Goal: Task Accomplishment & Management: Use online tool/utility

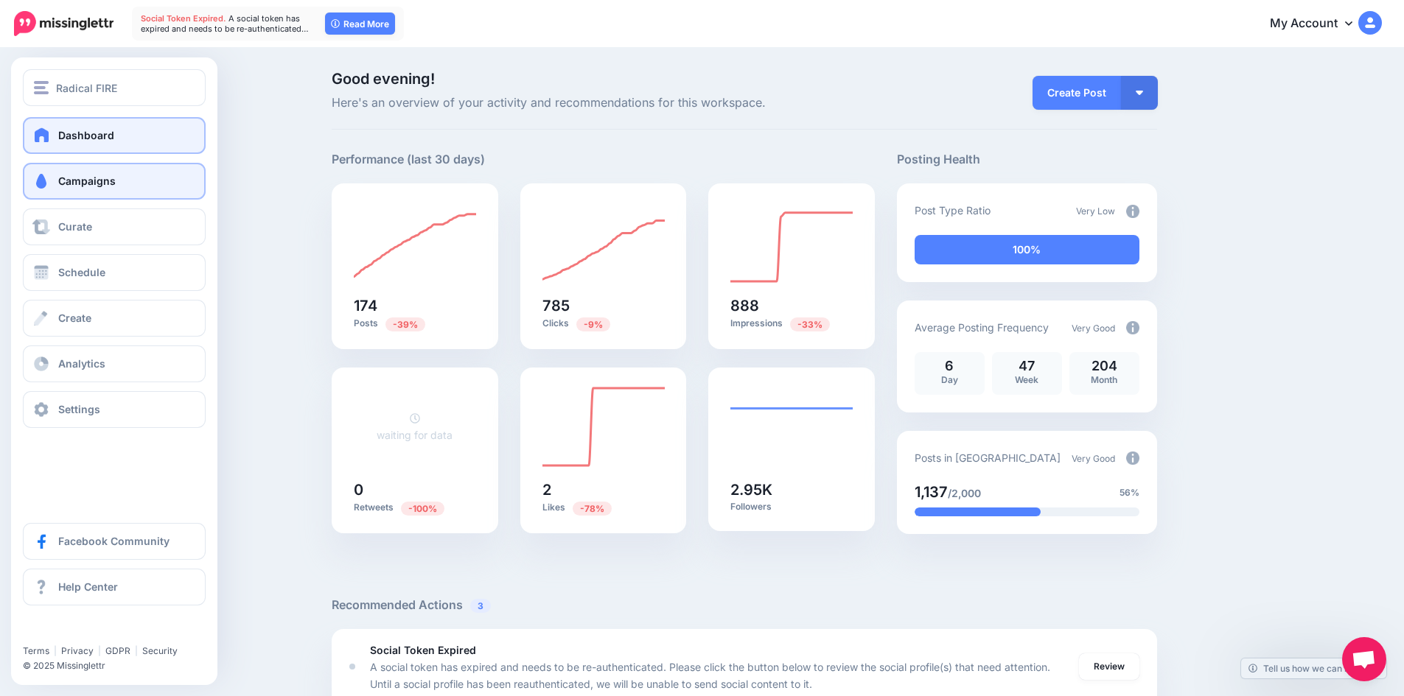
click at [97, 184] on span "Campaigns" at bounding box center [86, 181] width 57 height 13
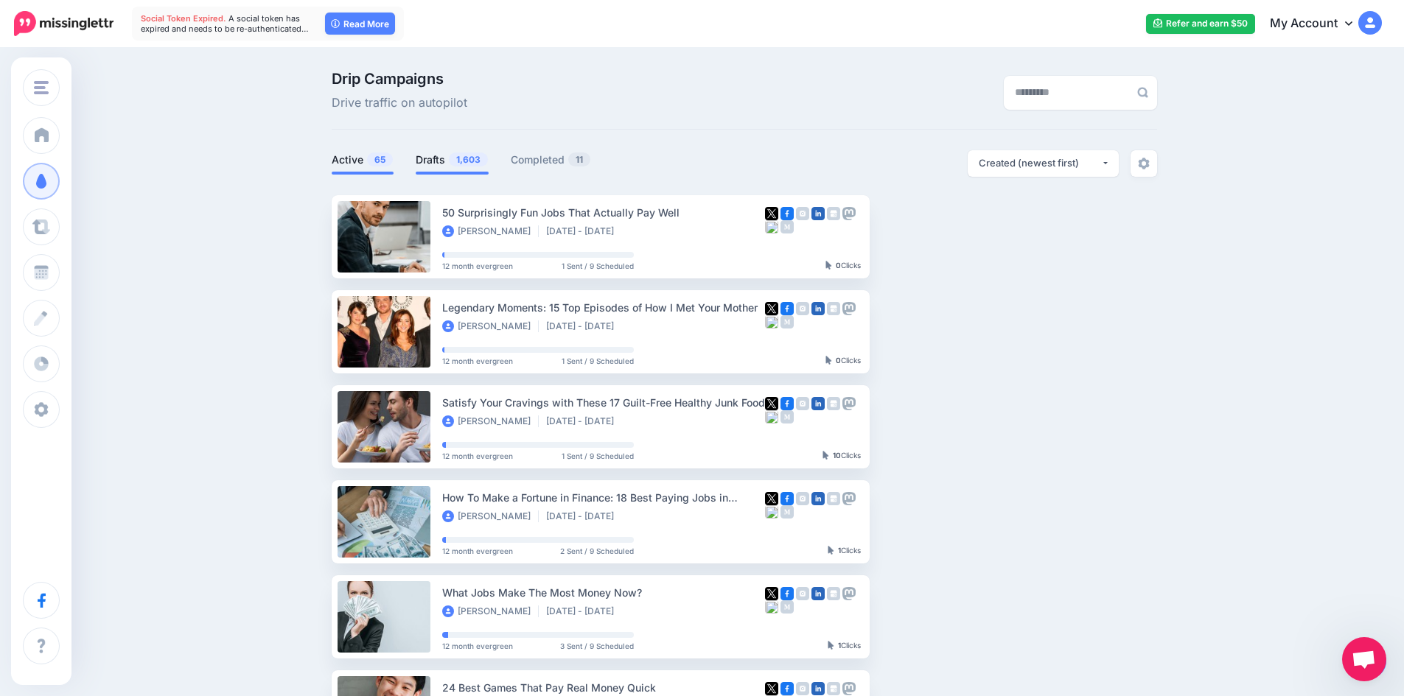
click at [433, 161] on link "Drafts 1,603" at bounding box center [452, 160] width 73 height 18
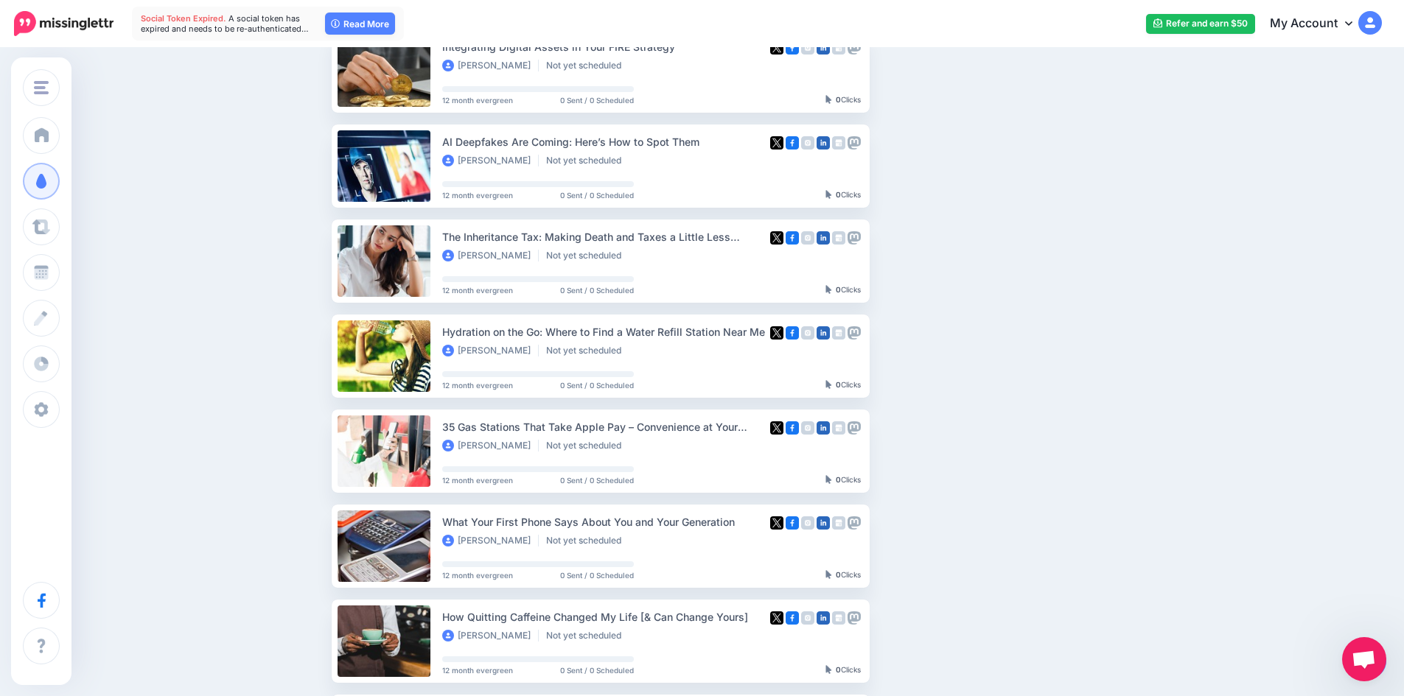
scroll to position [368, 0]
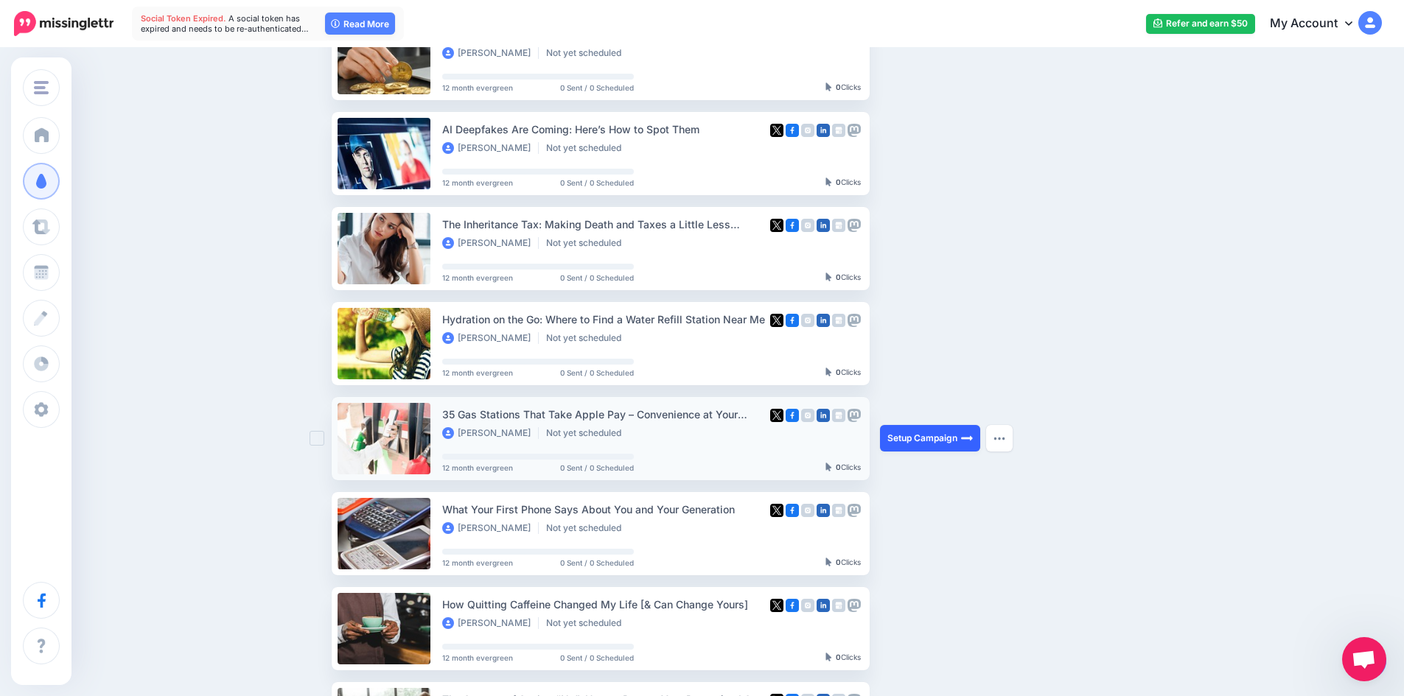
click at [907, 438] on link "Setup Campaign" at bounding box center [930, 438] width 100 height 27
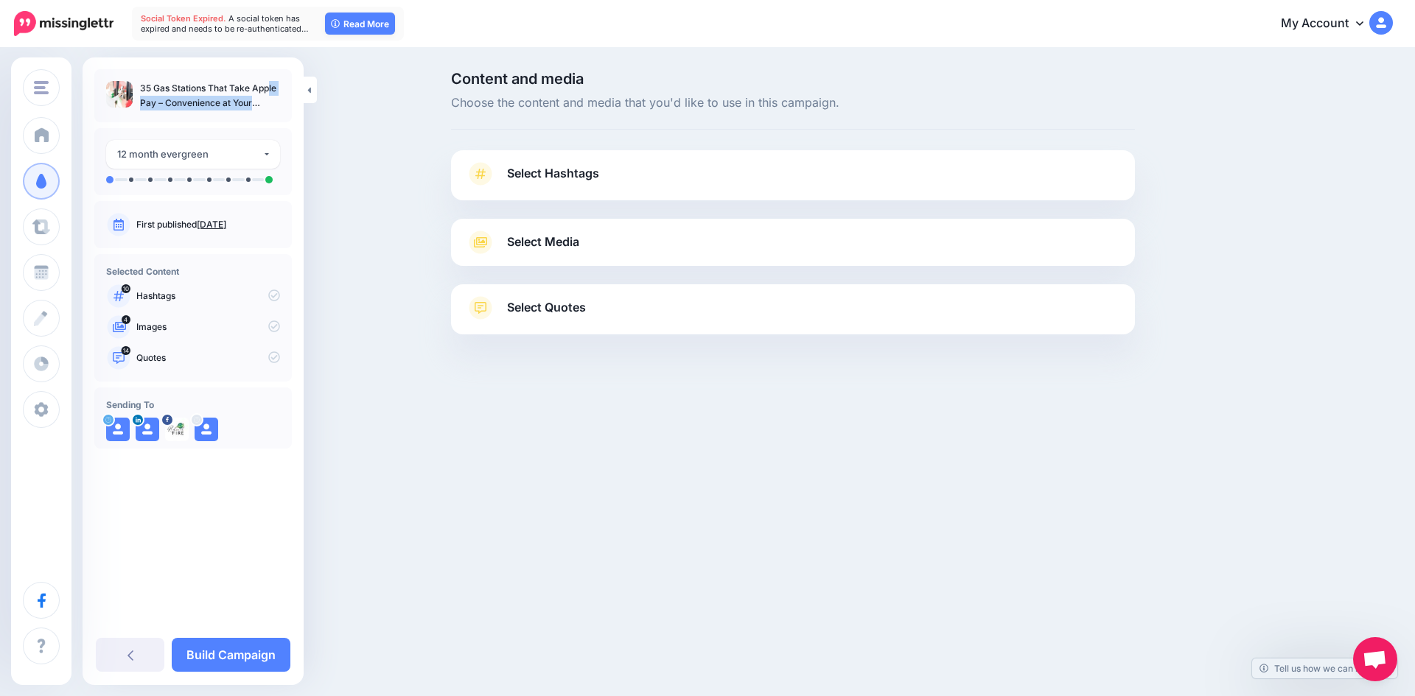
drag, startPoint x: 139, startPoint y: 88, endPoint x: 153, endPoint y: 99, distance: 17.8
click at [153, 99] on ul "35 Gas Stations That Take Apple Pay – Convenience at Your Fingertips" at bounding box center [193, 95] width 174 height 29
copy p "35 Gas Stations That Take Apple Pay"
click at [573, 175] on span "Select Hashtags" at bounding box center [553, 174] width 92 height 20
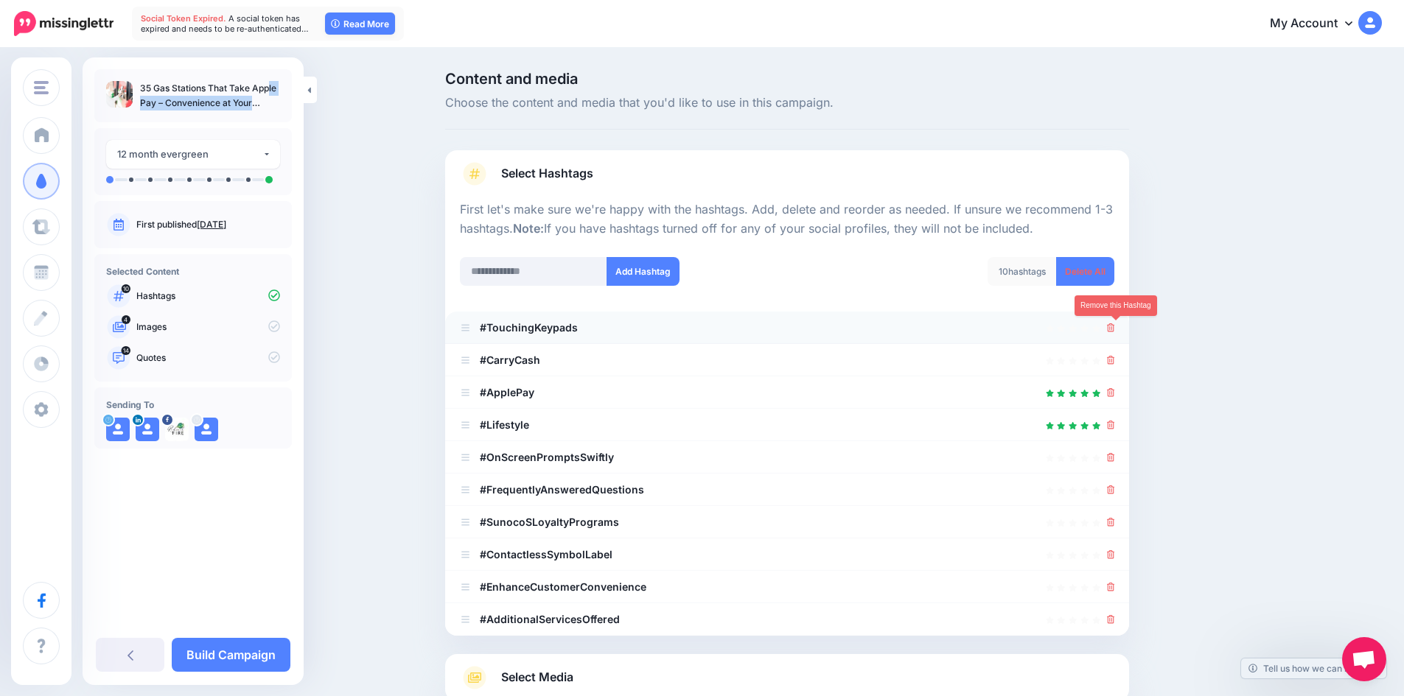
click at [1115, 333] on link at bounding box center [1111, 327] width 8 height 13
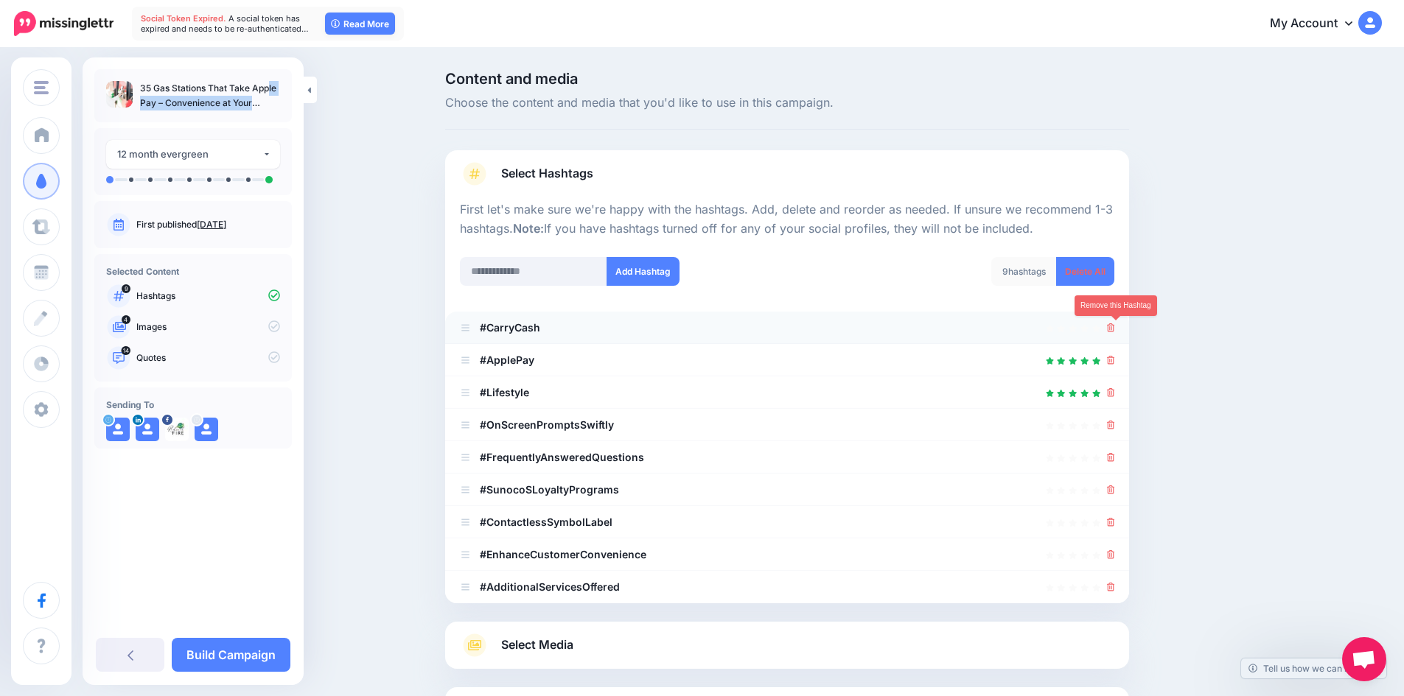
click at [1114, 326] on icon at bounding box center [1111, 327] width 8 height 9
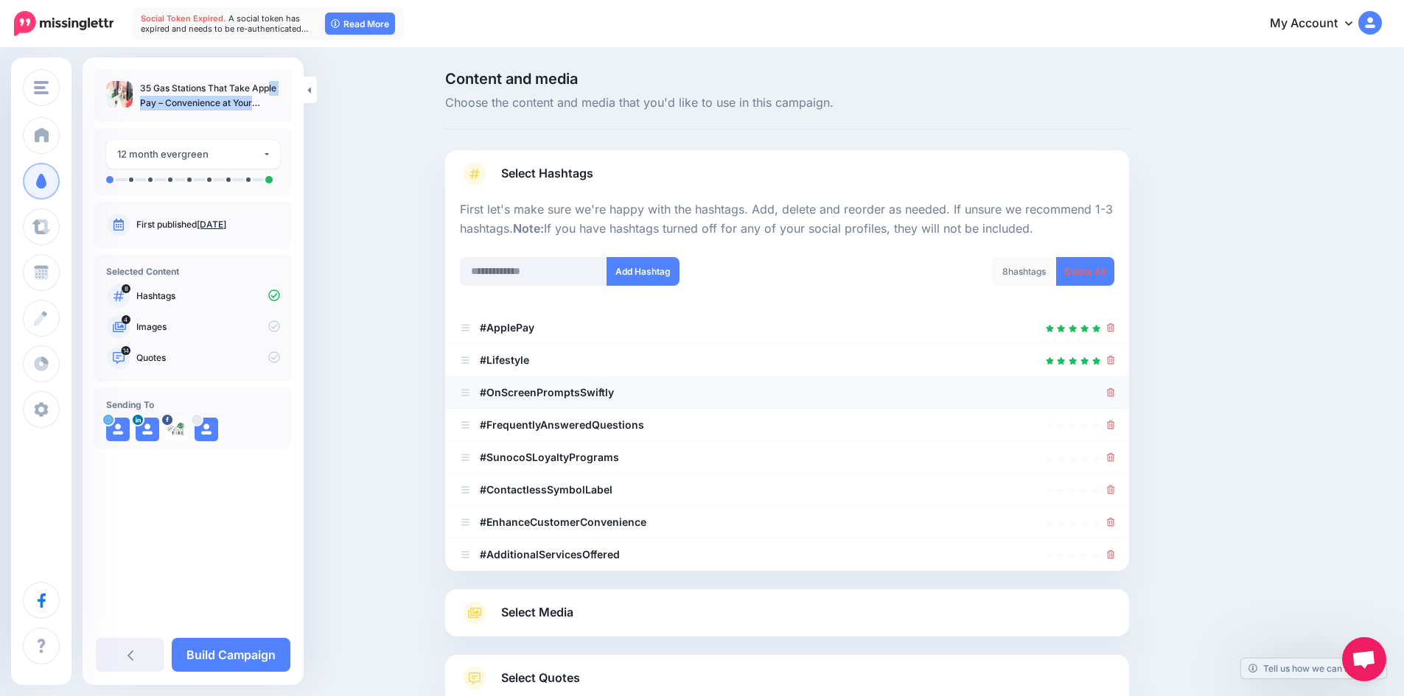
click at [1115, 391] on icon at bounding box center [1111, 392] width 8 height 9
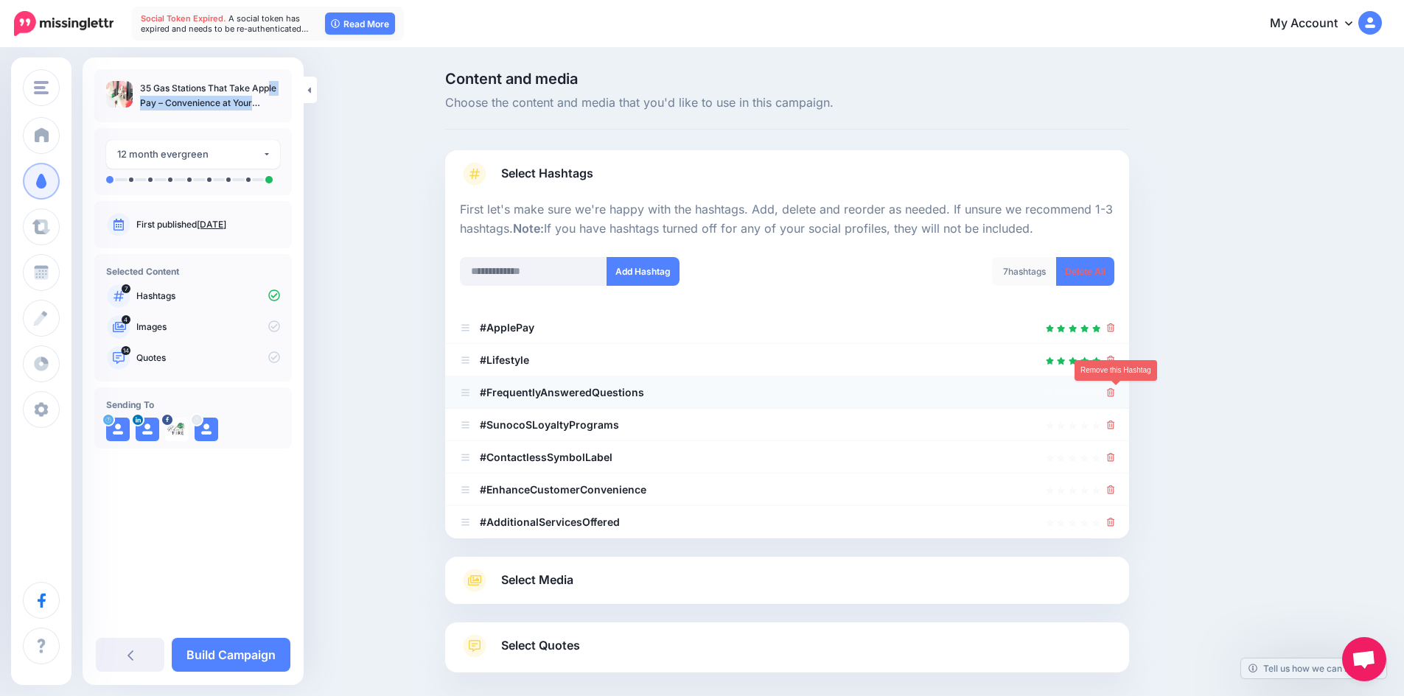
click at [1114, 393] on icon at bounding box center [1111, 392] width 8 height 9
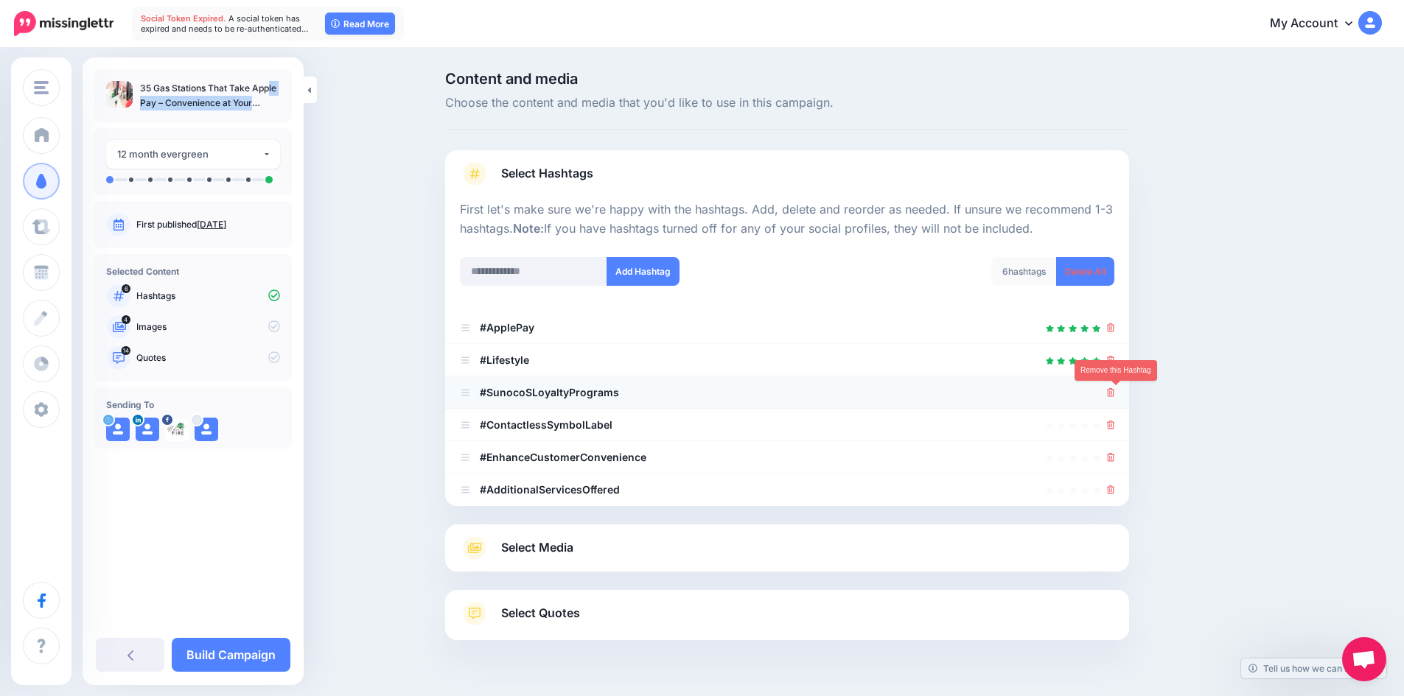
click at [1114, 391] on icon at bounding box center [1111, 392] width 8 height 9
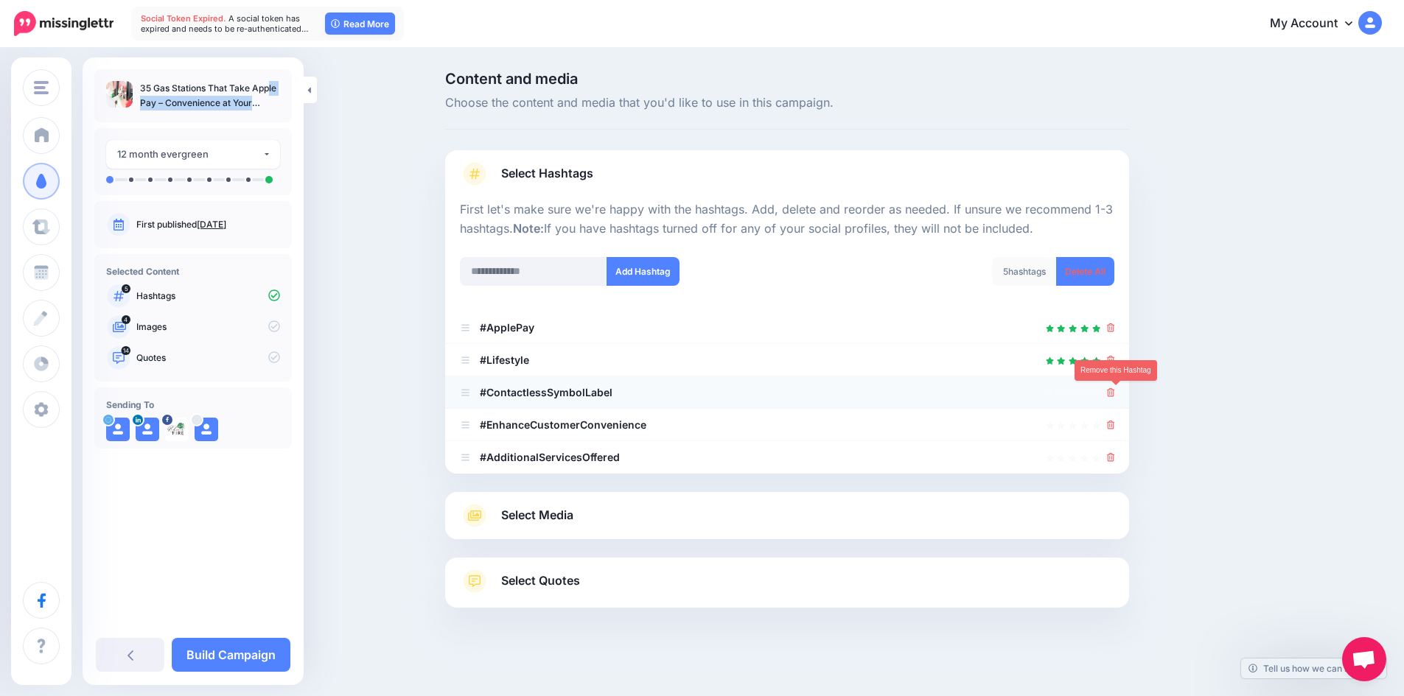
click at [1113, 394] on icon at bounding box center [1111, 392] width 8 height 9
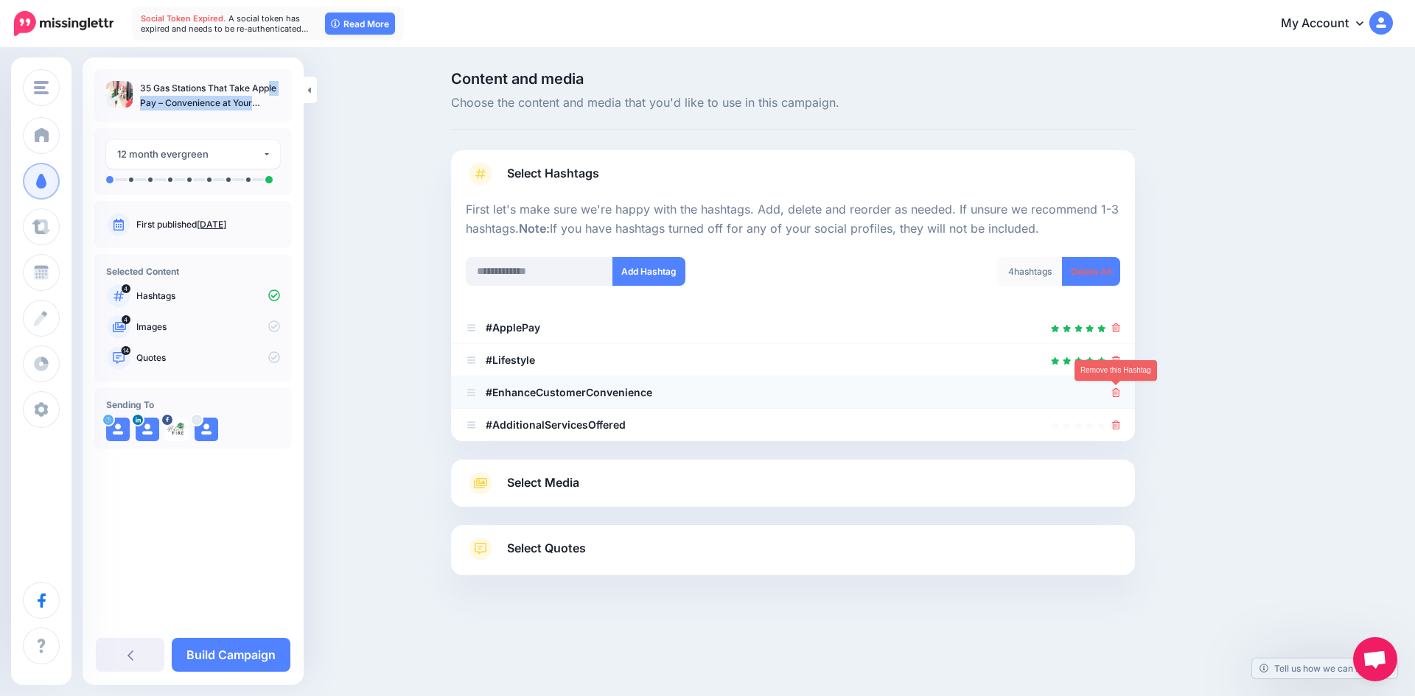
click at [1118, 391] on icon at bounding box center [1116, 392] width 8 height 9
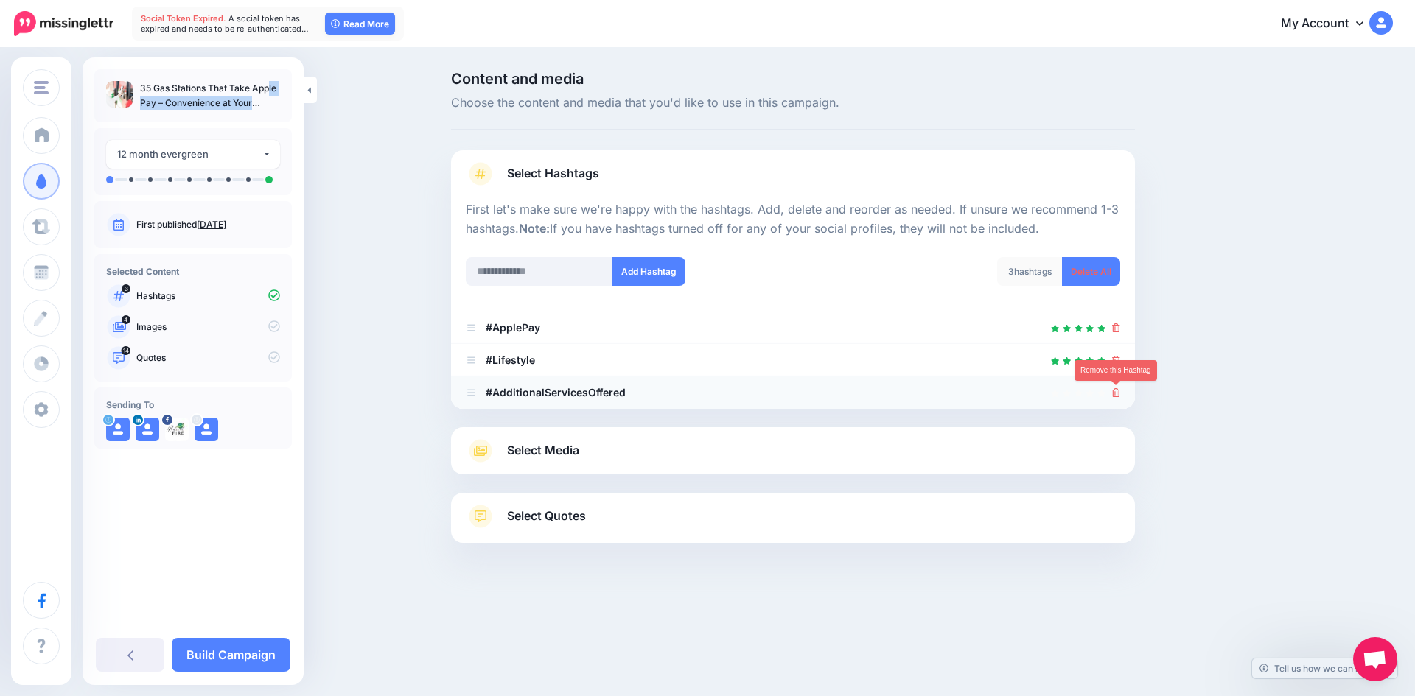
click at [1118, 393] on icon at bounding box center [1116, 392] width 8 height 9
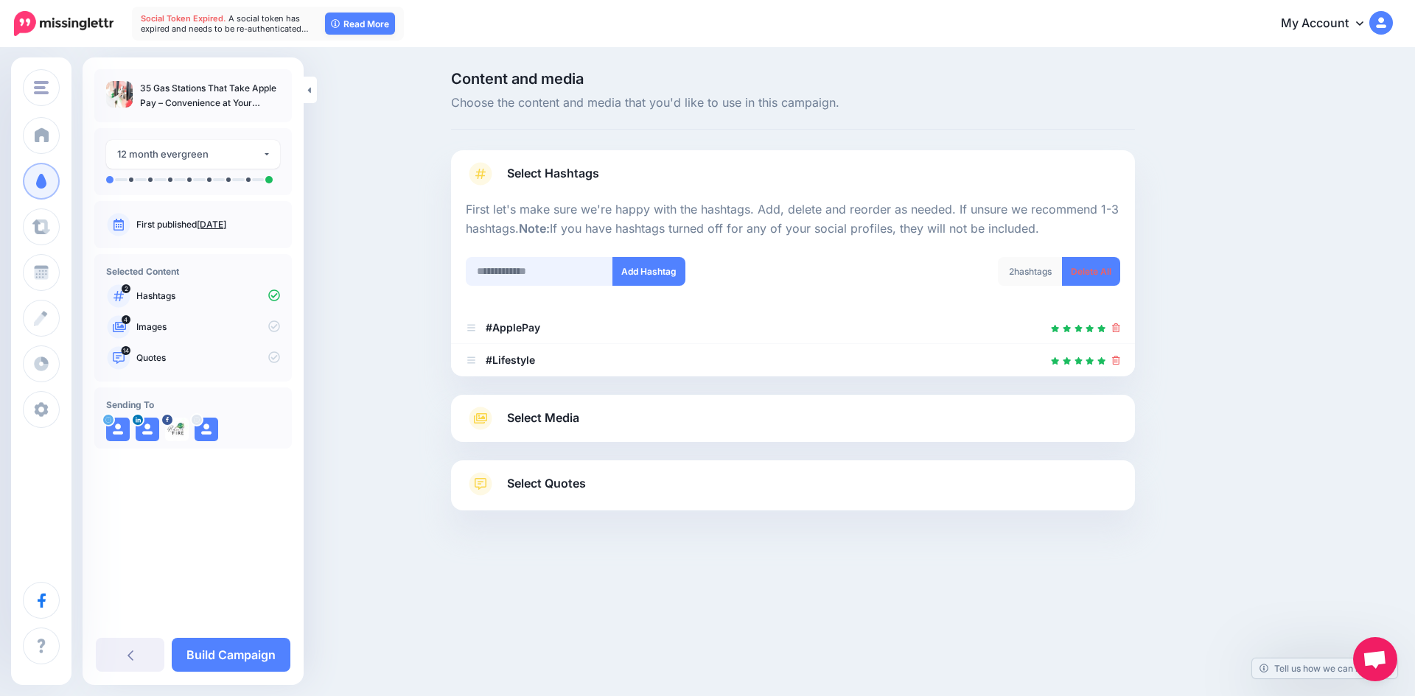
click at [554, 274] on input "text" at bounding box center [539, 271] width 147 height 29
type input "**********"
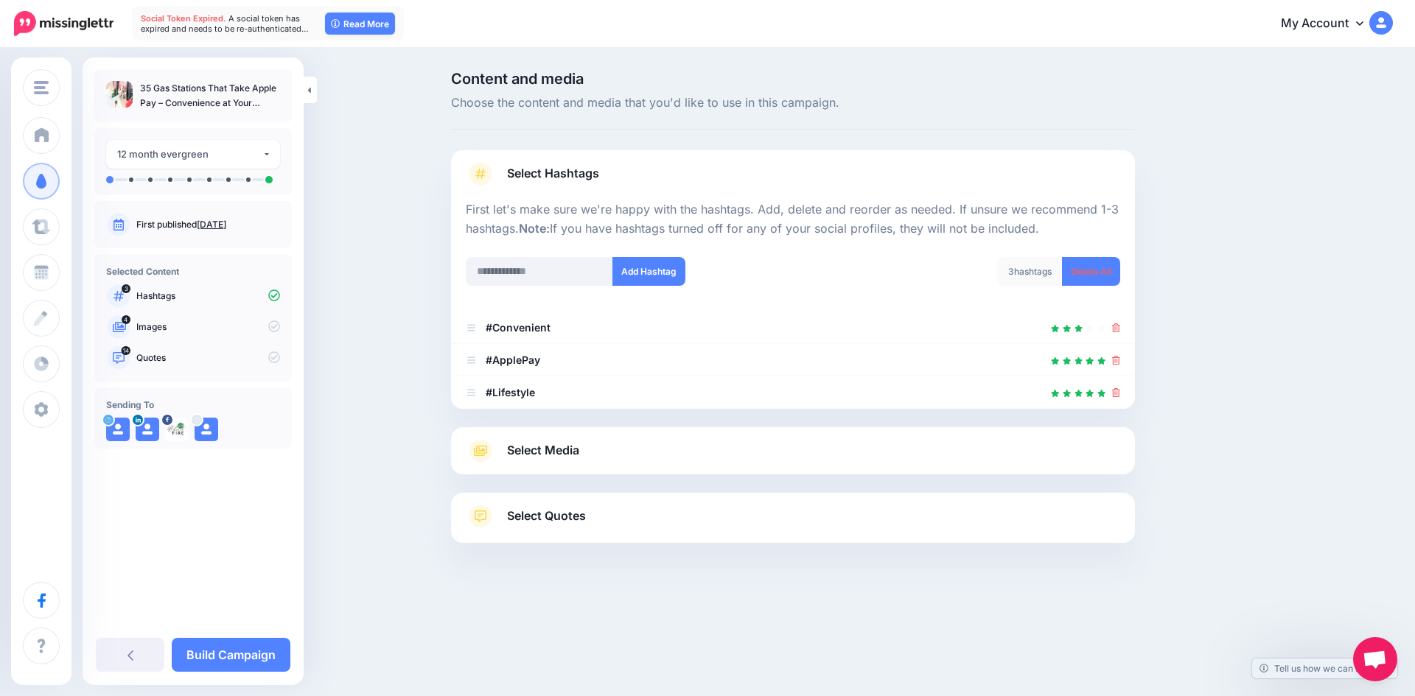
click at [617, 446] on link "Select Media" at bounding box center [793, 451] width 654 height 24
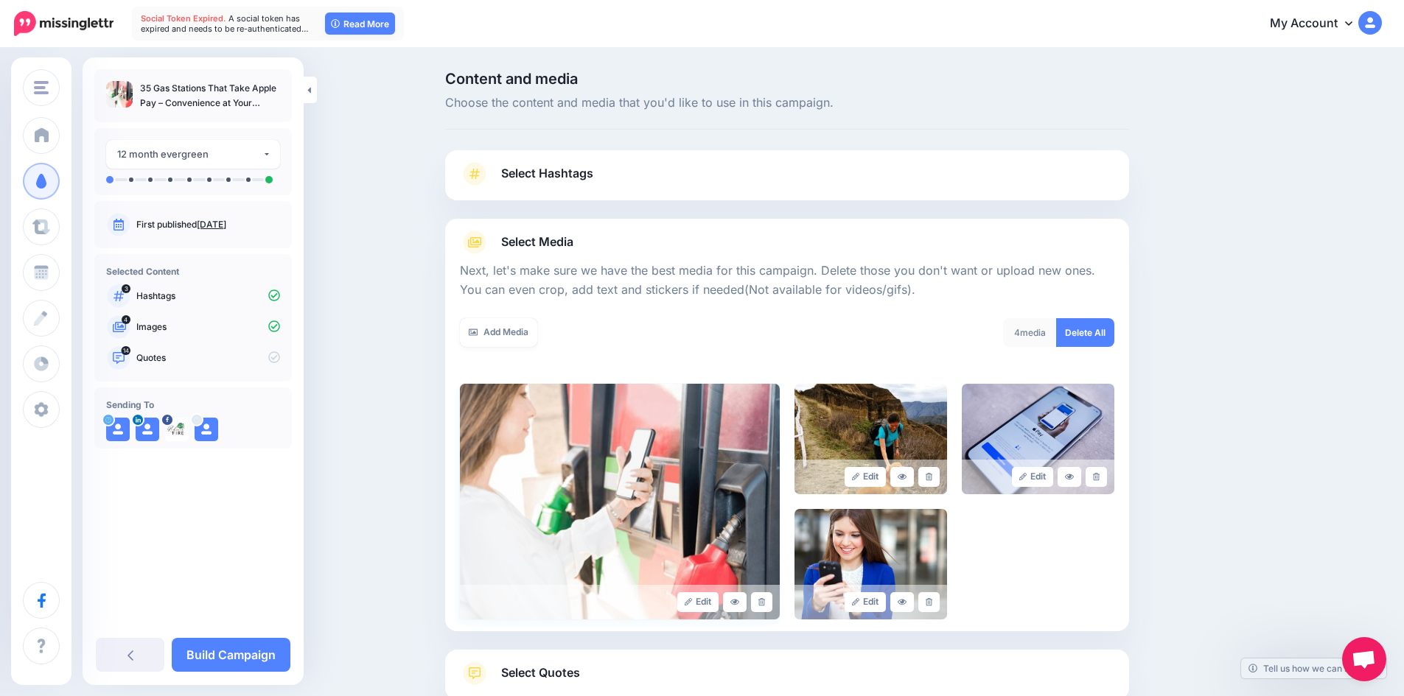
click at [668, 443] on img at bounding box center [620, 502] width 320 height 236
click at [940, 477] on link at bounding box center [928, 477] width 21 height 20
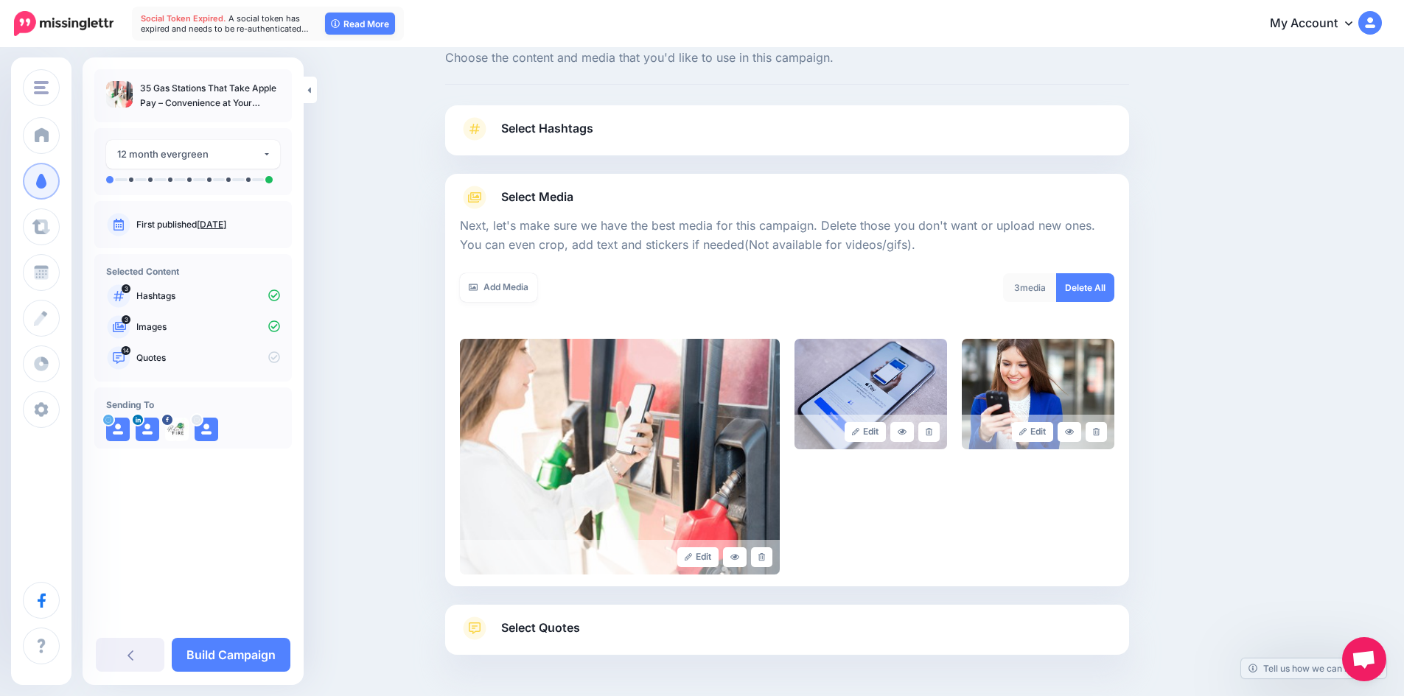
scroll to position [99, 0]
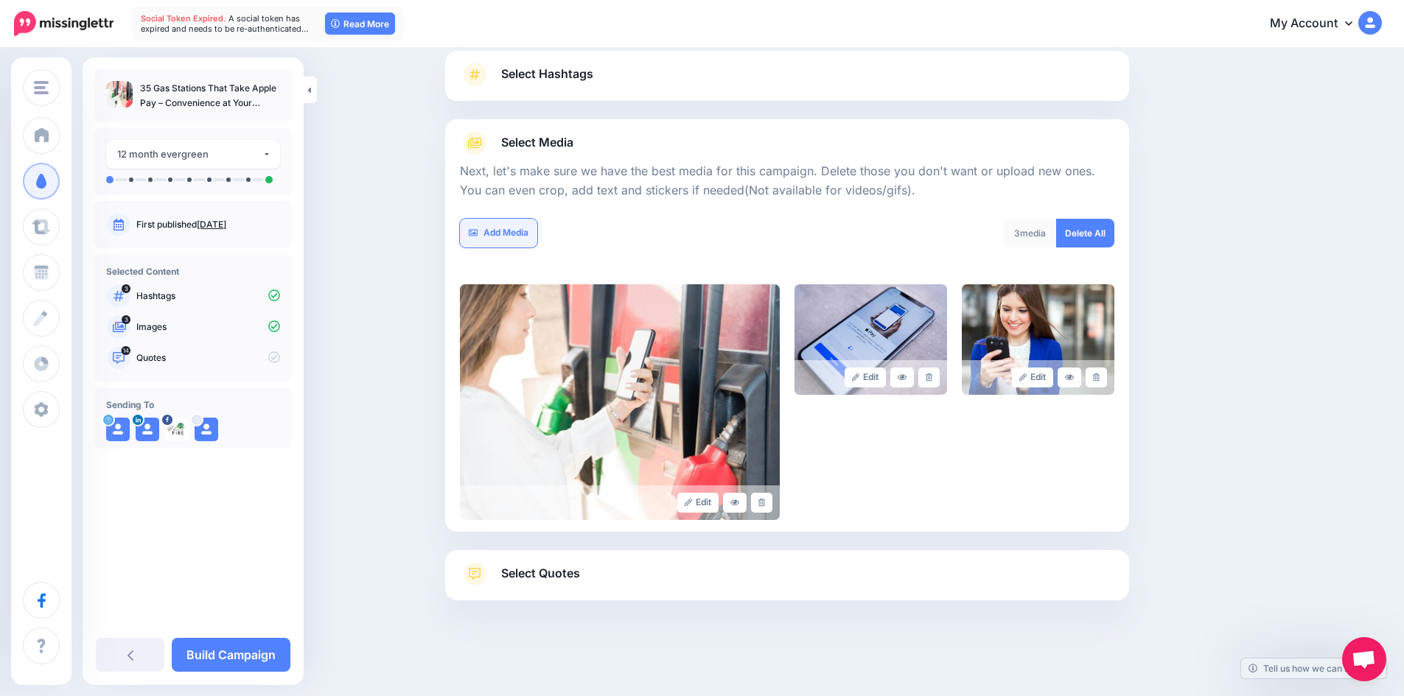
click at [526, 234] on link "Add Media" at bounding box center [498, 233] width 77 height 29
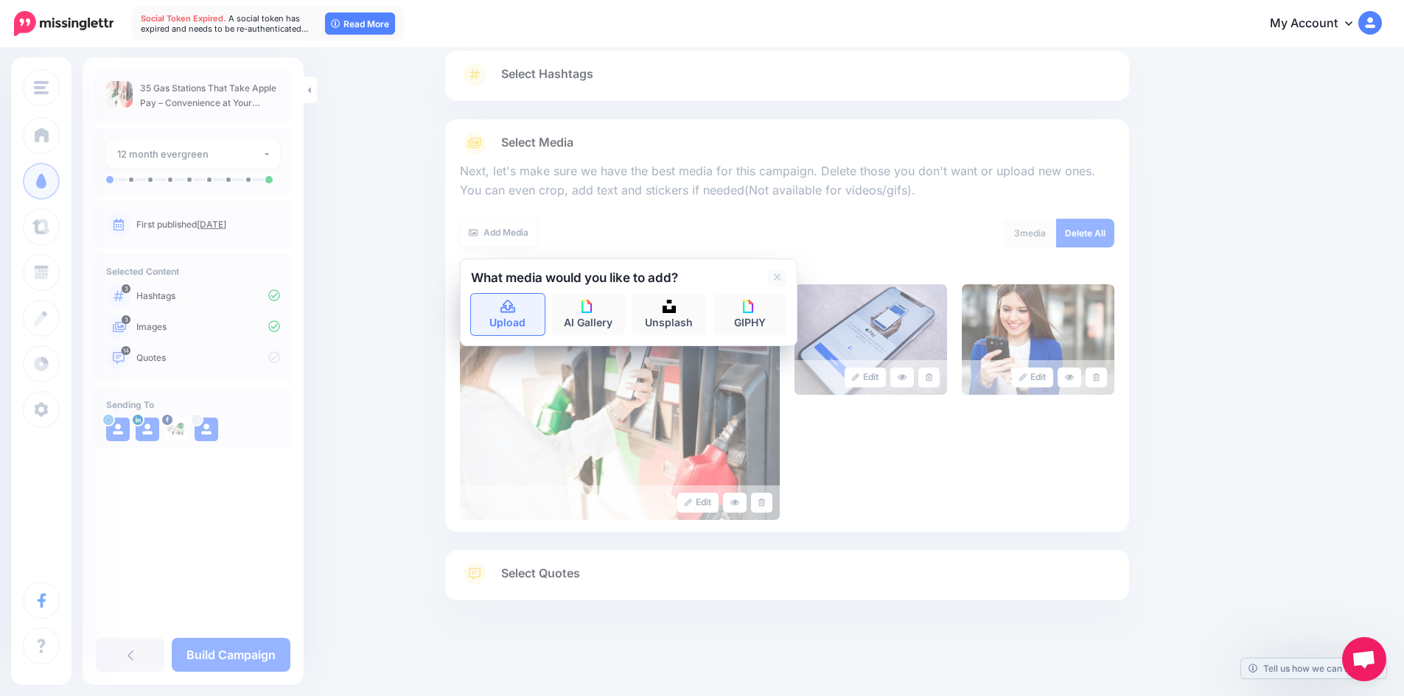
click at [513, 312] on icon at bounding box center [507, 306] width 15 height 13
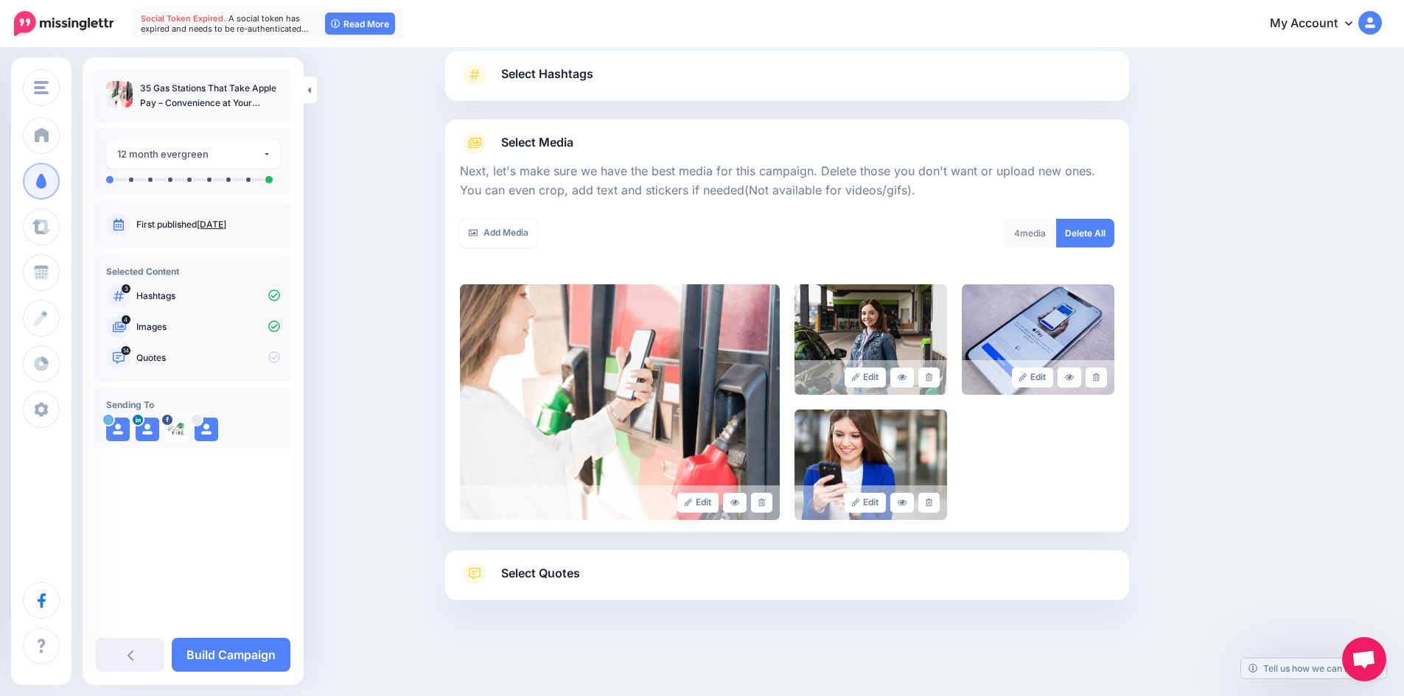
click at [612, 581] on link "Select Quotes" at bounding box center [787, 581] width 654 height 38
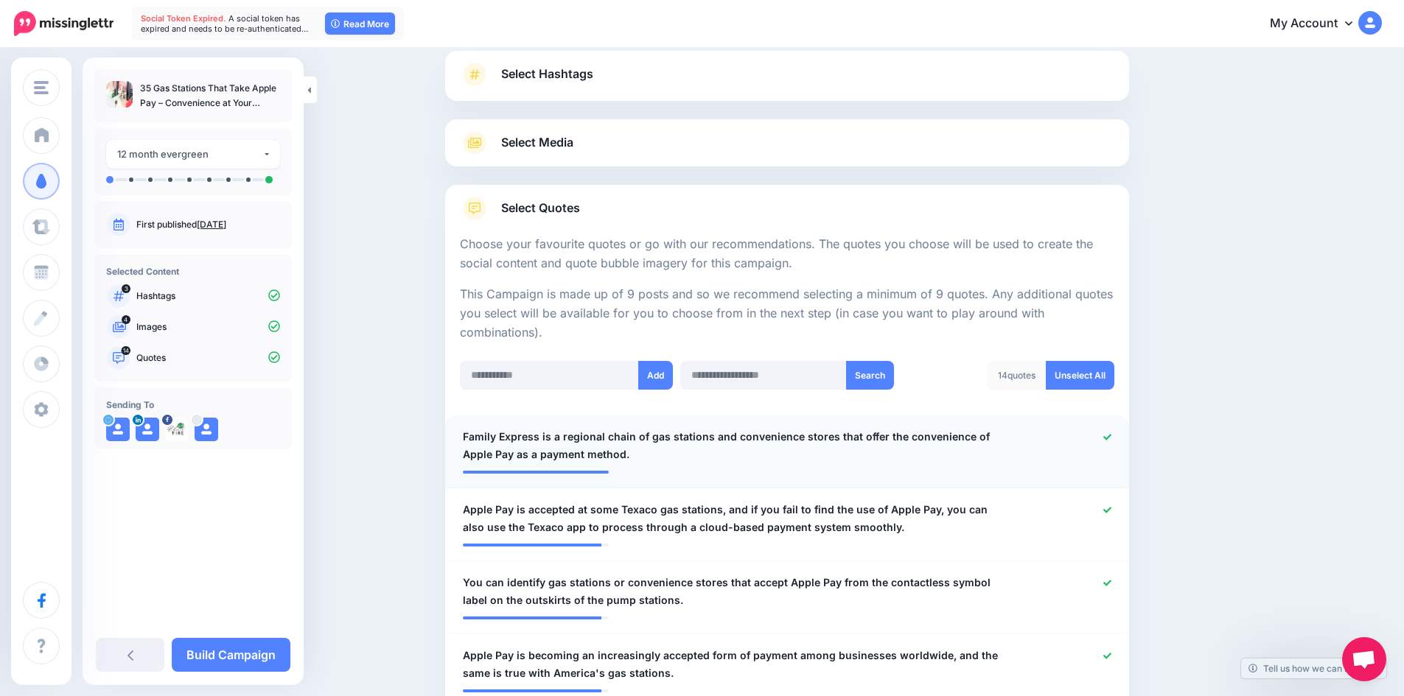
click at [1108, 433] on div at bounding box center [1067, 445] width 112 height 35
drag, startPoint x: 1116, startPoint y: 433, endPoint x: 1114, endPoint y: 441, distance: 8.2
click at [1111, 433] on icon at bounding box center [1107, 437] width 8 height 8
click at [1111, 510] on icon at bounding box center [1107, 510] width 8 height 8
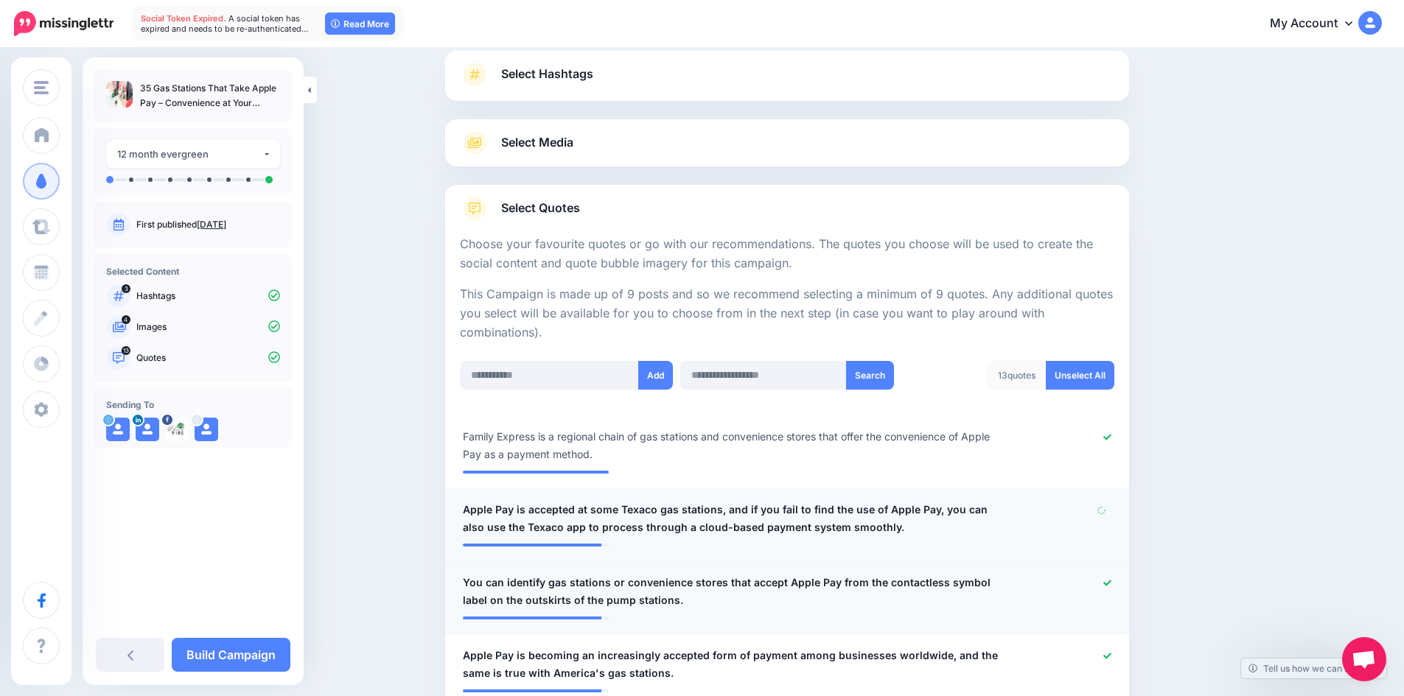
click at [1111, 583] on icon at bounding box center [1107, 583] width 8 height 8
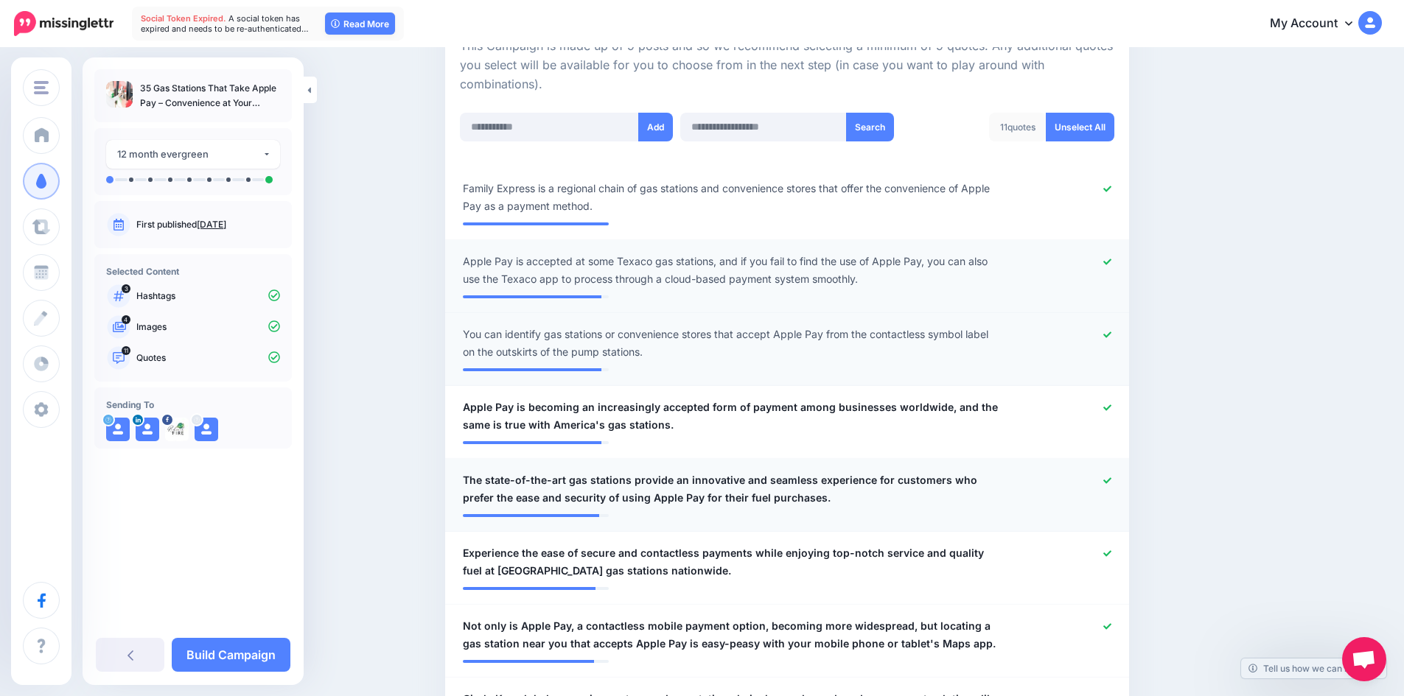
scroll to position [394, 0]
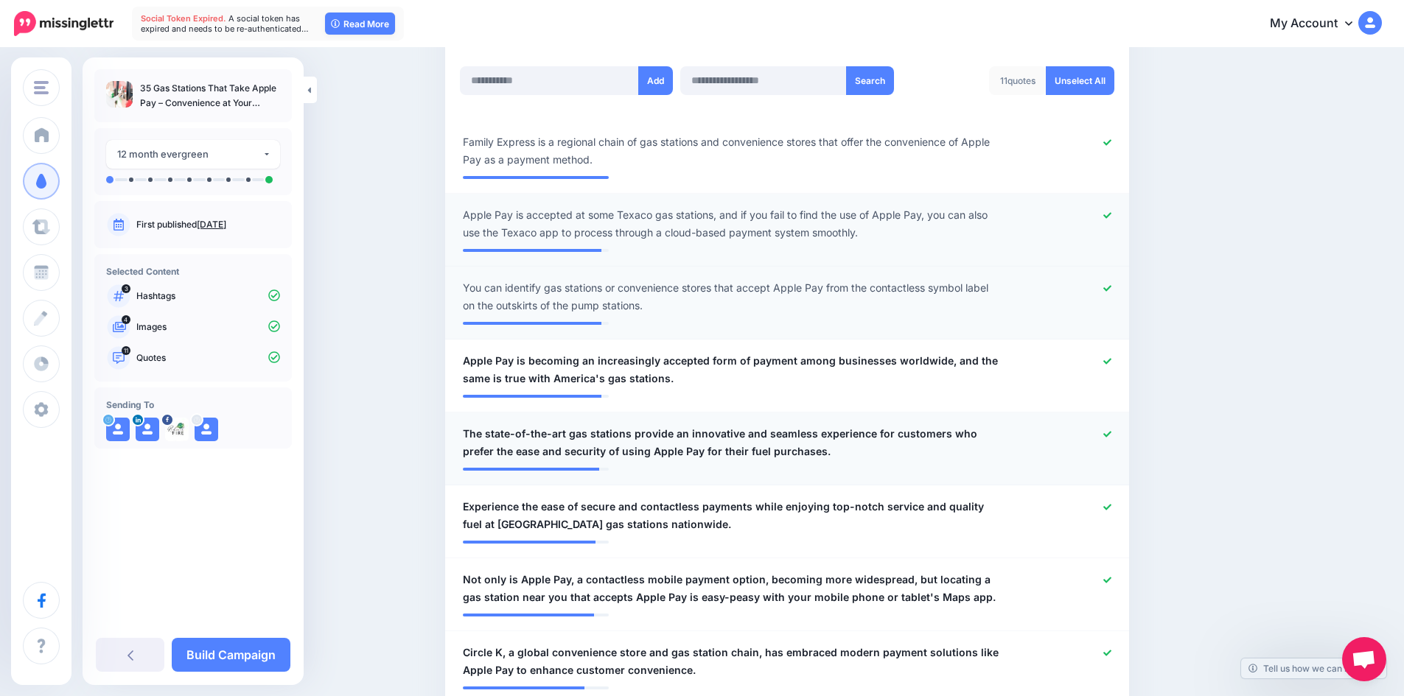
click at [1110, 433] on icon at bounding box center [1107, 434] width 8 height 8
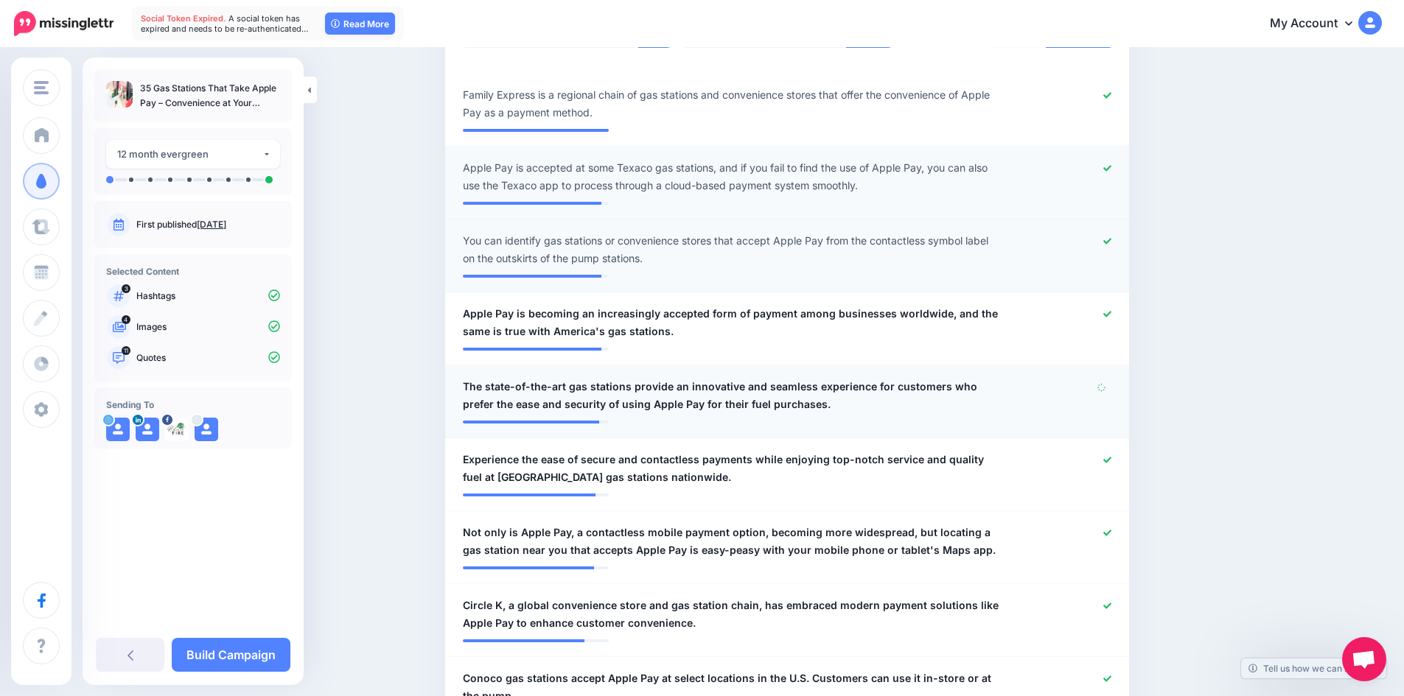
scroll to position [468, 0]
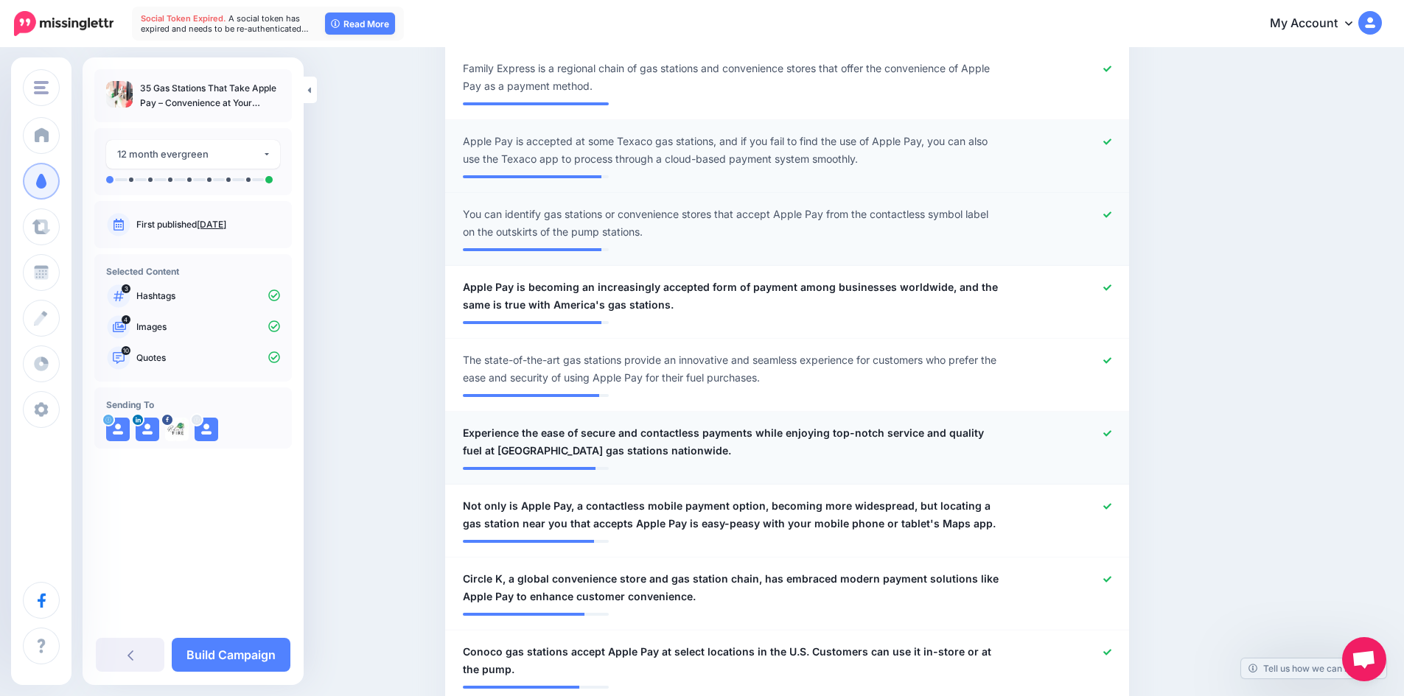
click at [1111, 432] on icon at bounding box center [1107, 434] width 8 height 8
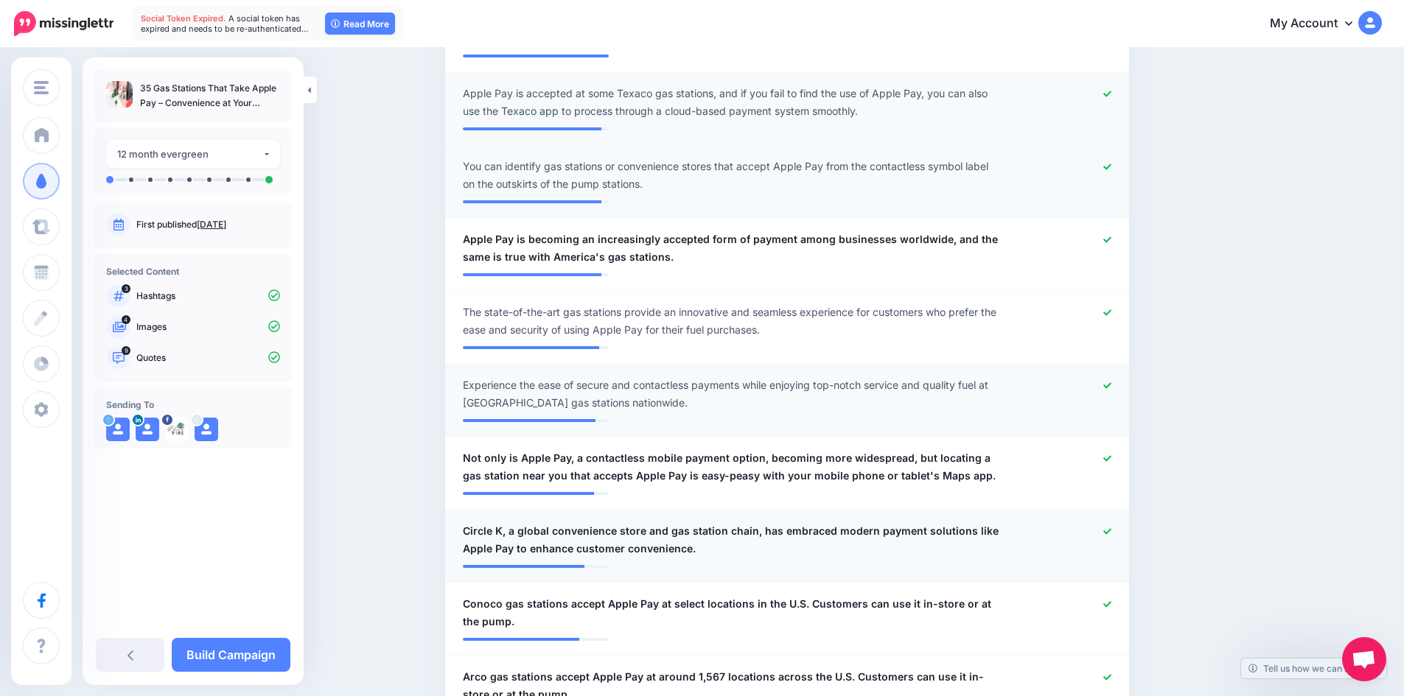
scroll to position [542, 0]
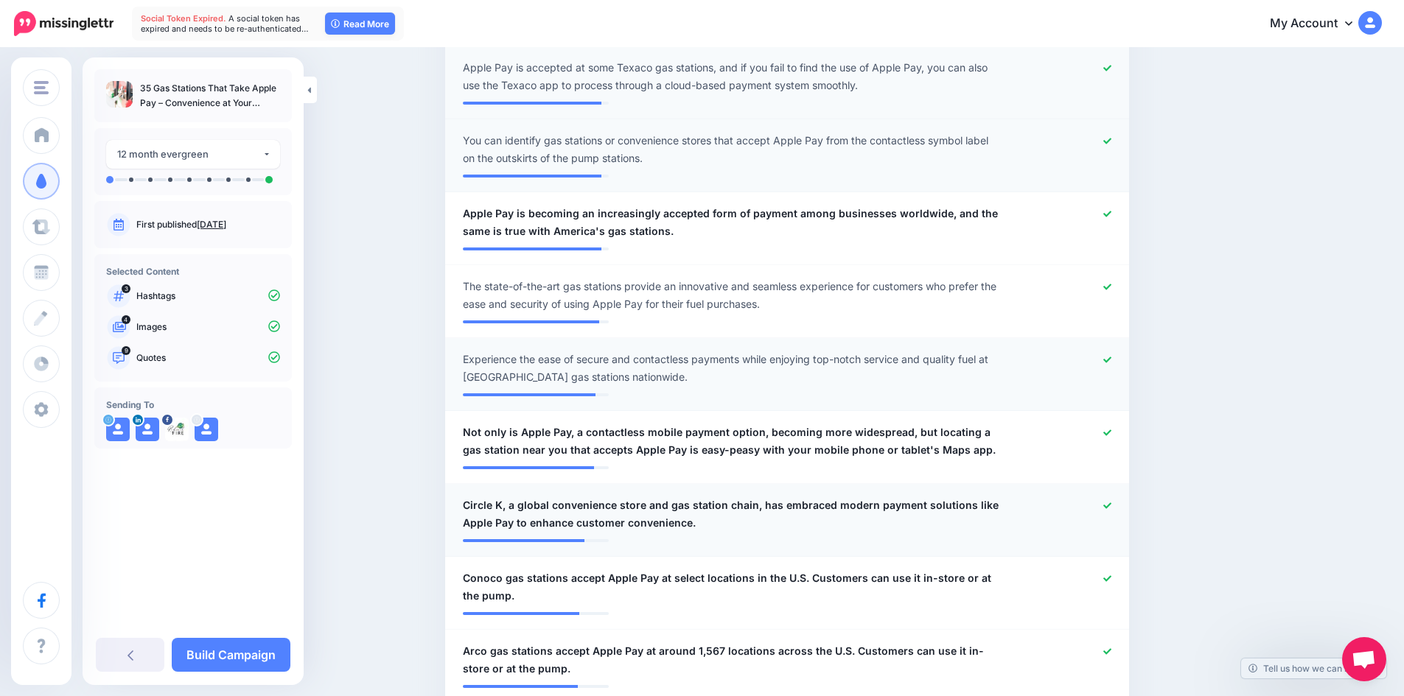
click at [1110, 507] on icon at bounding box center [1107, 506] width 8 height 6
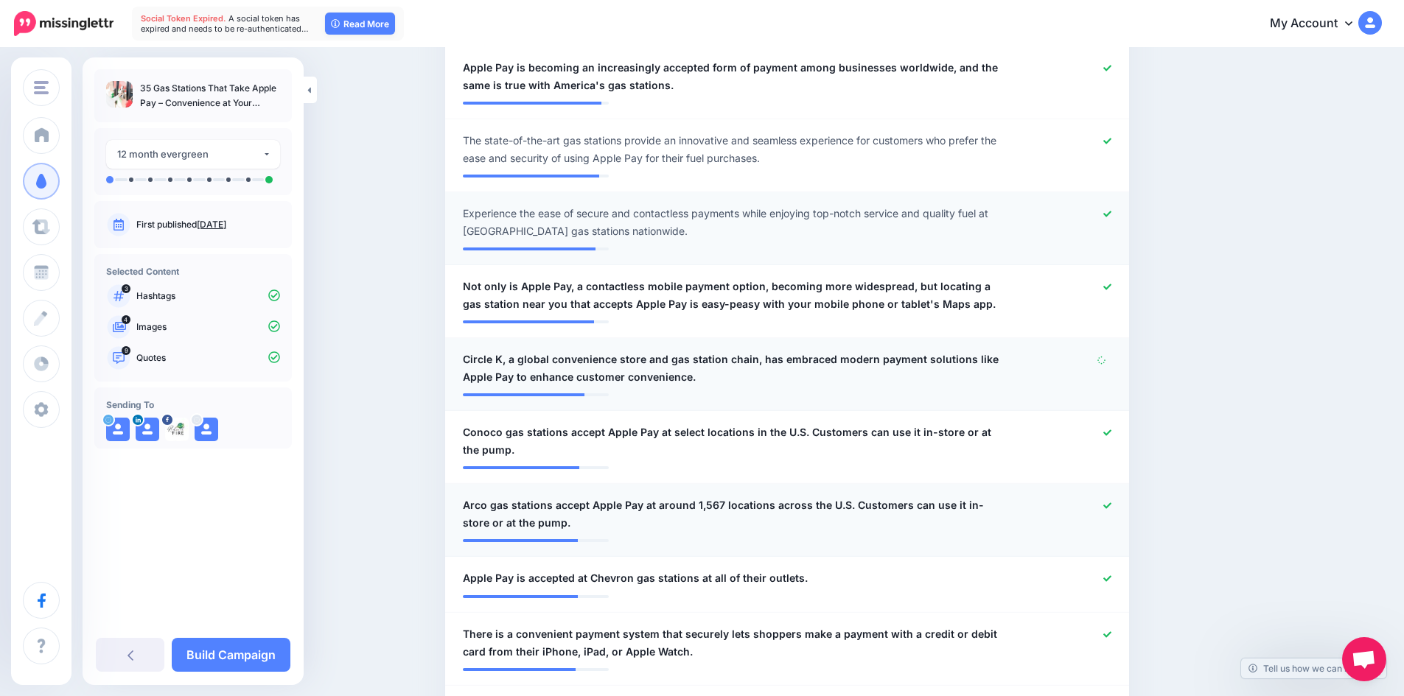
scroll to position [689, 0]
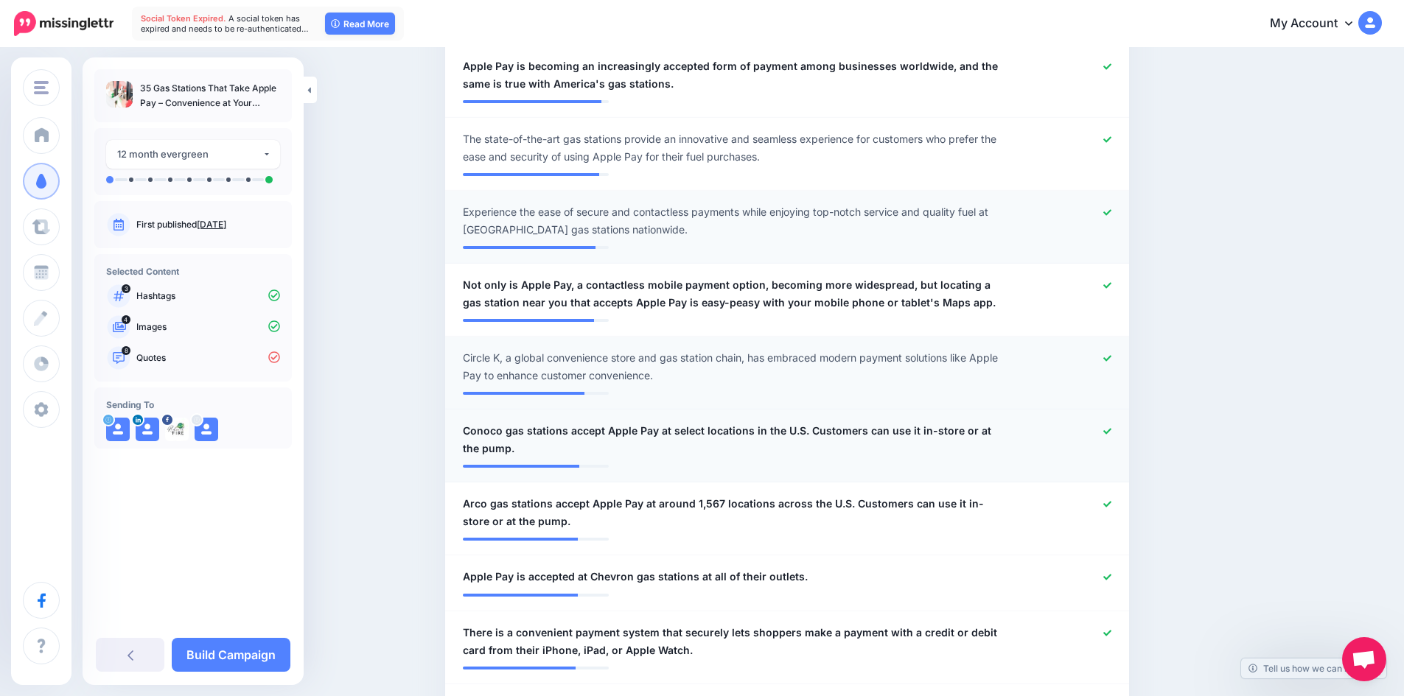
click at [1111, 428] on icon at bounding box center [1107, 431] width 8 height 8
click at [1111, 503] on icon at bounding box center [1107, 504] width 8 height 8
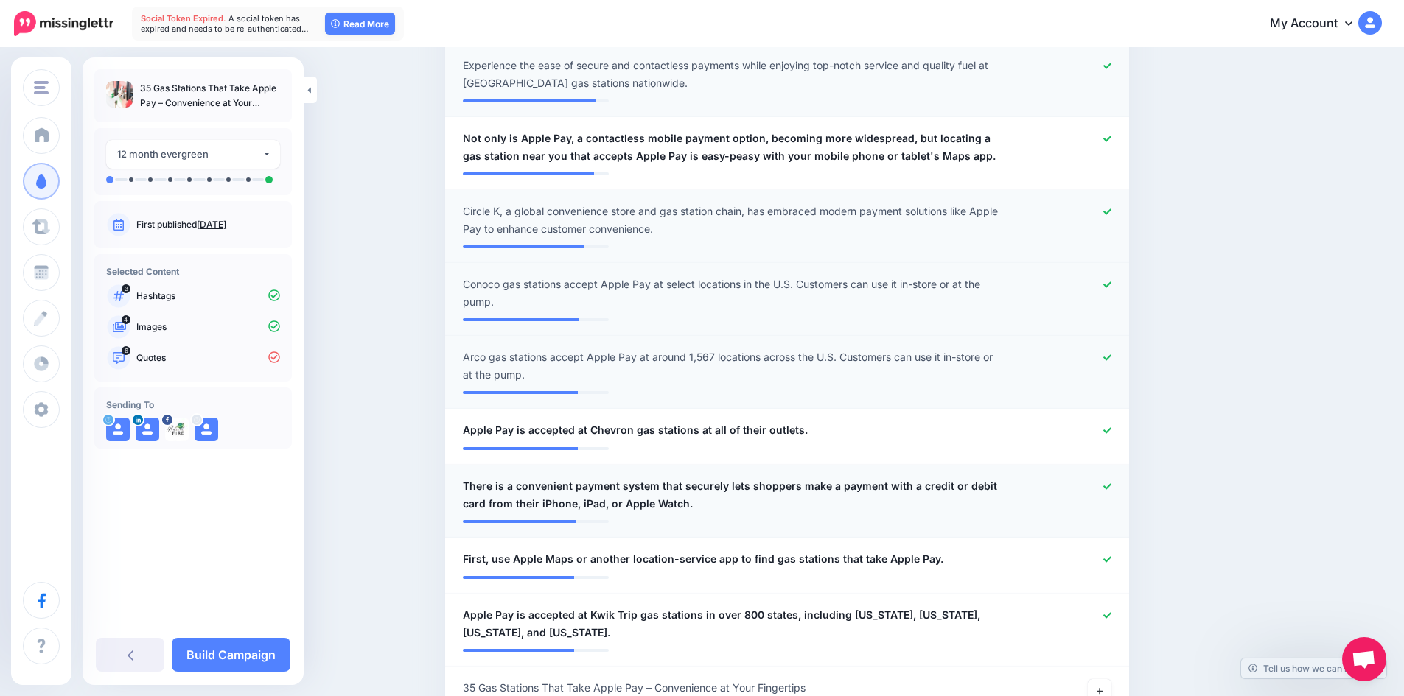
scroll to position [836, 0]
click at [1111, 427] on icon at bounding box center [1107, 430] width 8 height 8
click at [1111, 486] on icon at bounding box center [1107, 486] width 8 height 6
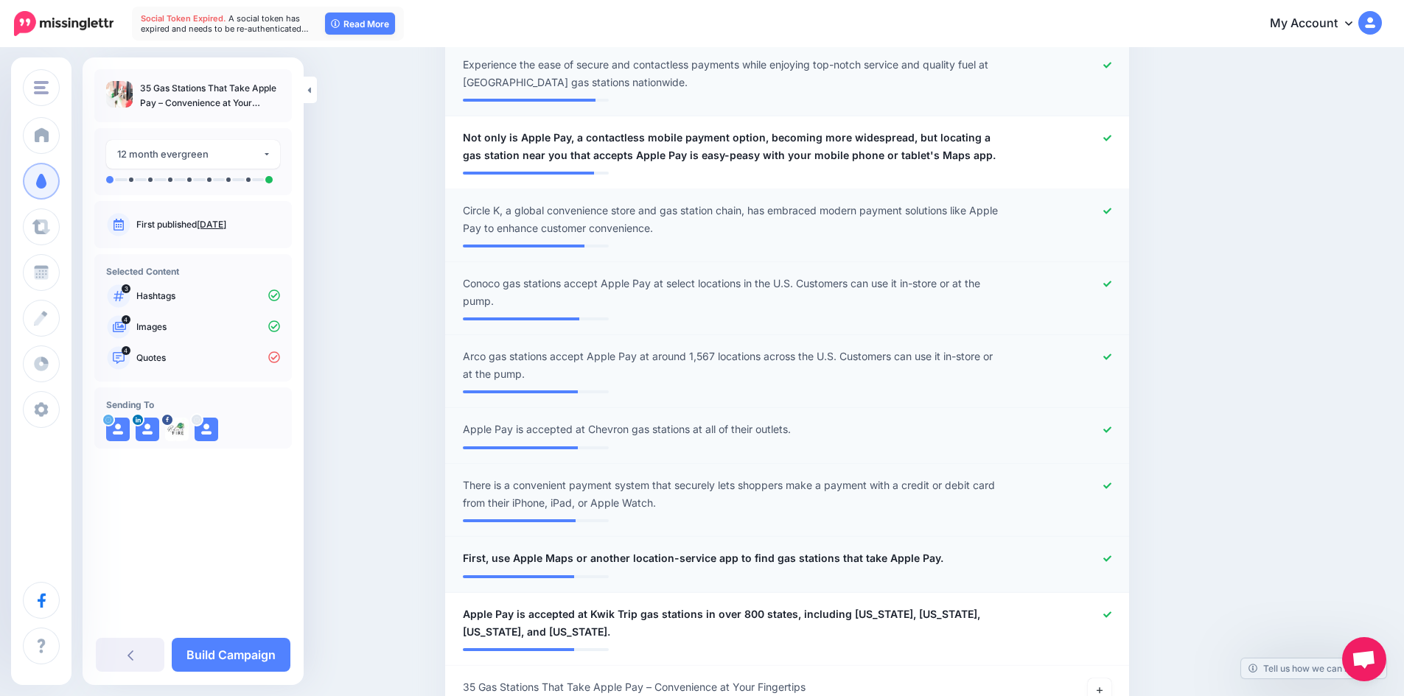
click at [1111, 560] on icon at bounding box center [1107, 559] width 8 height 8
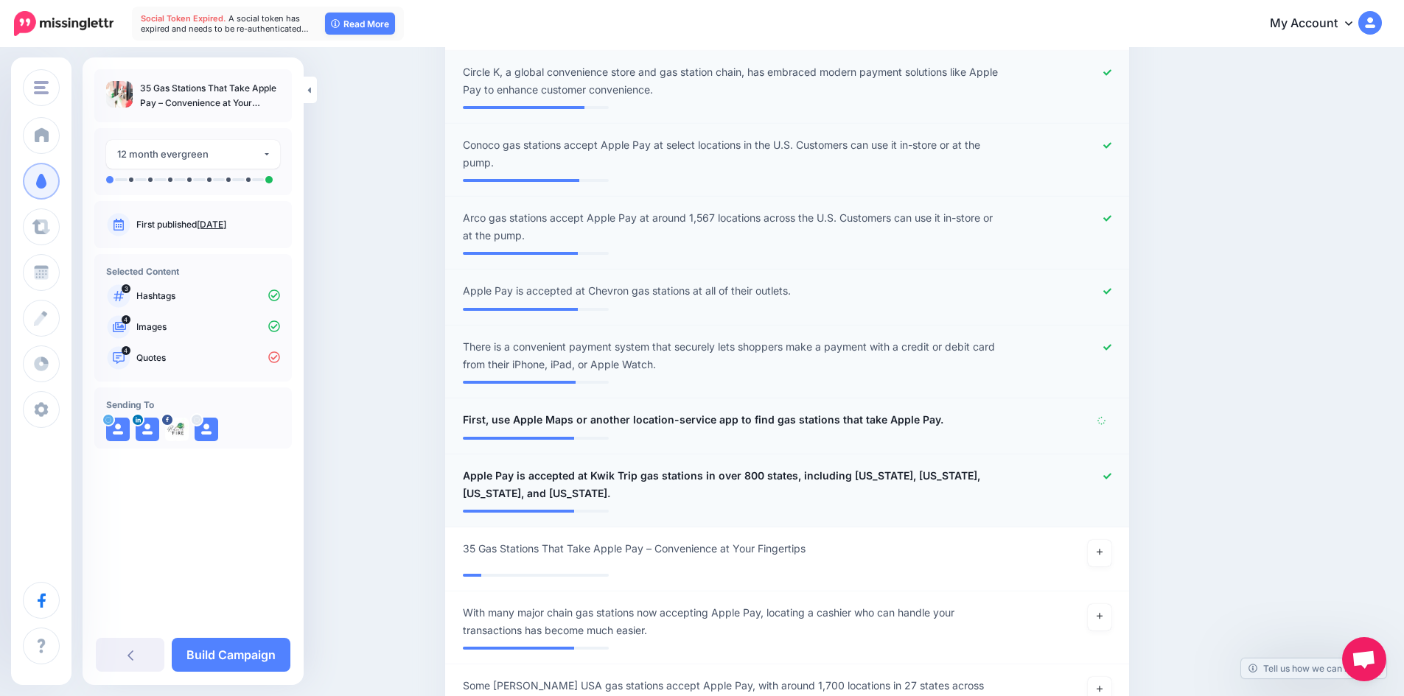
scroll to position [984, 0]
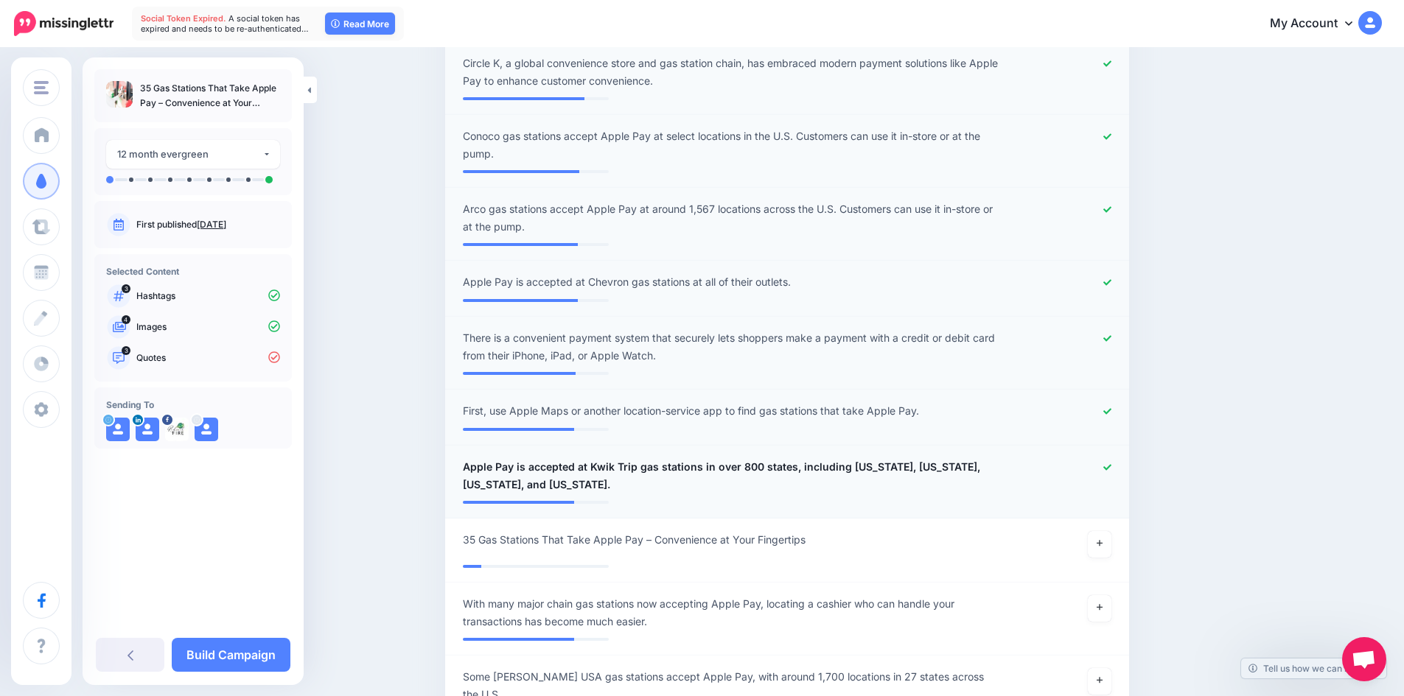
click at [1111, 468] on icon at bounding box center [1107, 467] width 8 height 6
click at [1102, 542] on icon at bounding box center [1099, 543] width 6 height 8
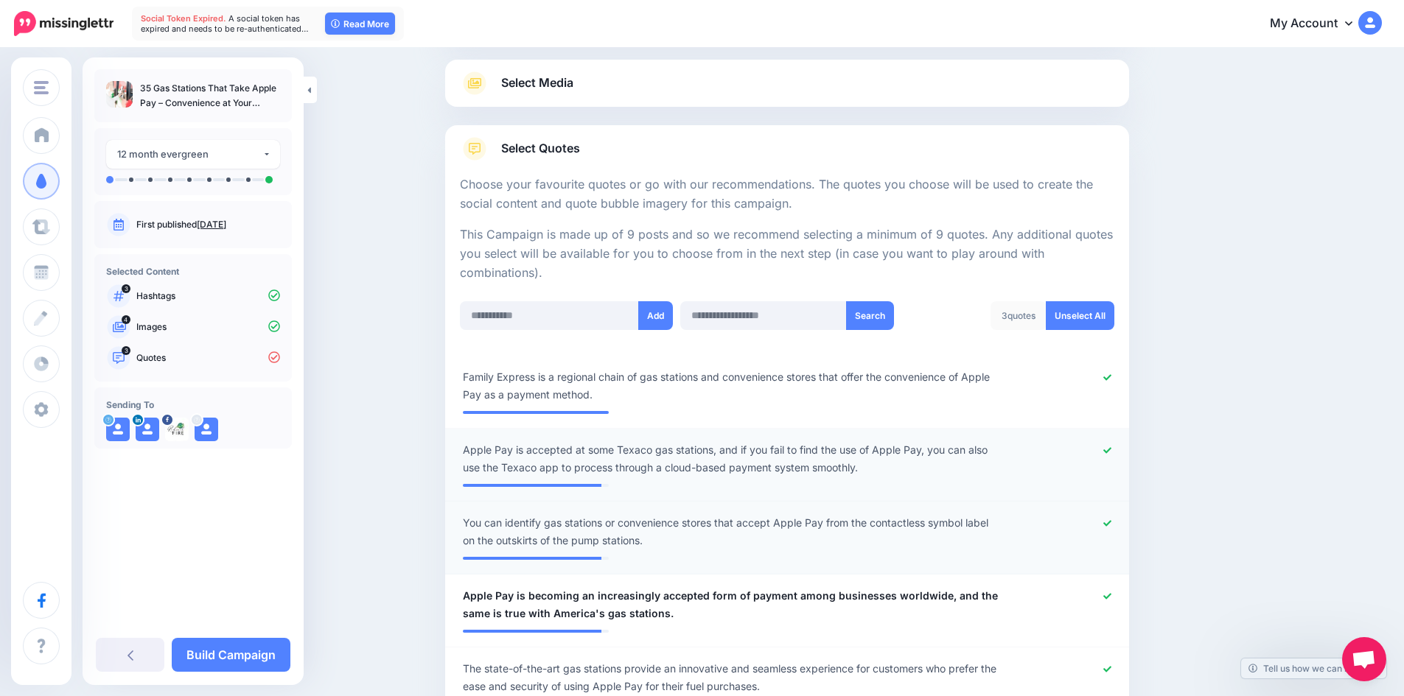
scroll to position [26, 0]
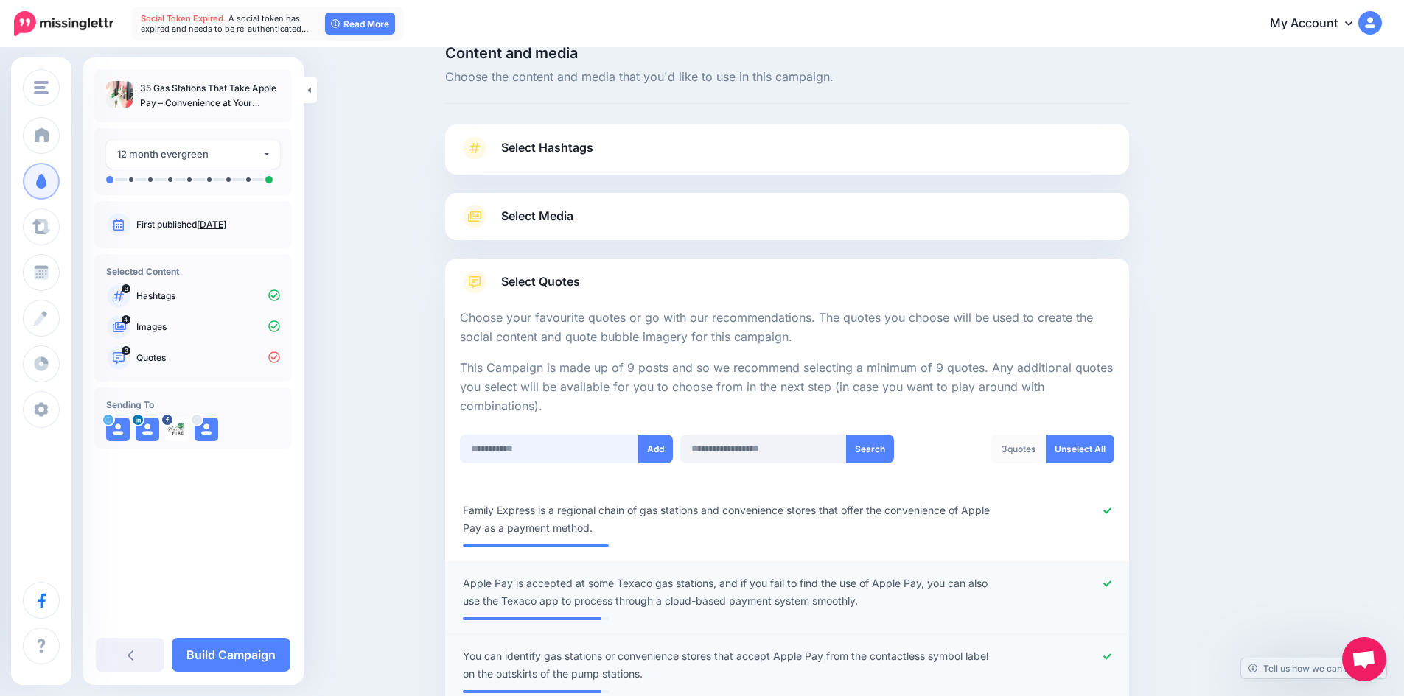
click at [541, 450] on input "text" at bounding box center [549, 449] width 179 height 29
click at [511, 444] on input "text" at bounding box center [549, 449] width 179 height 29
paste input "**********"
type input "**********"
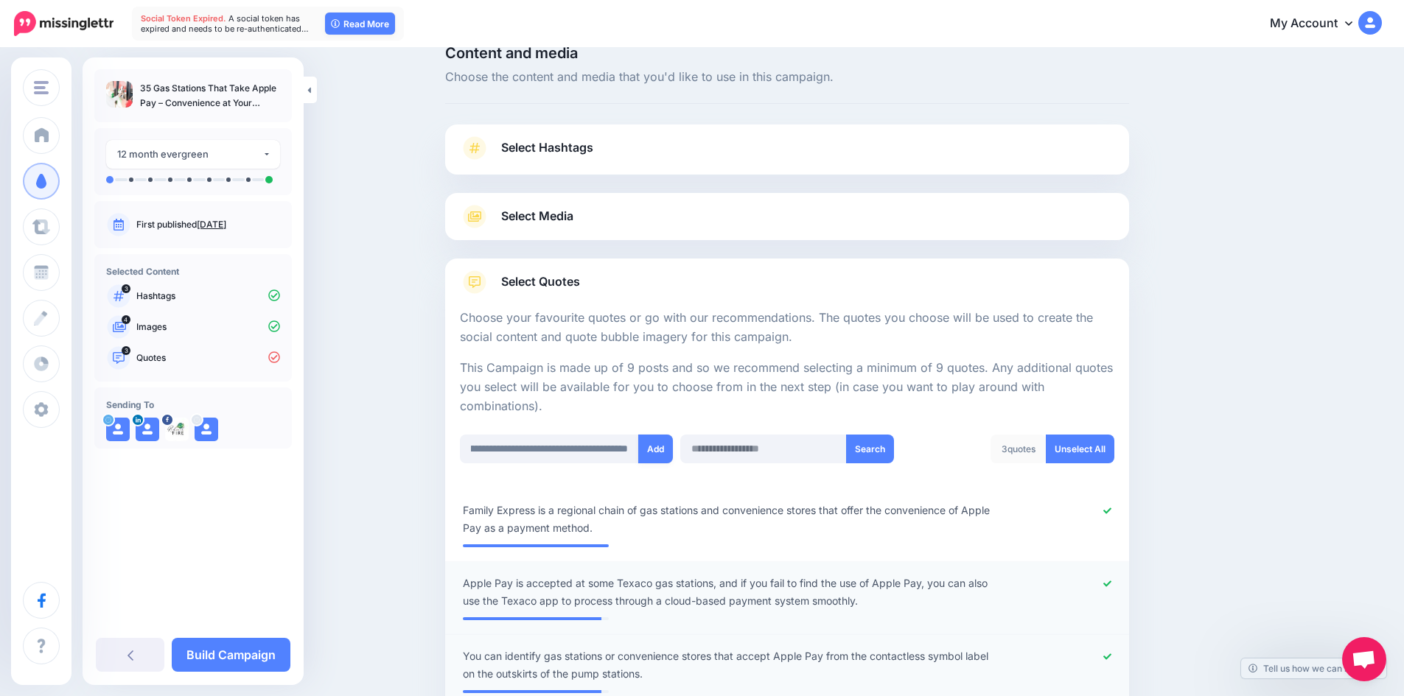
click at [656, 454] on button "Add" at bounding box center [655, 449] width 35 height 29
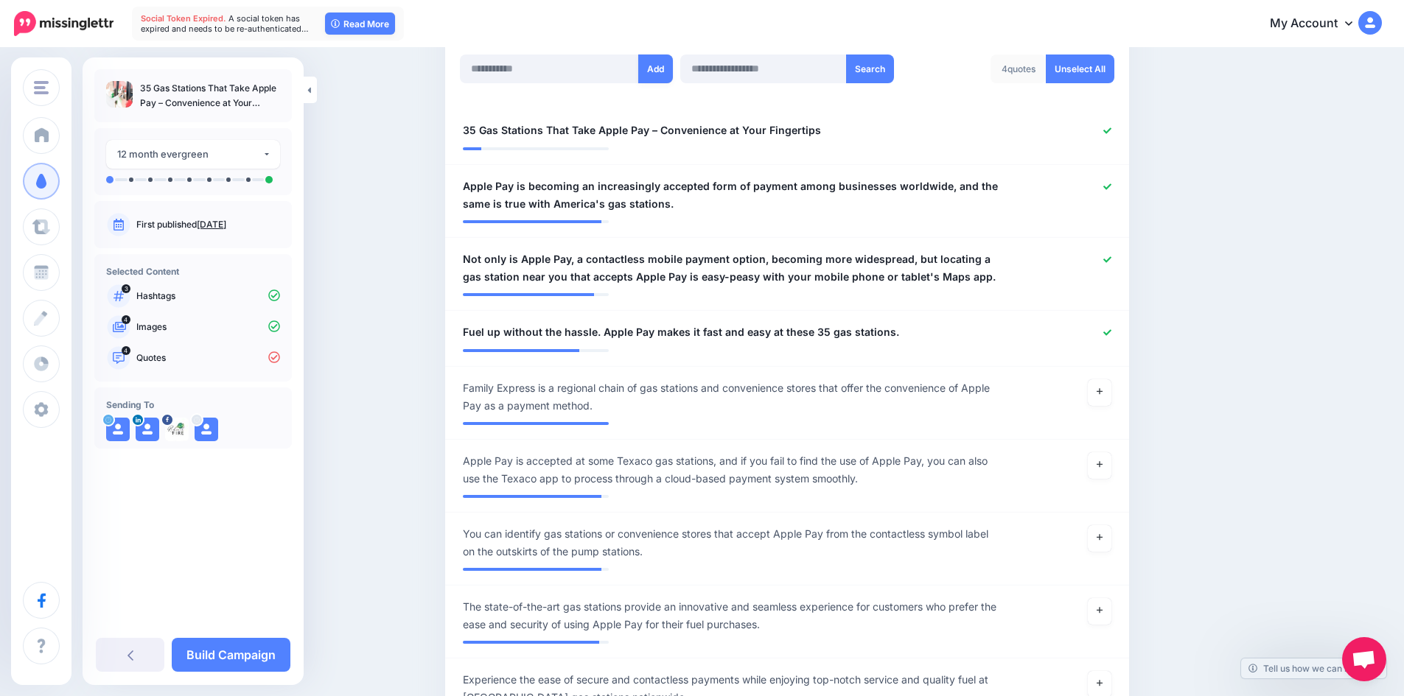
scroll to position [147, 0]
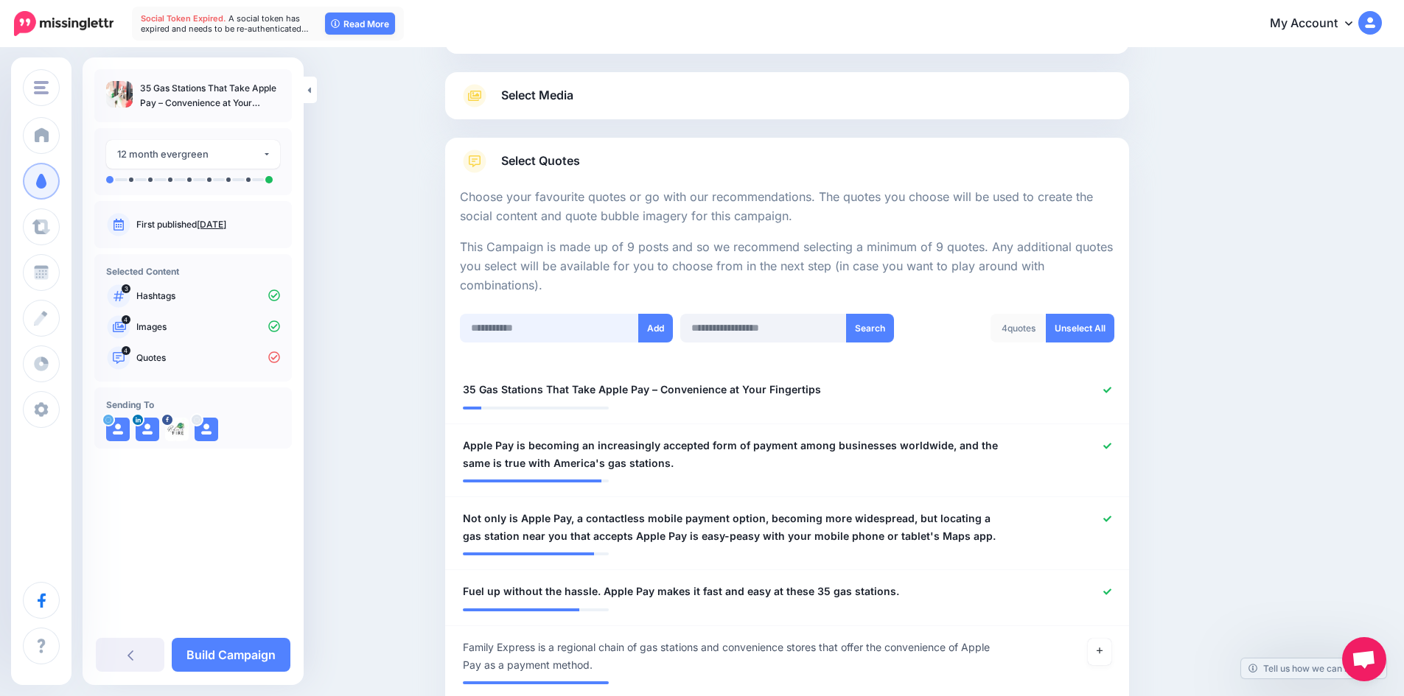
click at [545, 330] on input "text" at bounding box center [549, 328] width 179 height 29
paste input "**********"
type input "**********"
click at [662, 323] on button "Add" at bounding box center [655, 328] width 35 height 29
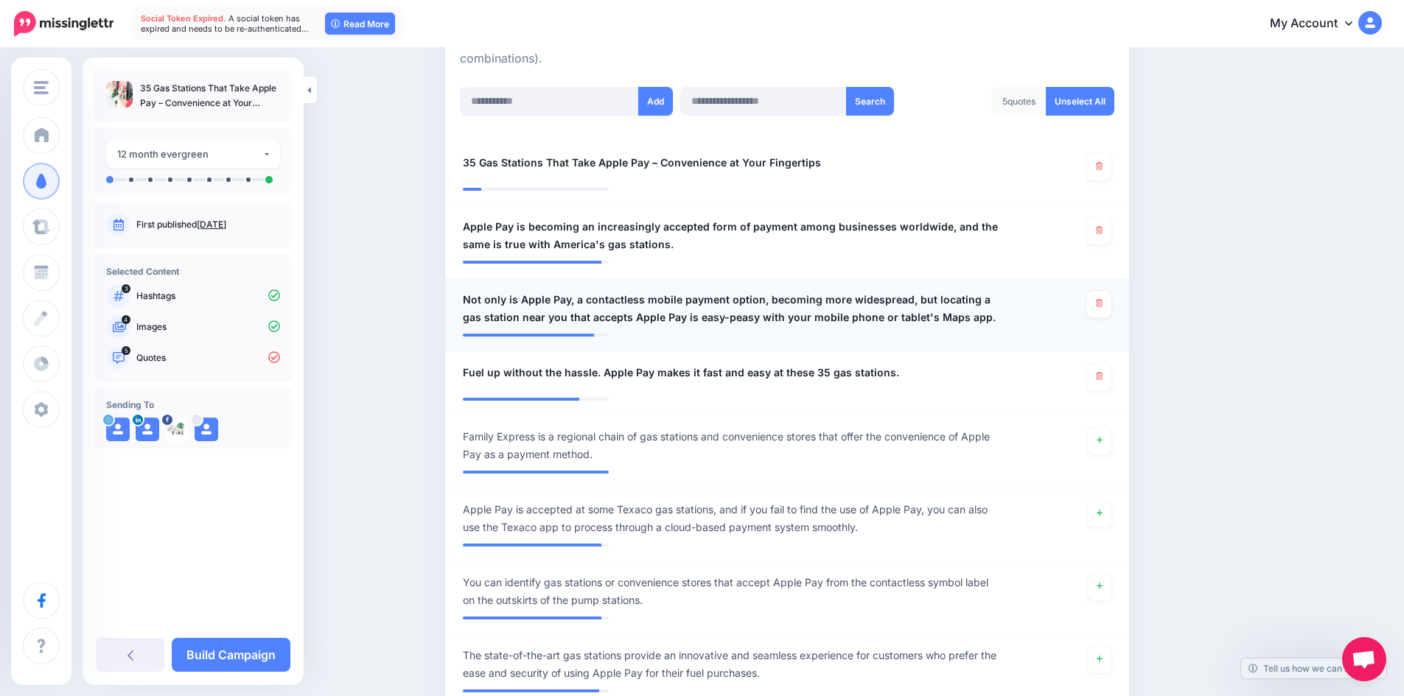
scroll to position [294, 0]
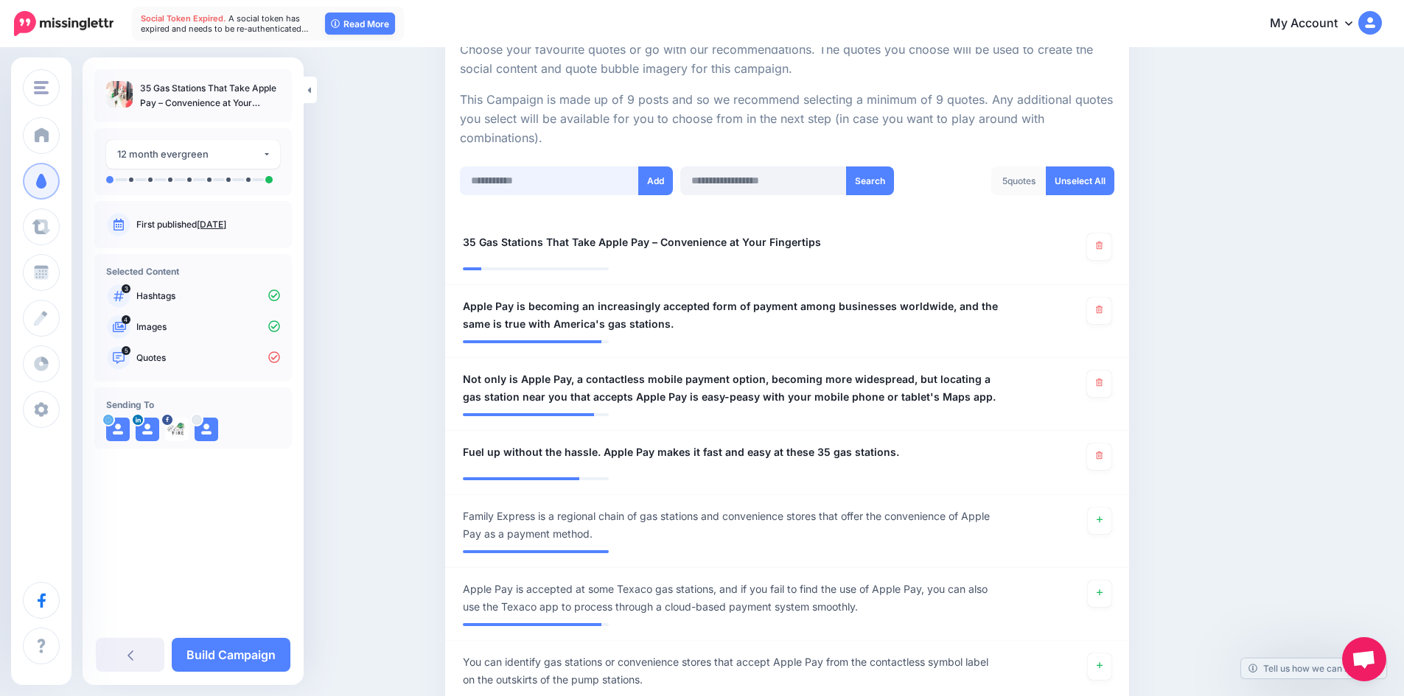
click at [541, 182] on input "text" at bounding box center [549, 181] width 179 height 29
paste input "**********"
type input "**********"
click at [660, 184] on button "Add" at bounding box center [655, 181] width 35 height 29
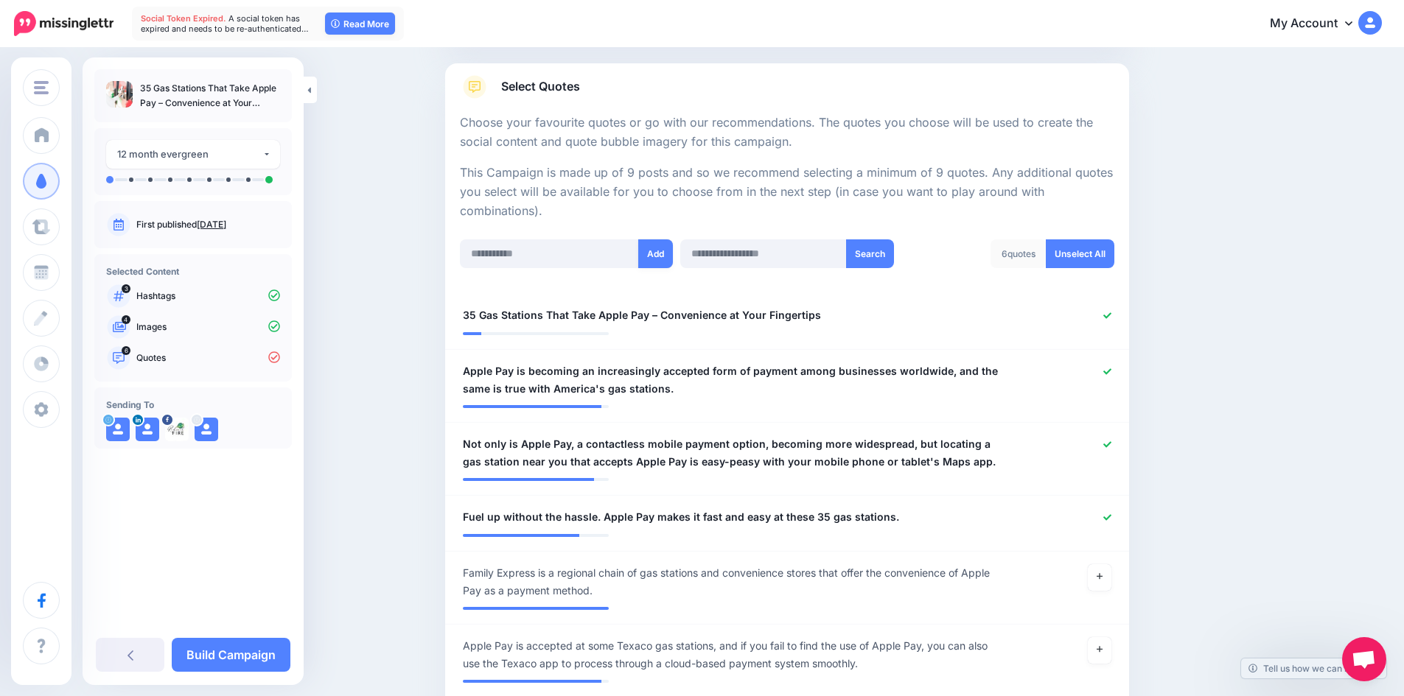
scroll to position [220, 0]
click at [561, 265] on input "text" at bounding box center [549, 254] width 179 height 29
paste input "**********"
type input "**********"
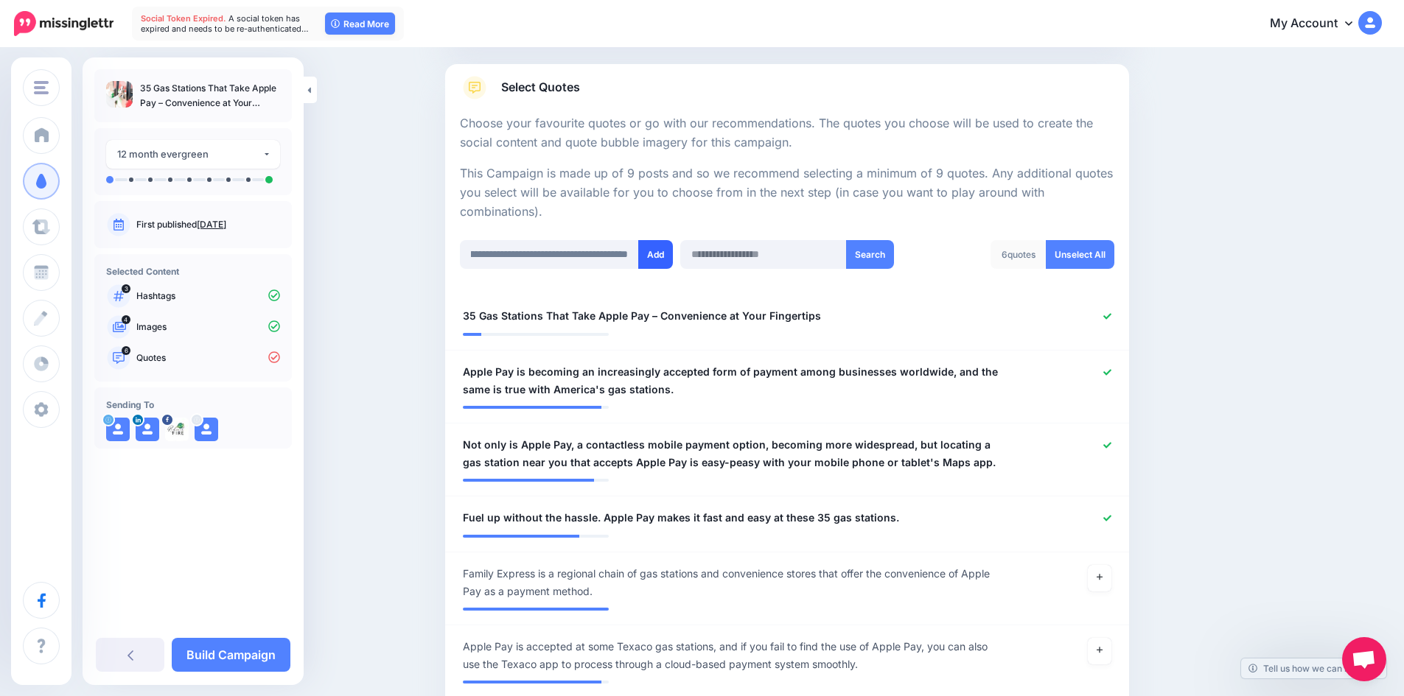
click at [654, 252] on button "Add" at bounding box center [655, 254] width 35 height 29
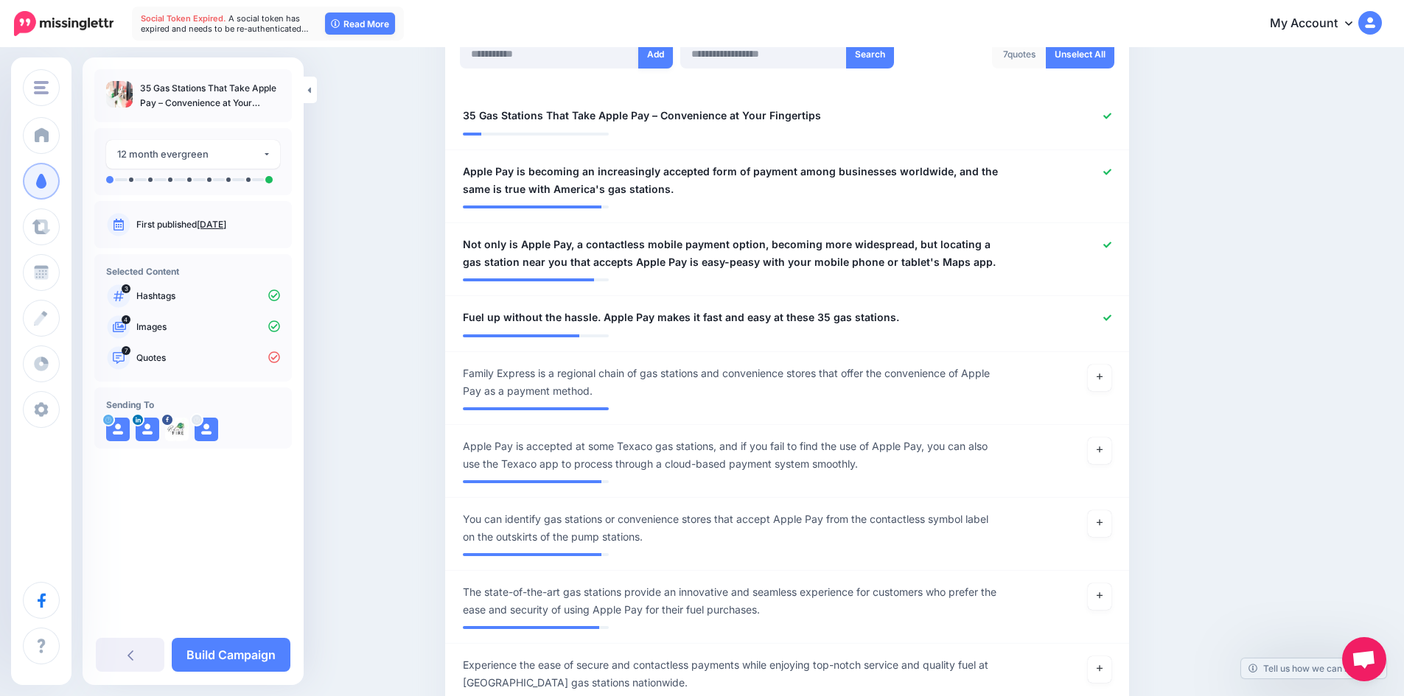
scroll to position [220, 0]
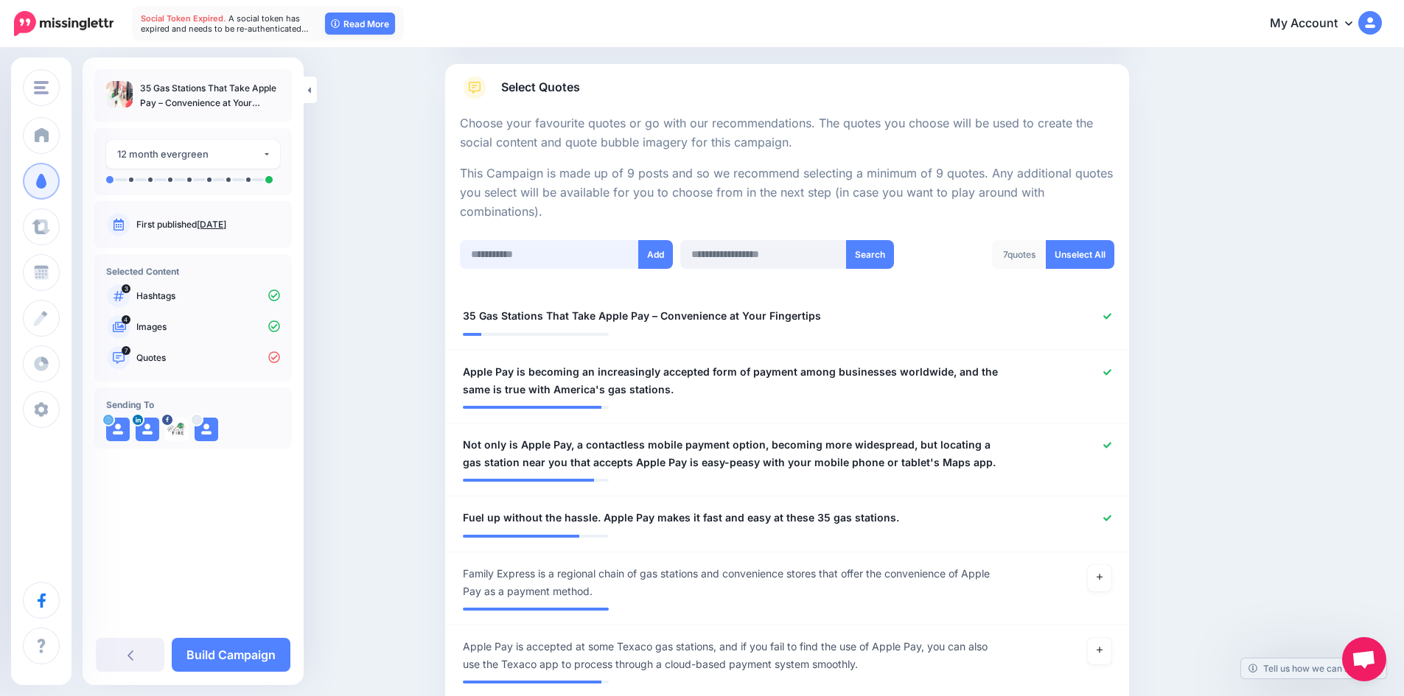
click at [543, 251] on input "text" at bounding box center [549, 254] width 179 height 29
paste input "**********"
type input "**********"
click at [651, 258] on button "Add" at bounding box center [655, 254] width 35 height 29
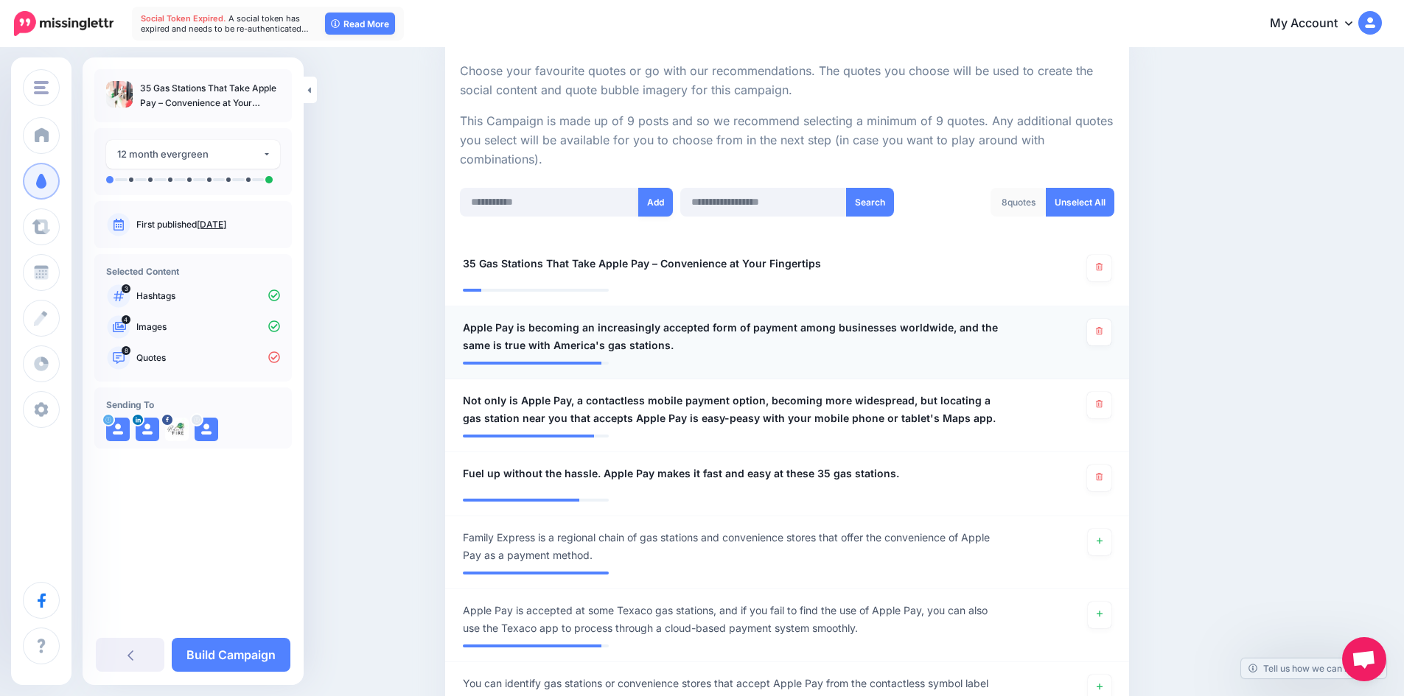
scroll to position [220, 0]
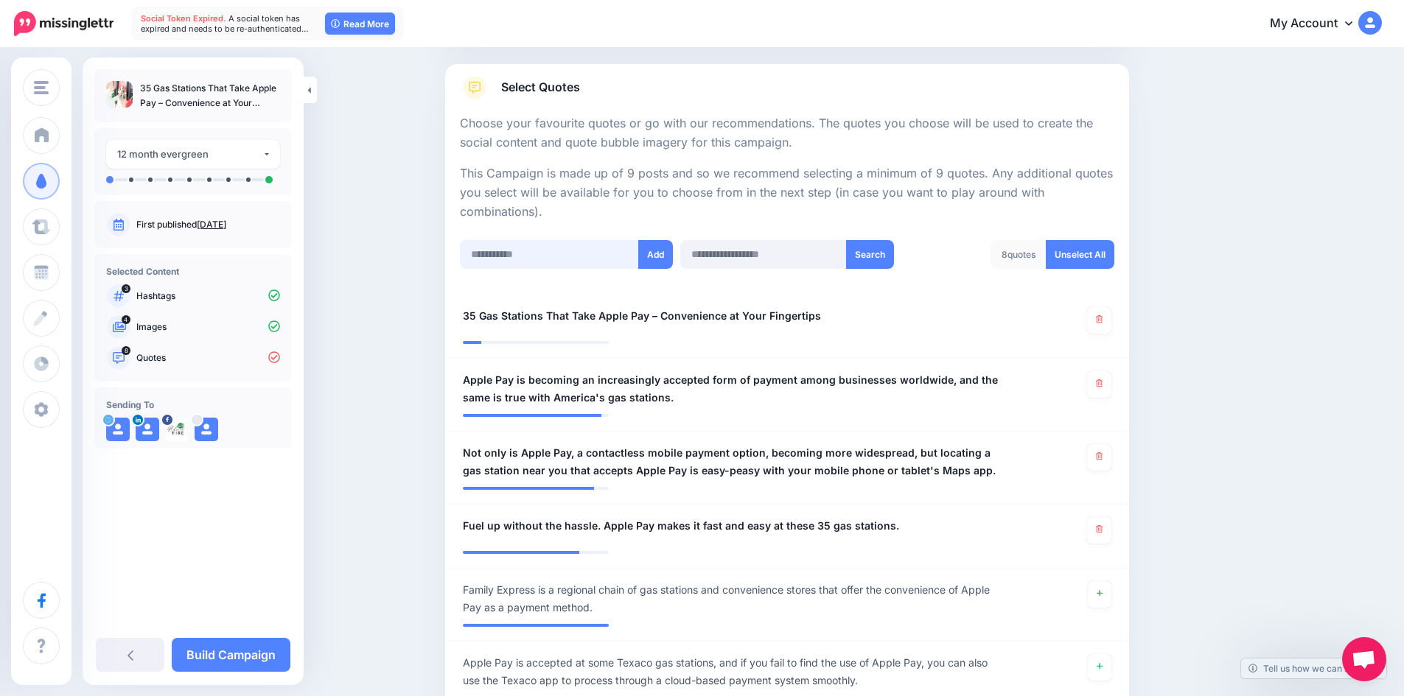
click at [561, 259] on input "text" at bounding box center [549, 254] width 179 height 29
paste input "**********"
type input "**********"
click at [657, 259] on button "Add" at bounding box center [655, 254] width 35 height 29
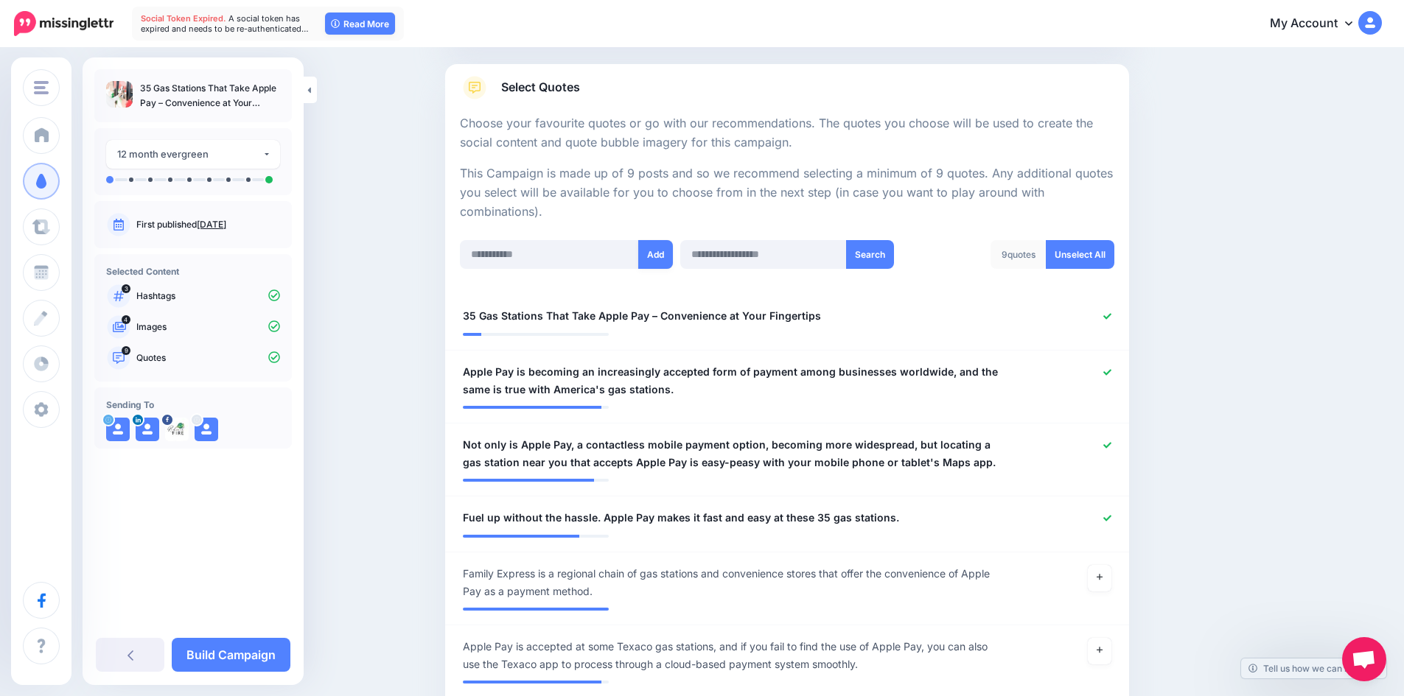
scroll to position [515, 0]
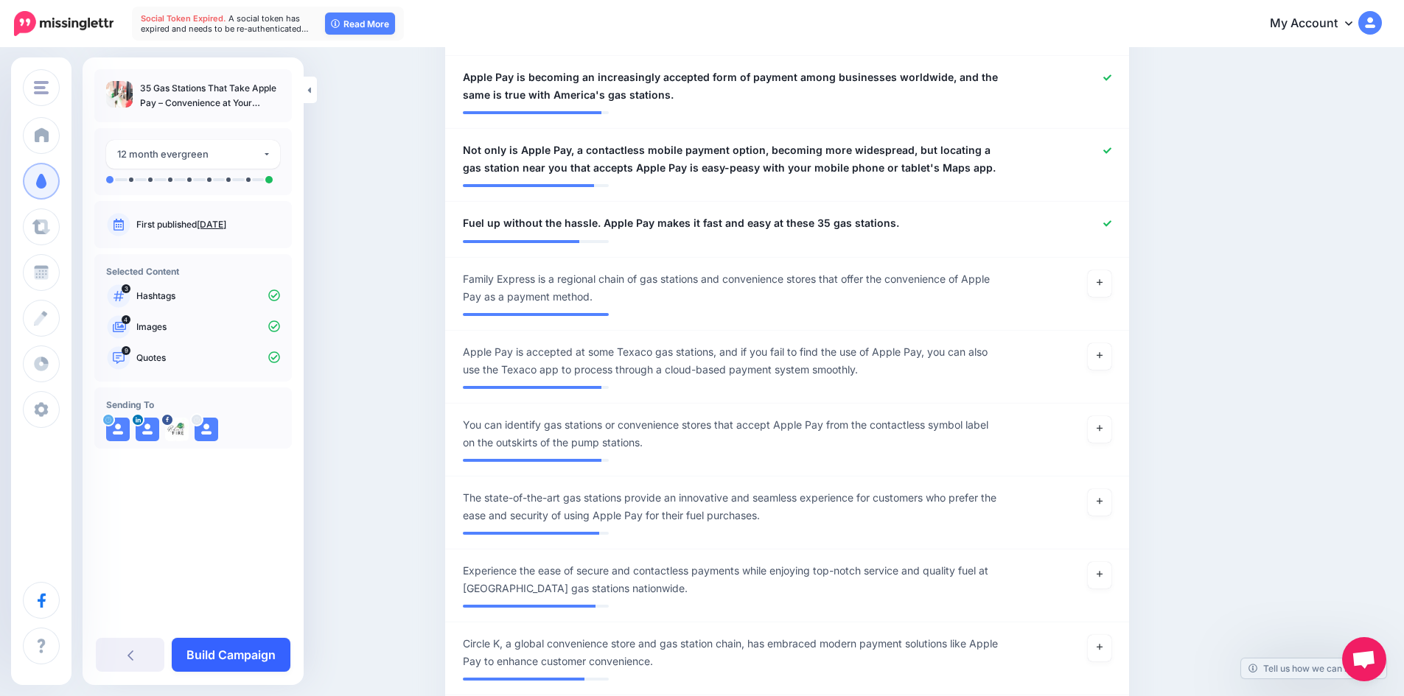
click at [239, 651] on link "Build Campaign" at bounding box center [231, 655] width 119 height 34
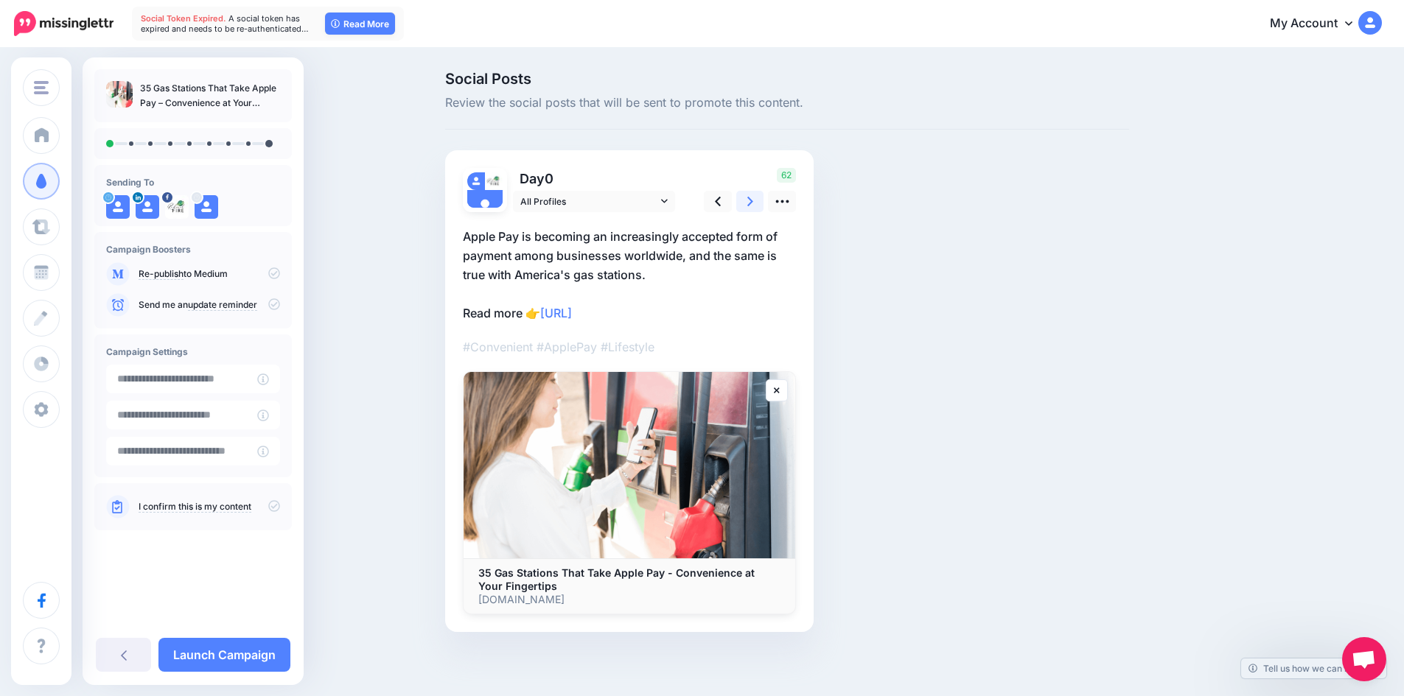
click at [753, 202] on icon at bounding box center [750, 201] width 6 height 15
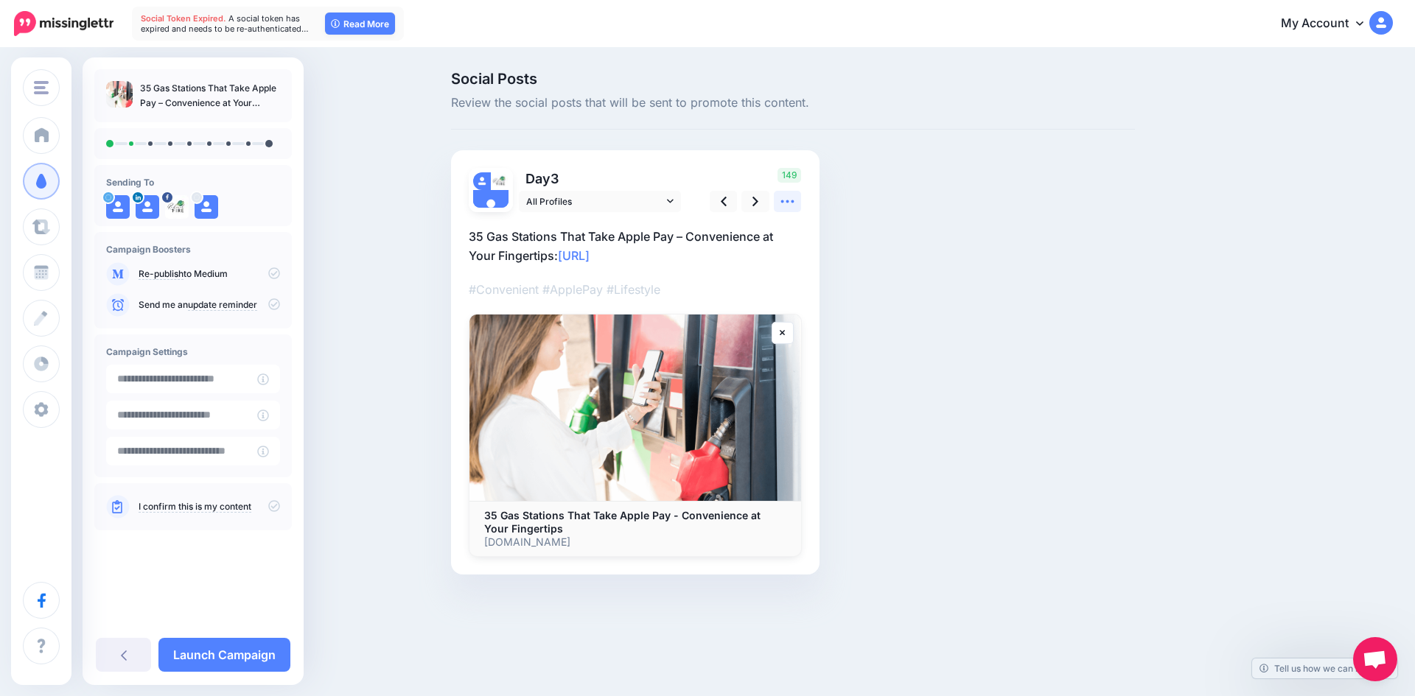
click at [783, 203] on icon at bounding box center [787, 201] width 13 height 3
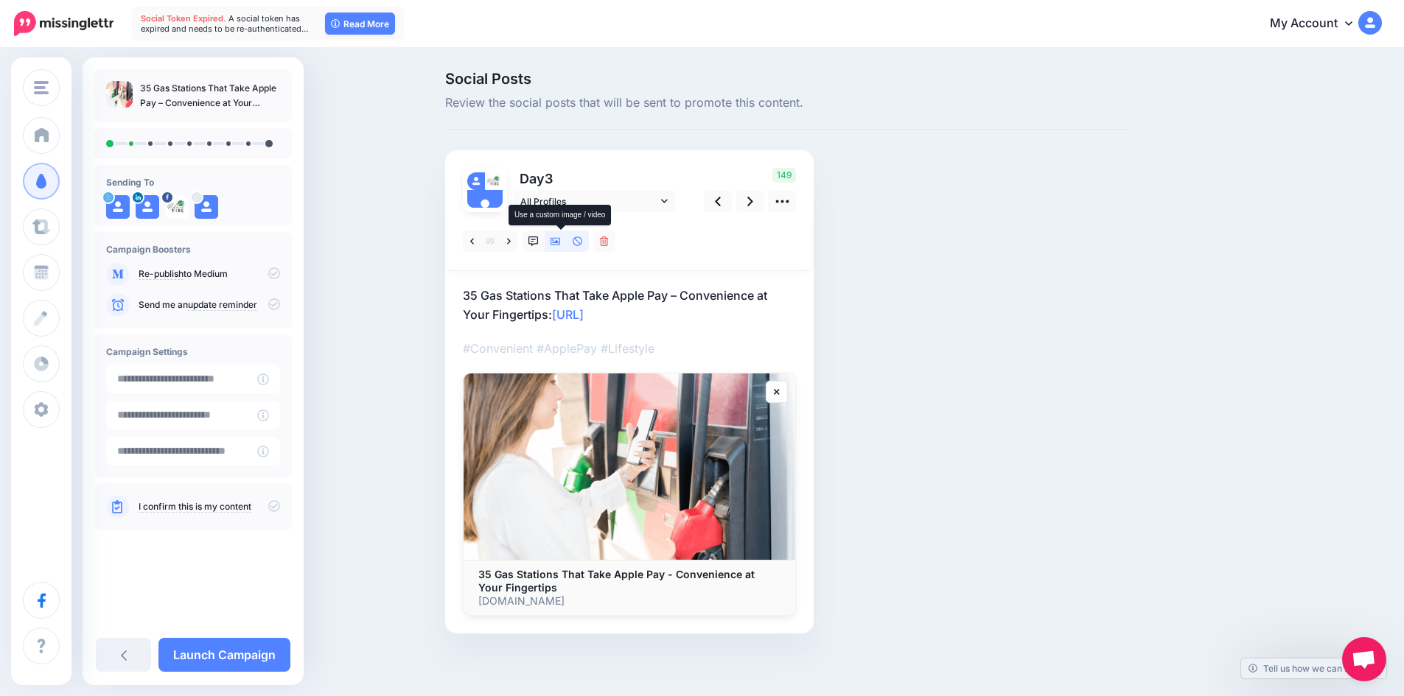
click at [559, 239] on icon at bounding box center [555, 242] width 10 height 10
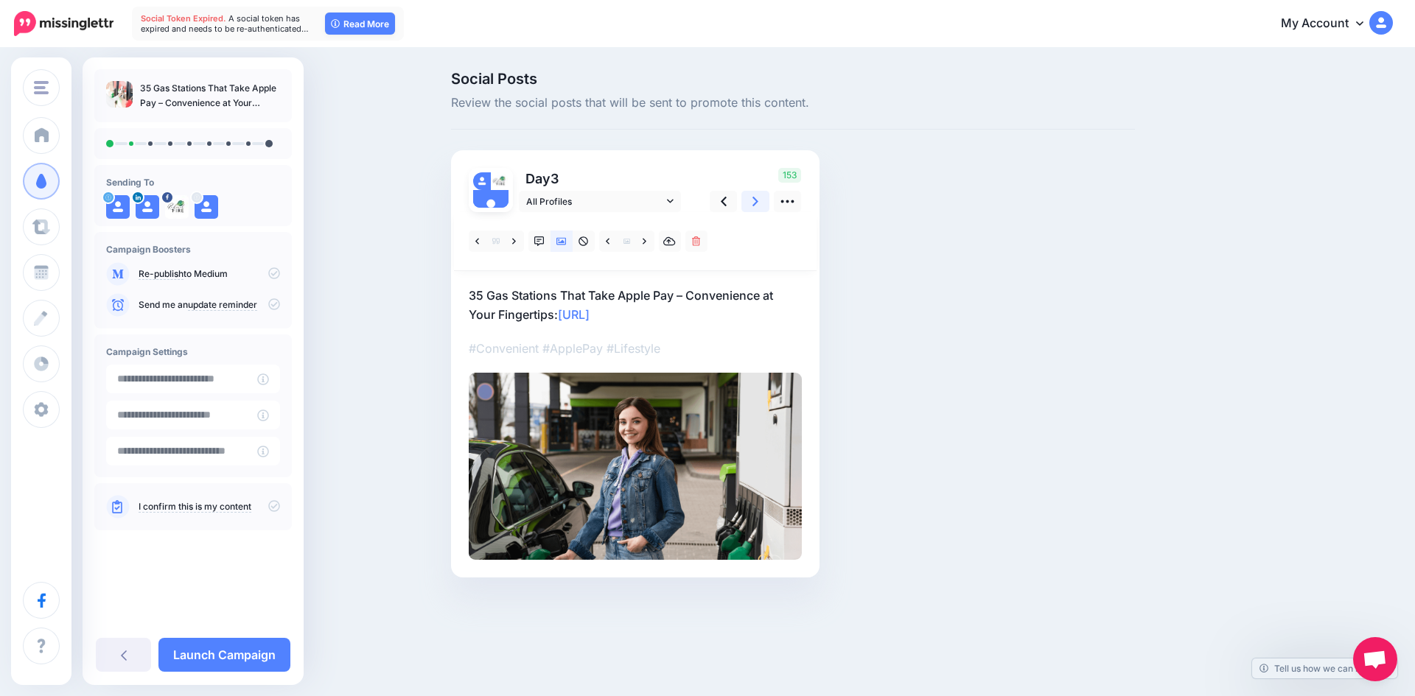
click at [758, 202] on icon at bounding box center [755, 202] width 6 height 10
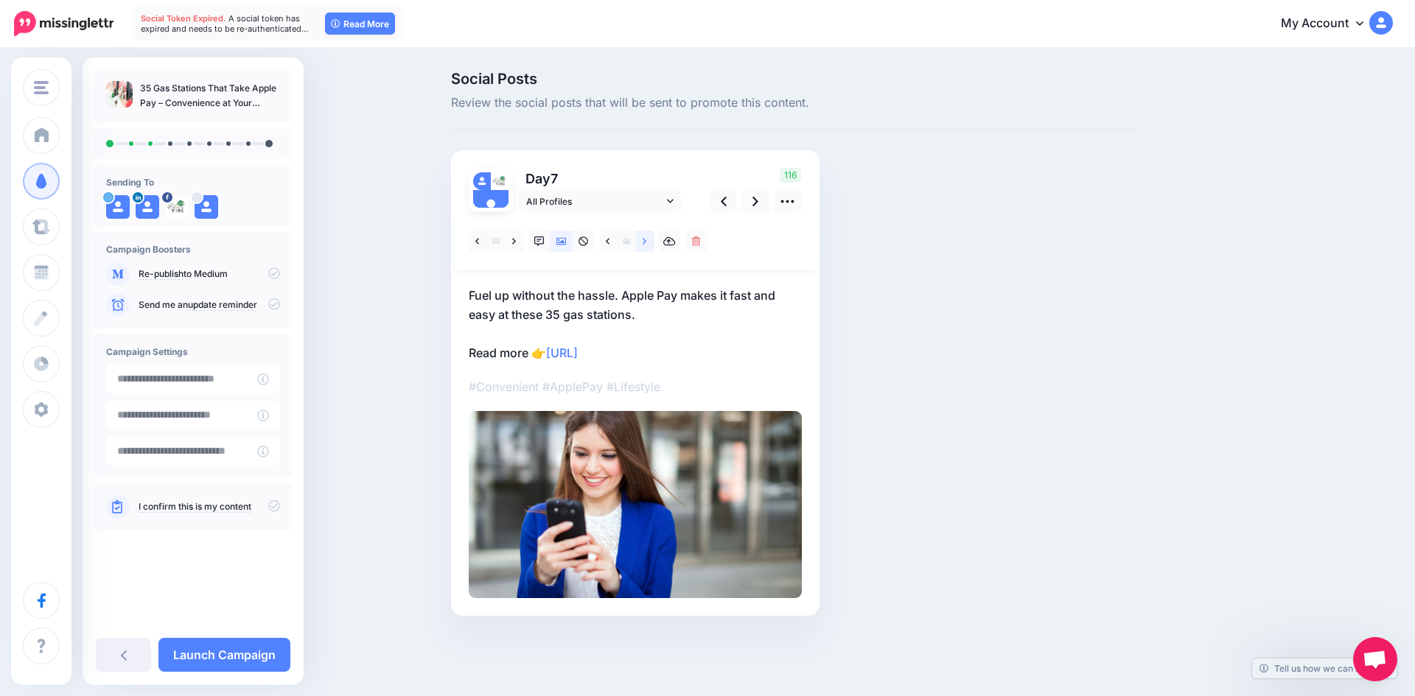
click at [643, 242] on icon at bounding box center [645, 242] width 4 height 10
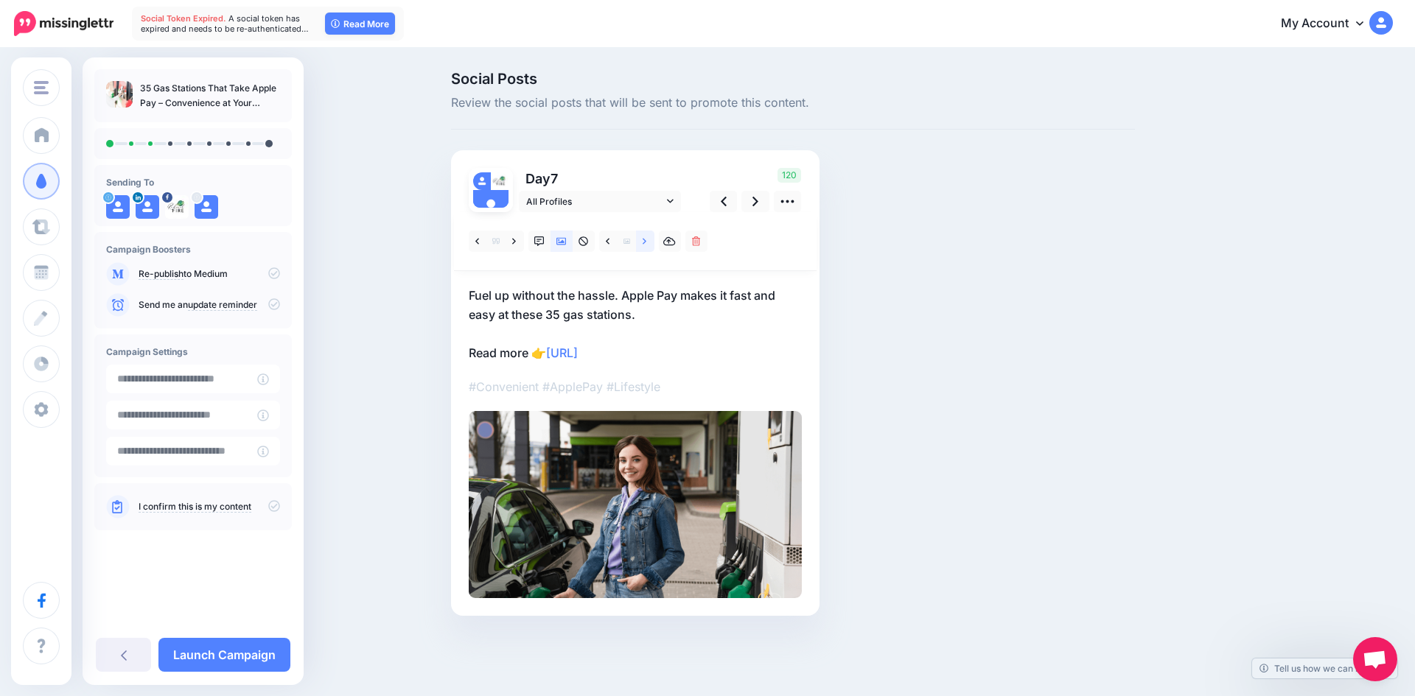
click at [643, 242] on icon at bounding box center [645, 242] width 4 height 10
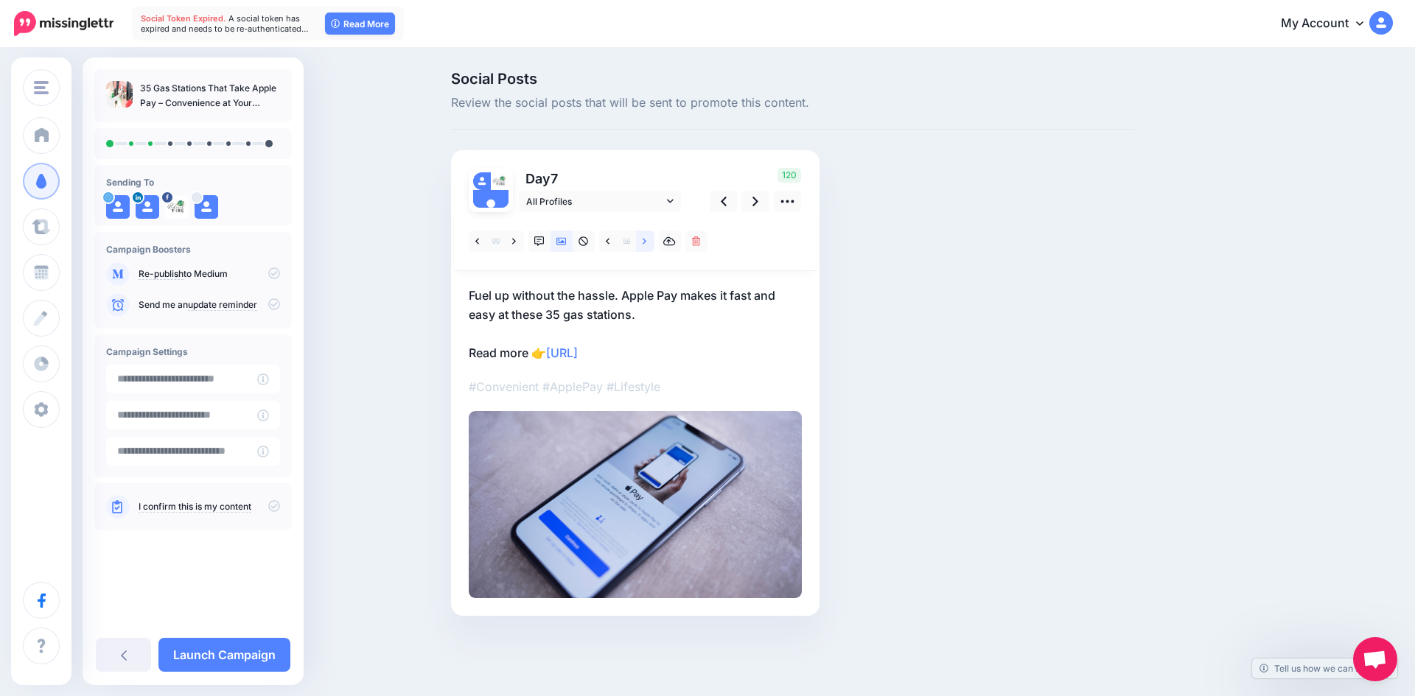
click at [643, 242] on icon at bounding box center [645, 242] width 4 height 10
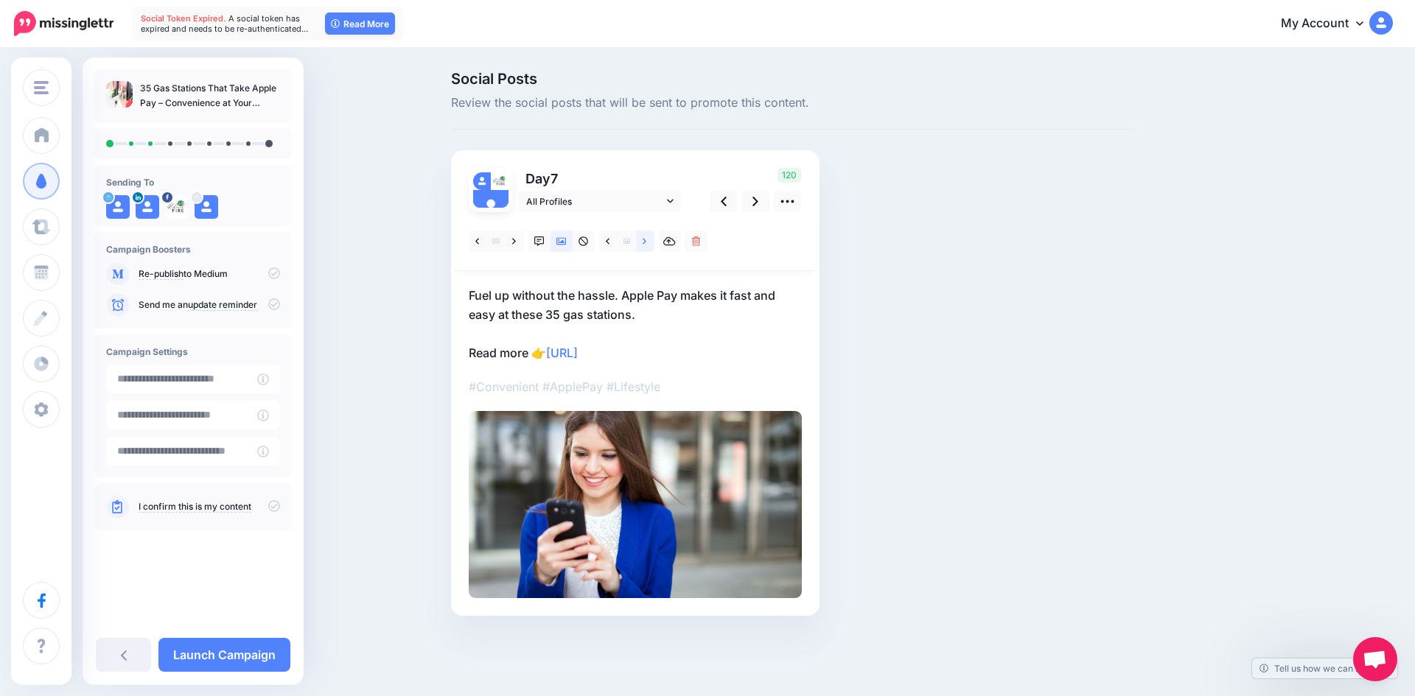
click at [643, 242] on icon at bounding box center [645, 242] width 4 height 10
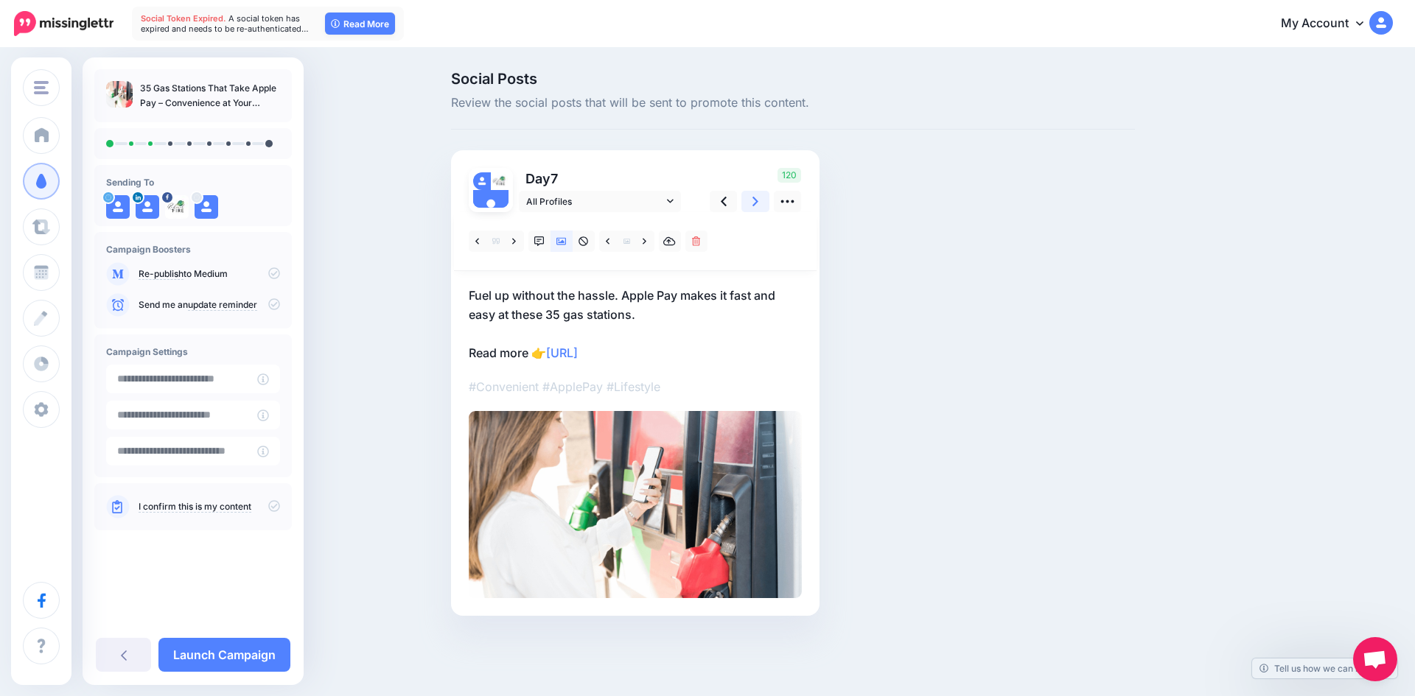
click at [755, 203] on icon at bounding box center [755, 201] width 6 height 15
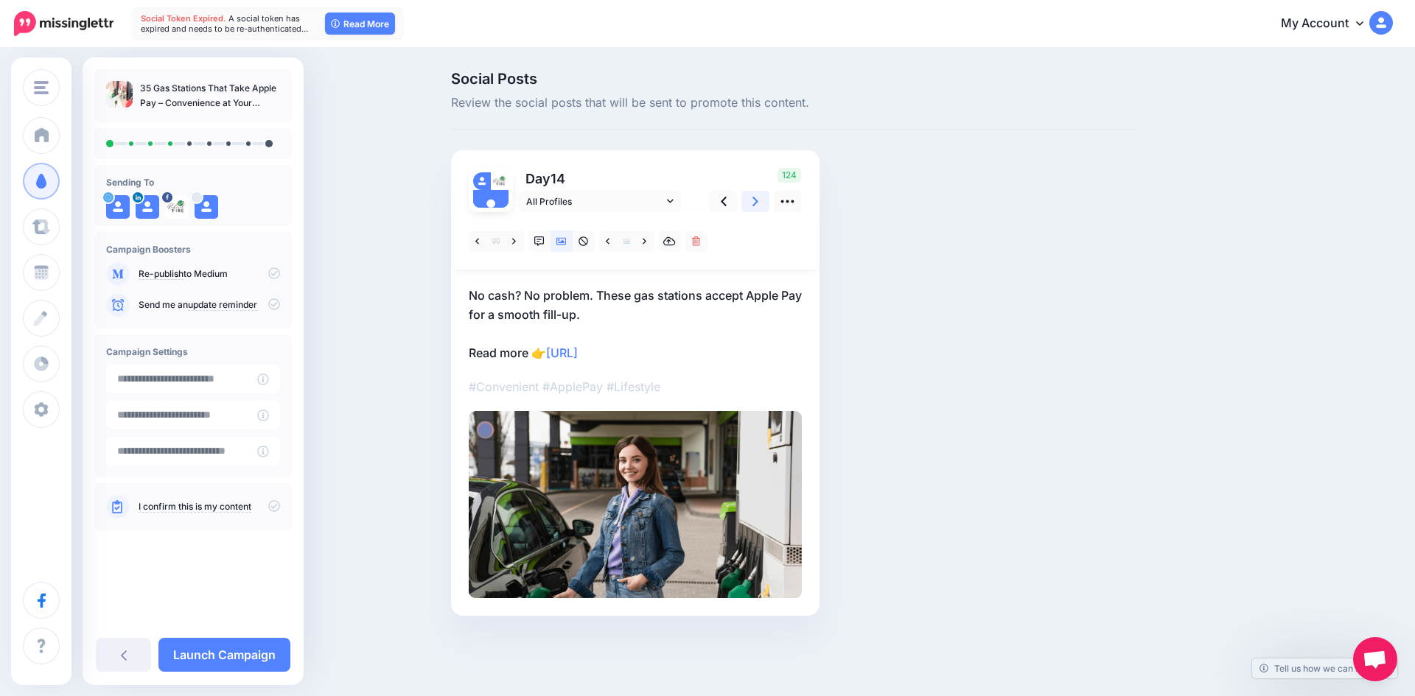
click at [755, 203] on icon at bounding box center [755, 201] width 6 height 15
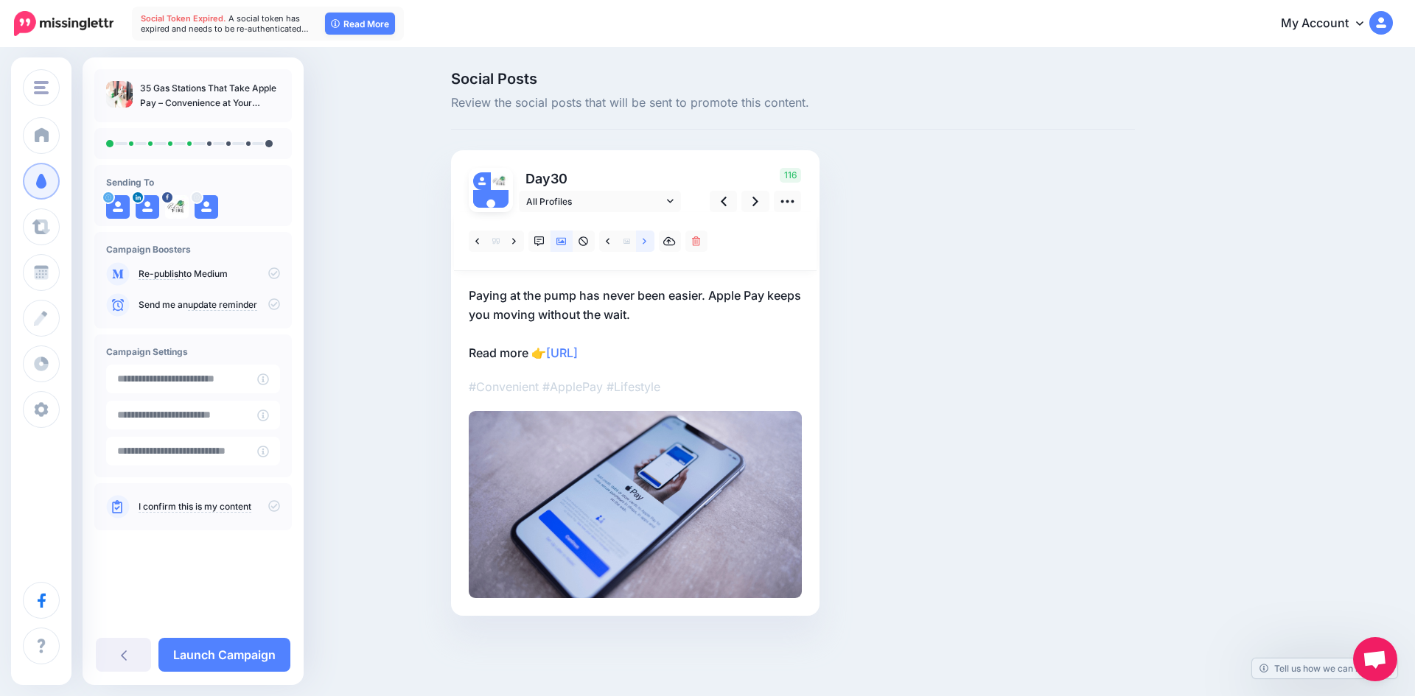
click at [644, 239] on icon at bounding box center [645, 241] width 4 height 6
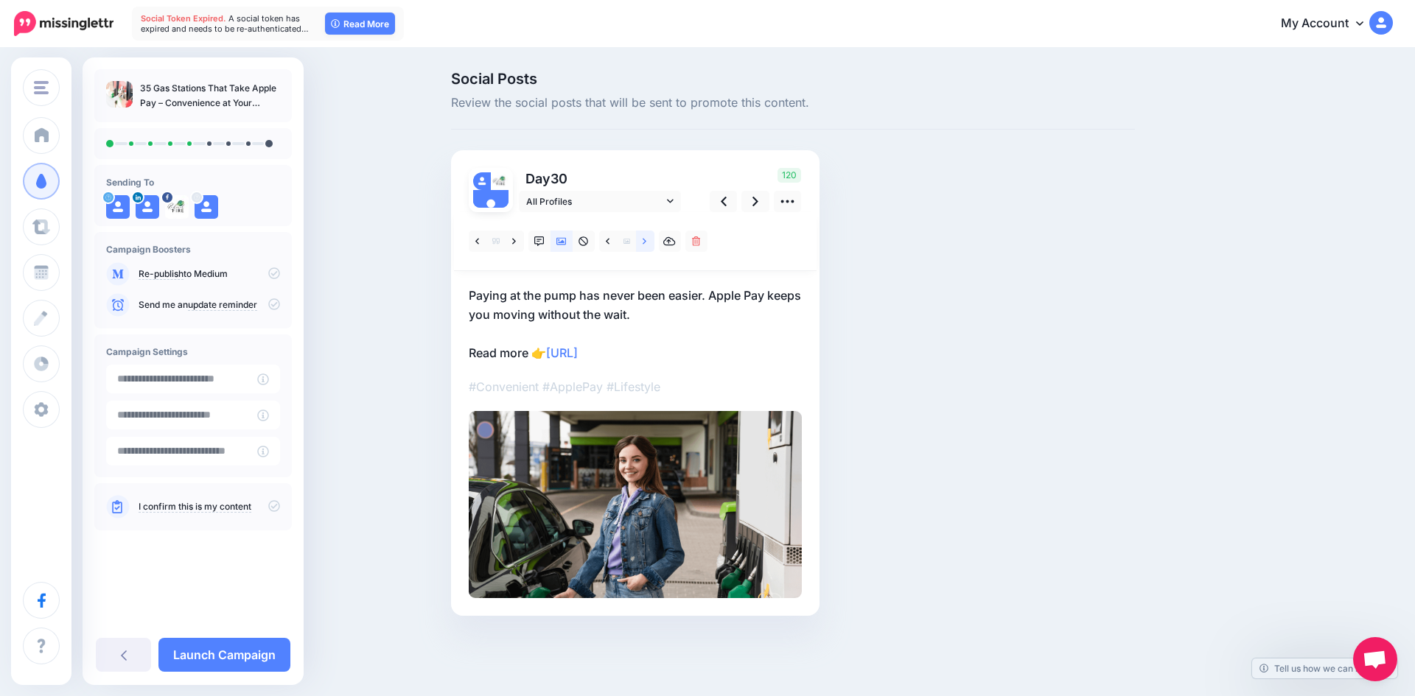
click at [644, 239] on icon at bounding box center [645, 241] width 4 height 6
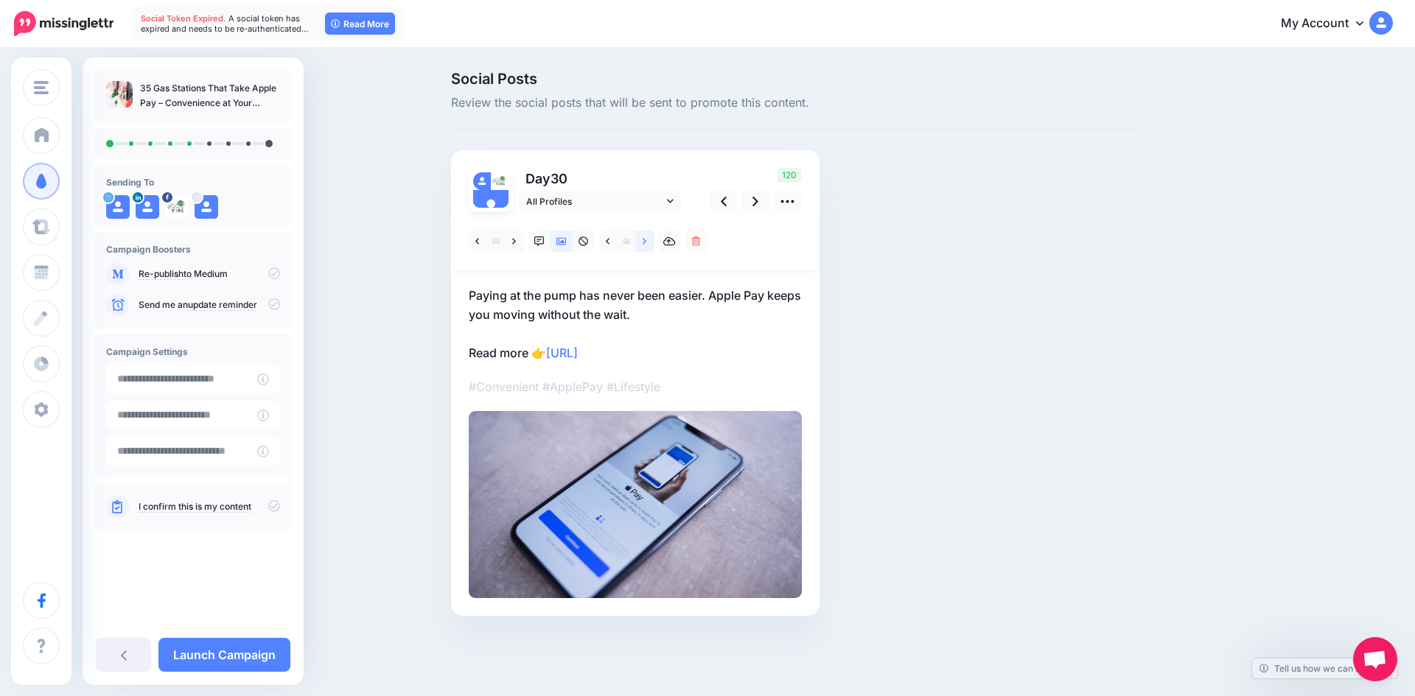
click at [644, 239] on icon at bounding box center [645, 241] width 4 height 6
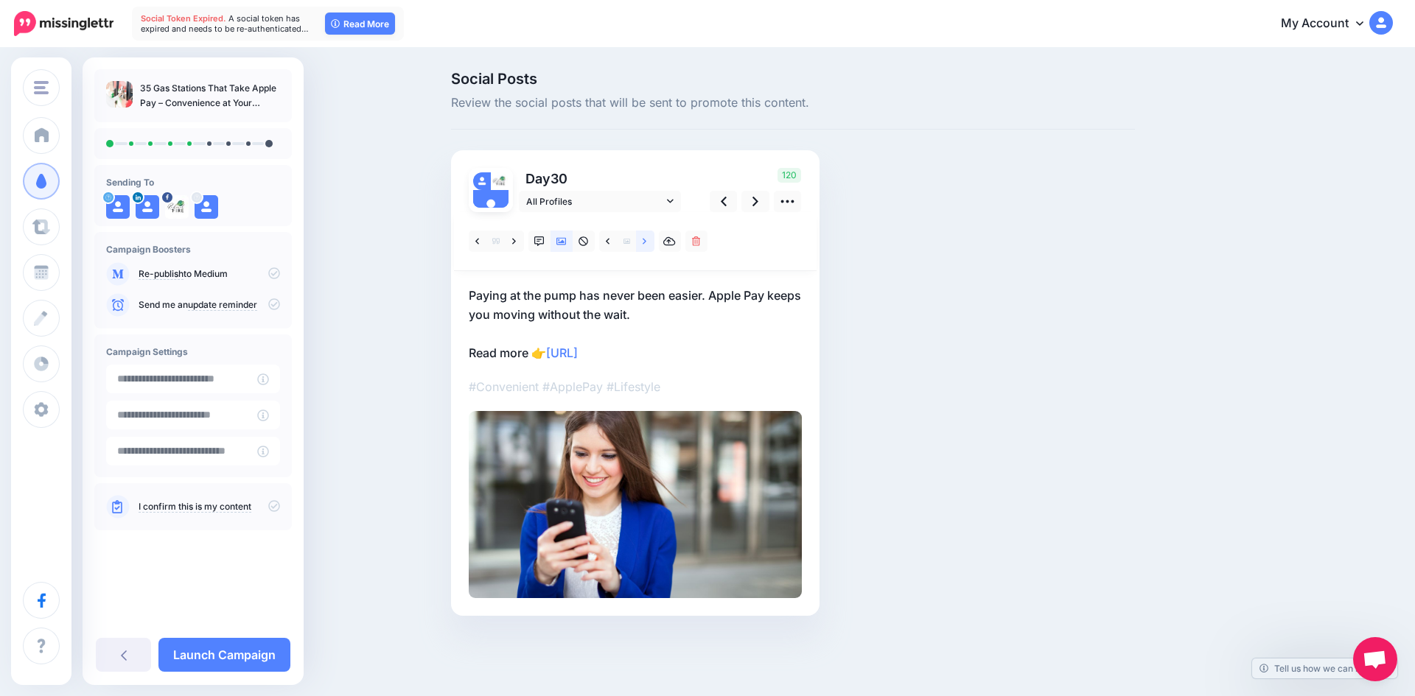
click at [644, 239] on icon at bounding box center [645, 241] width 4 height 6
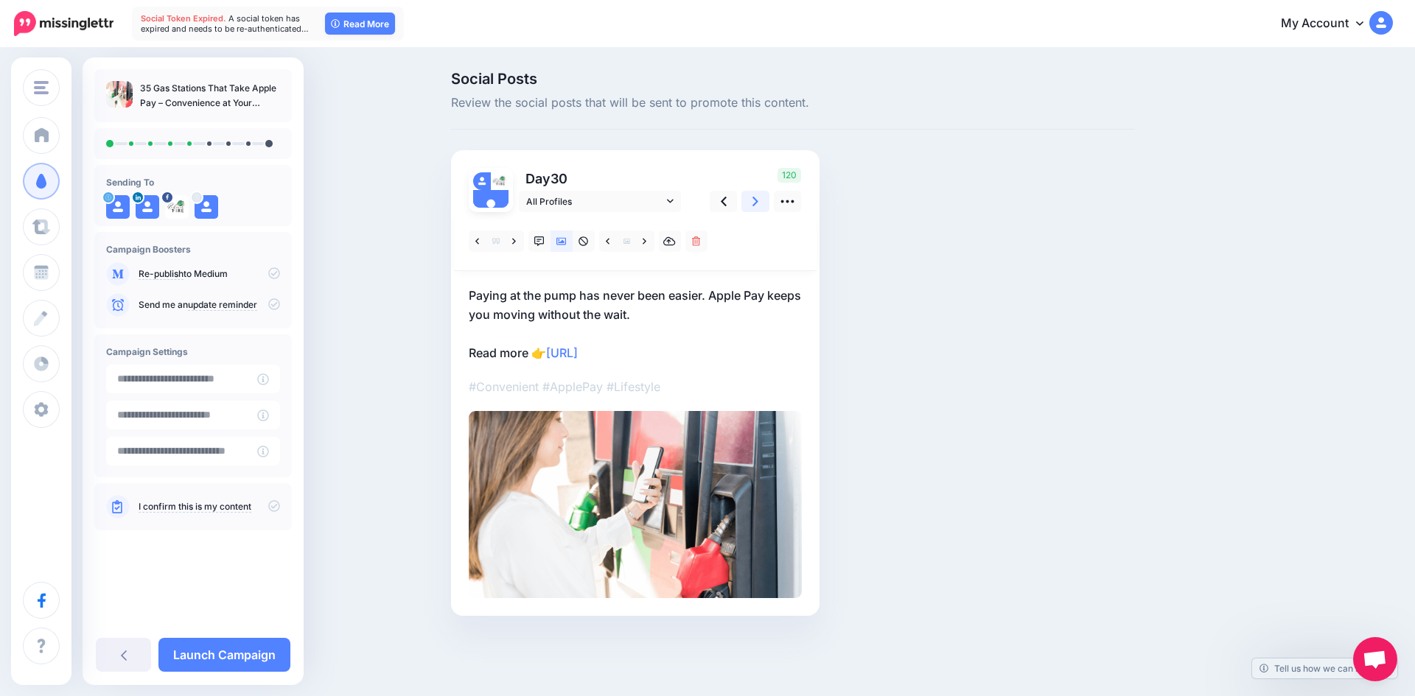
click at [756, 197] on icon at bounding box center [755, 201] width 6 height 15
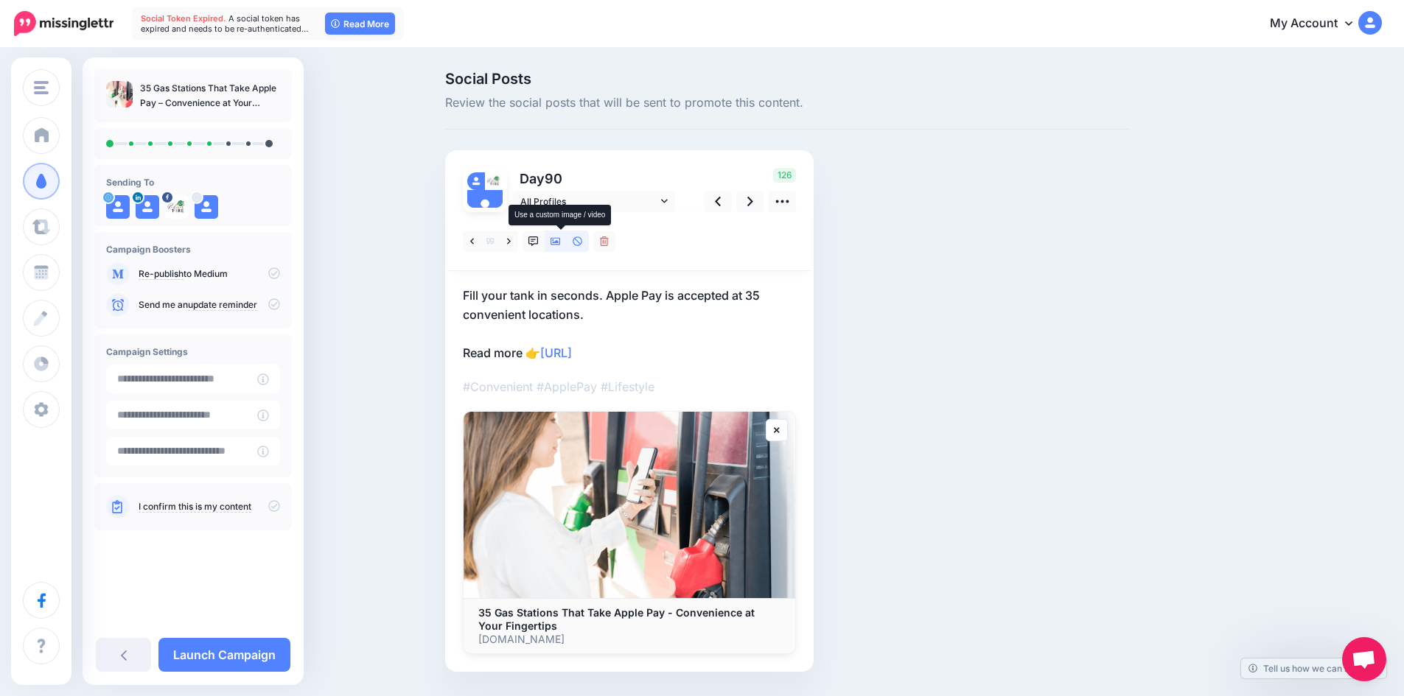
click at [560, 239] on icon at bounding box center [555, 242] width 10 height 10
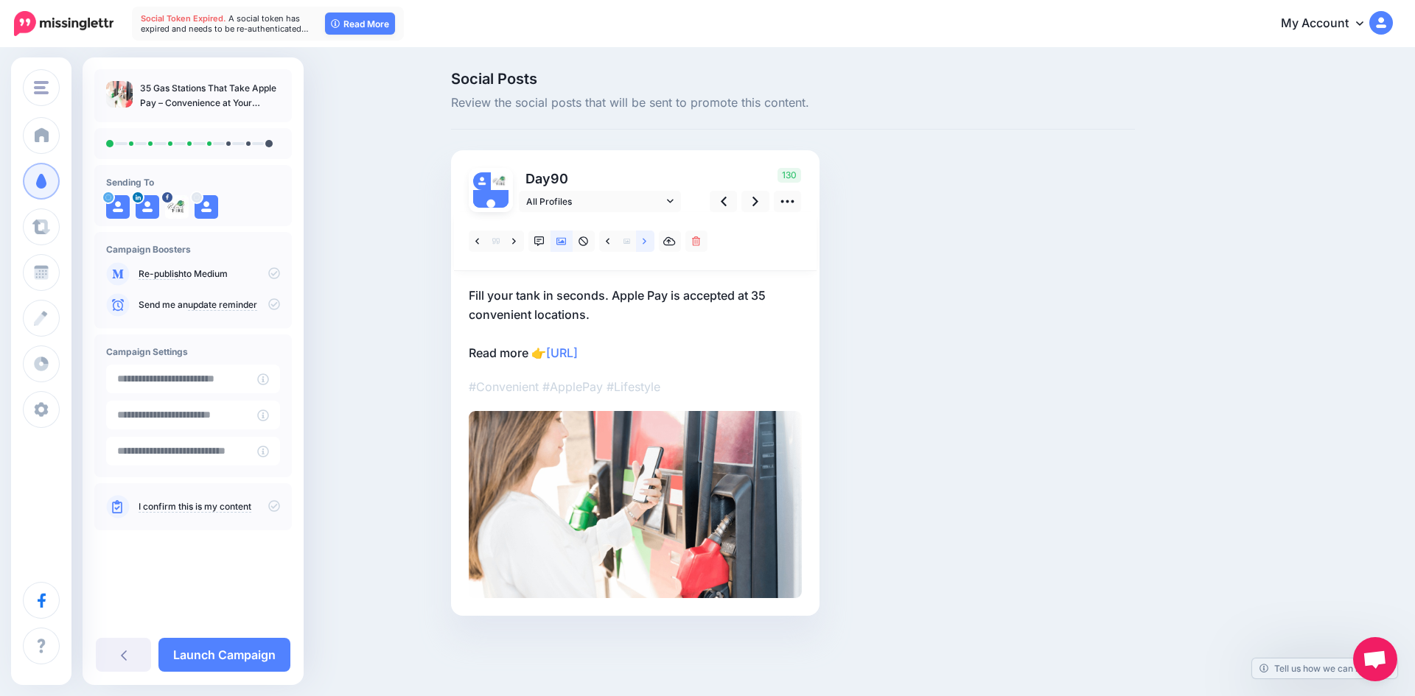
click at [648, 240] on link at bounding box center [645, 241] width 18 height 21
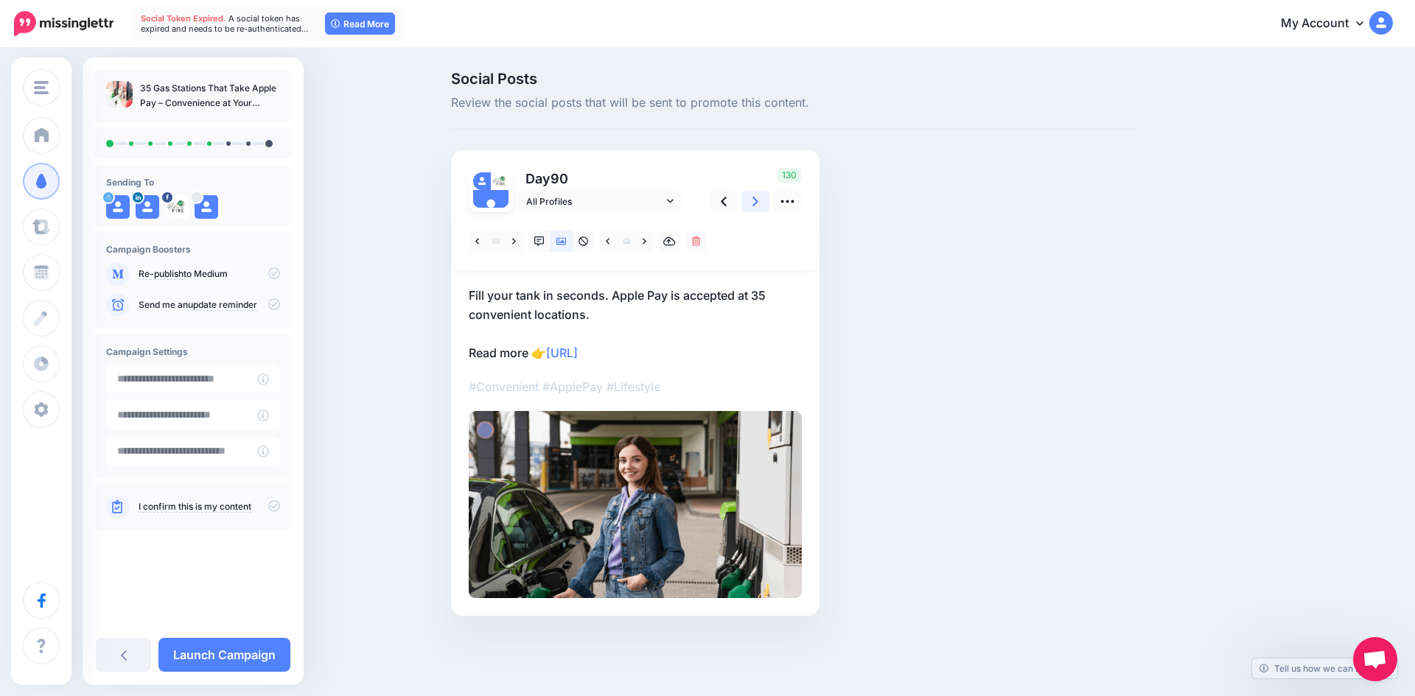
click at [748, 203] on link at bounding box center [755, 201] width 28 height 21
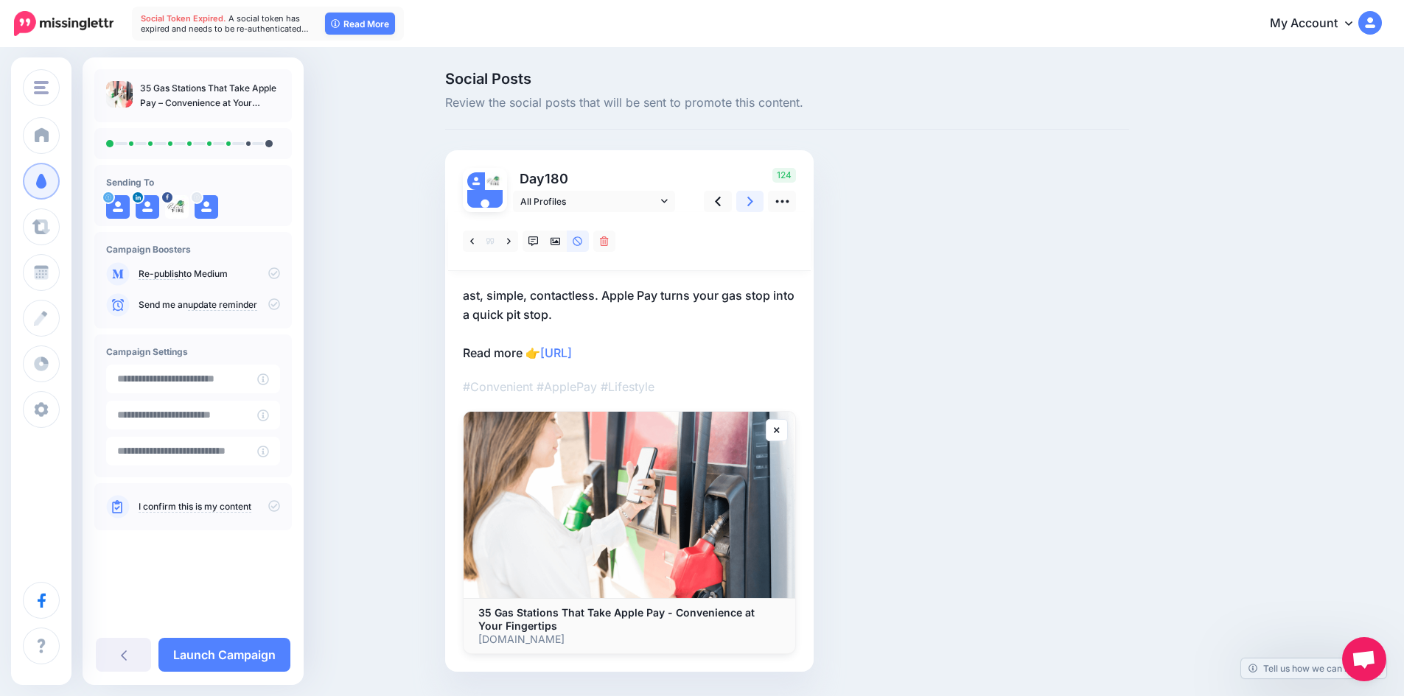
click at [753, 200] on icon at bounding box center [750, 202] width 6 height 10
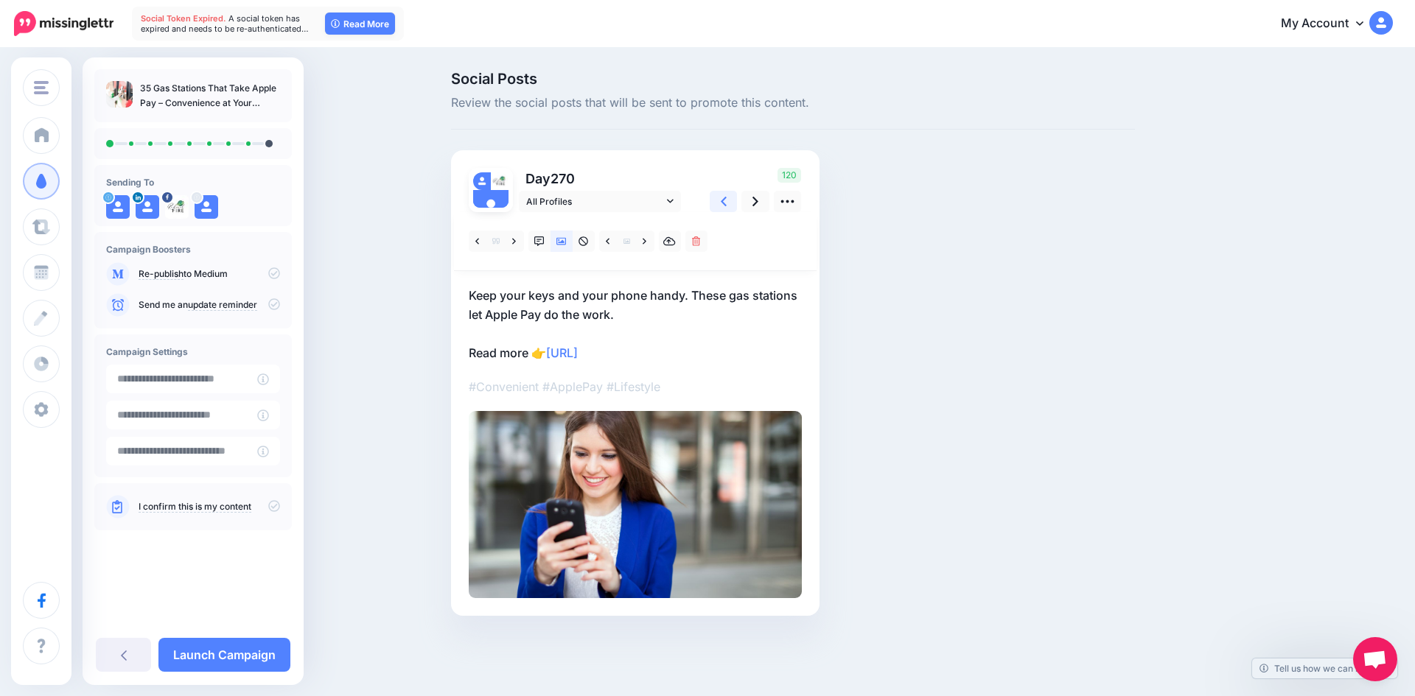
click at [722, 200] on icon at bounding box center [724, 201] width 6 height 15
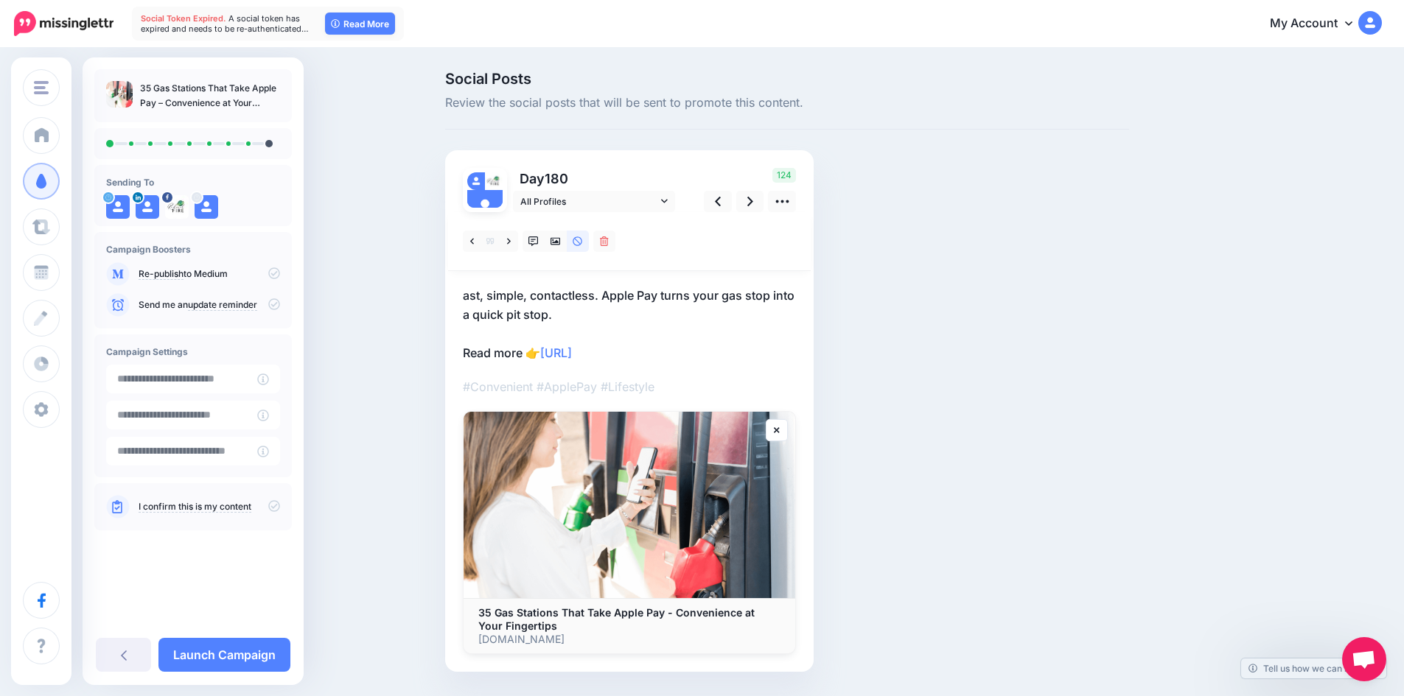
click at [470, 293] on p "ast, simple, contactless. Apple Pay turns your gas stop into a quick pit stop. …" at bounding box center [629, 324] width 333 height 77
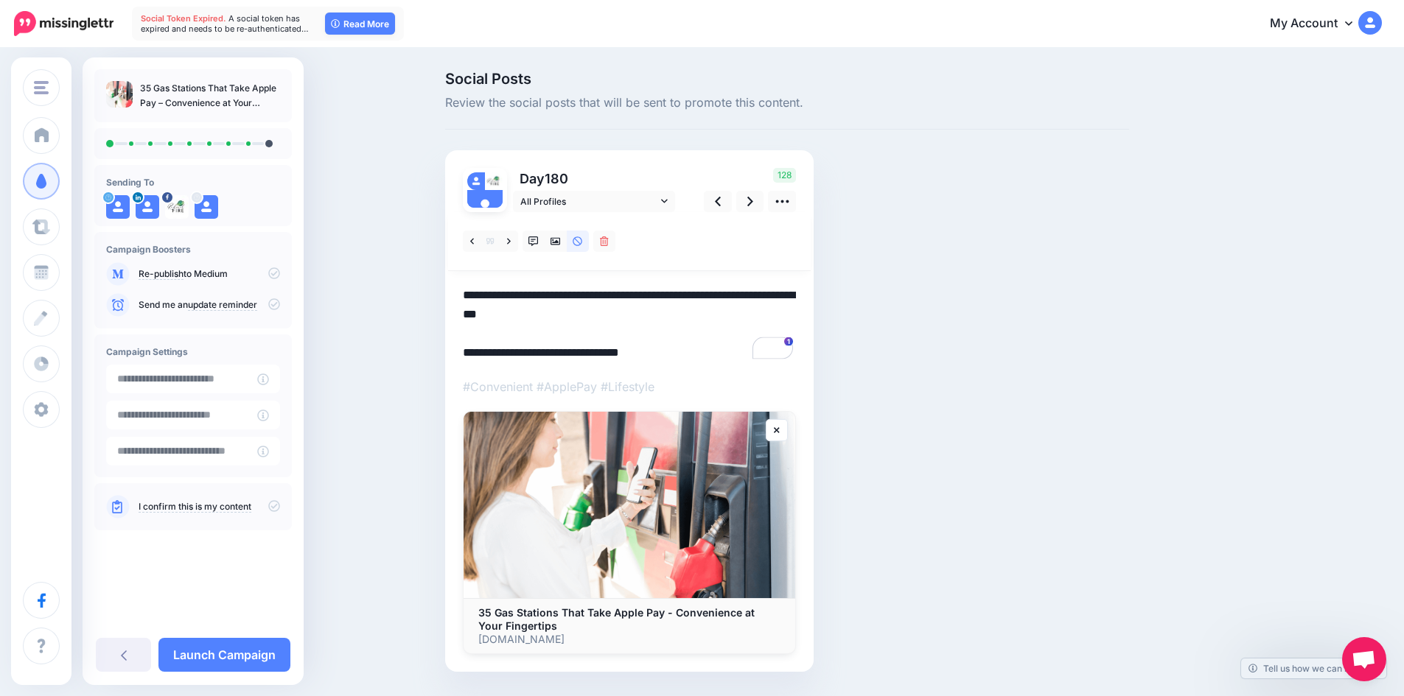
drag, startPoint x: 551, startPoint y: 354, endPoint x: 674, endPoint y: 349, distance: 123.2
click at [674, 349] on textarea "**********" at bounding box center [629, 324] width 333 height 77
click at [681, 356] on textarea "**********" at bounding box center [629, 324] width 333 height 77
click at [668, 348] on textarea "**********" at bounding box center [629, 324] width 333 height 77
click at [721, 198] on icon at bounding box center [718, 201] width 6 height 15
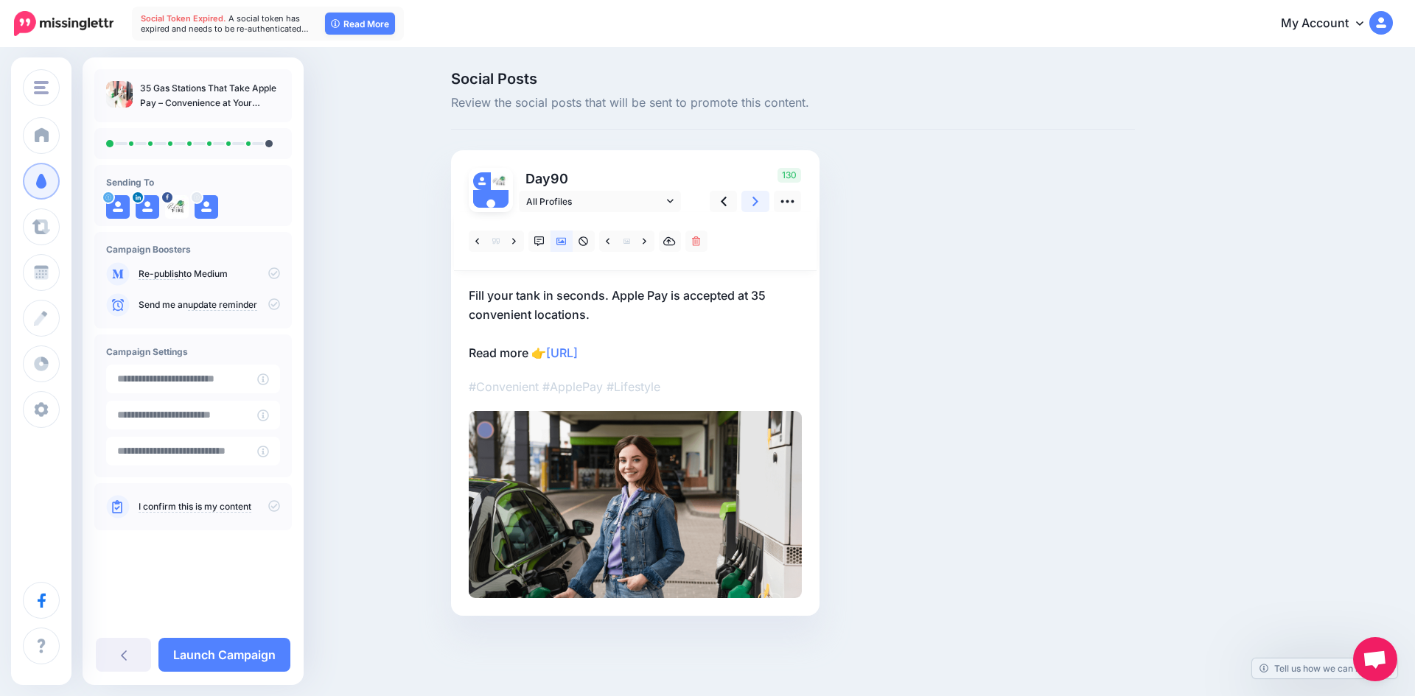
click at [748, 200] on link at bounding box center [755, 201] width 28 height 21
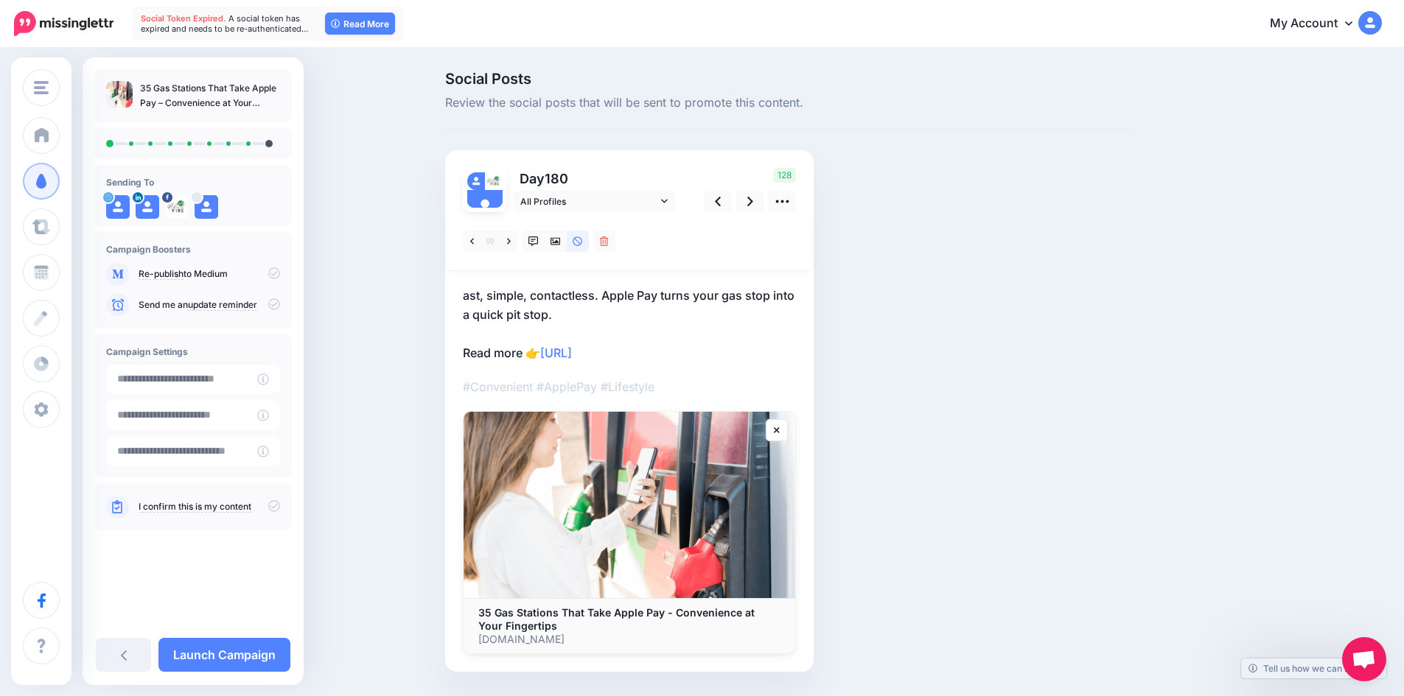
click at [469, 295] on p "ast, simple, contactless. Apple Pay turns your gas stop into a quick pit stop. …" at bounding box center [629, 324] width 333 height 77
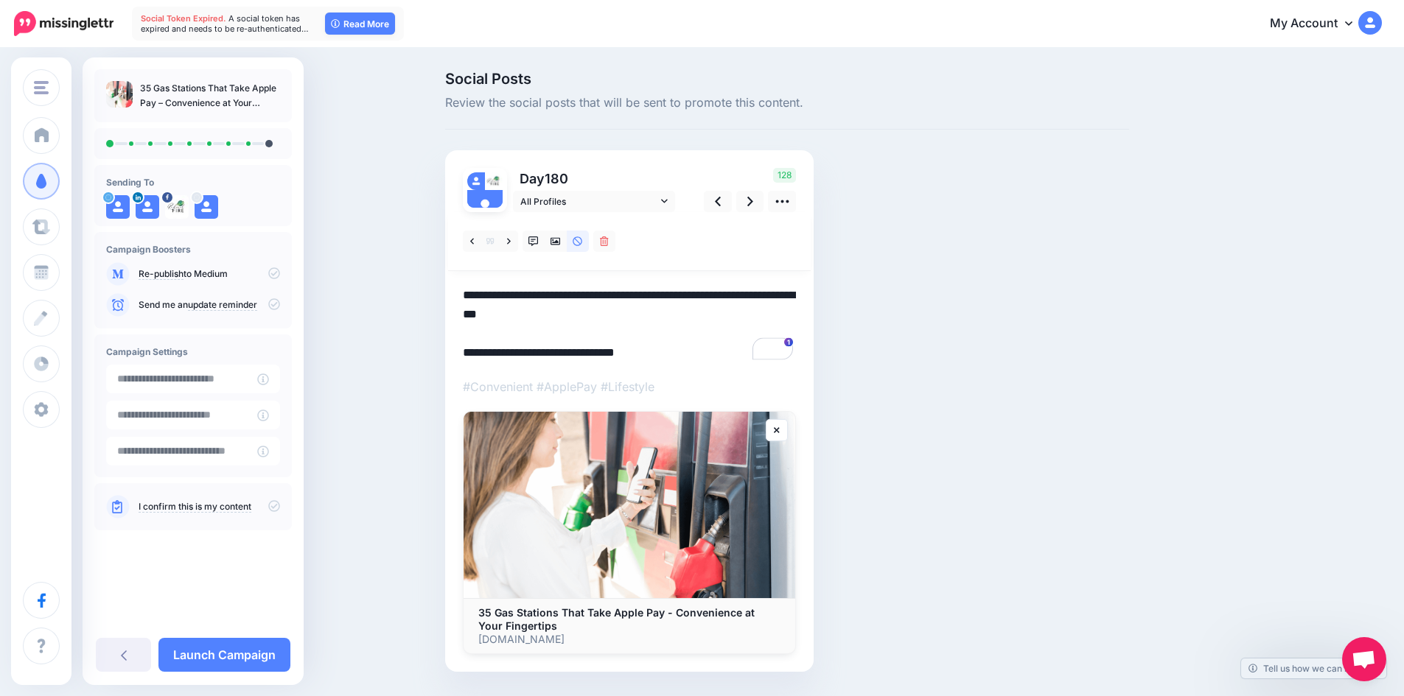
click at [467, 293] on div "Day 180 All Profiles" at bounding box center [629, 411] width 368 height 522
click at [470, 294] on textarea "**********" at bounding box center [629, 324] width 333 height 77
click at [525, 303] on textarea "**********" at bounding box center [629, 324] width 333 height 77
click at [472, 293] on textarea "**********" at bounding box center [629, 324] width 333 height 77
type textarea "**********"
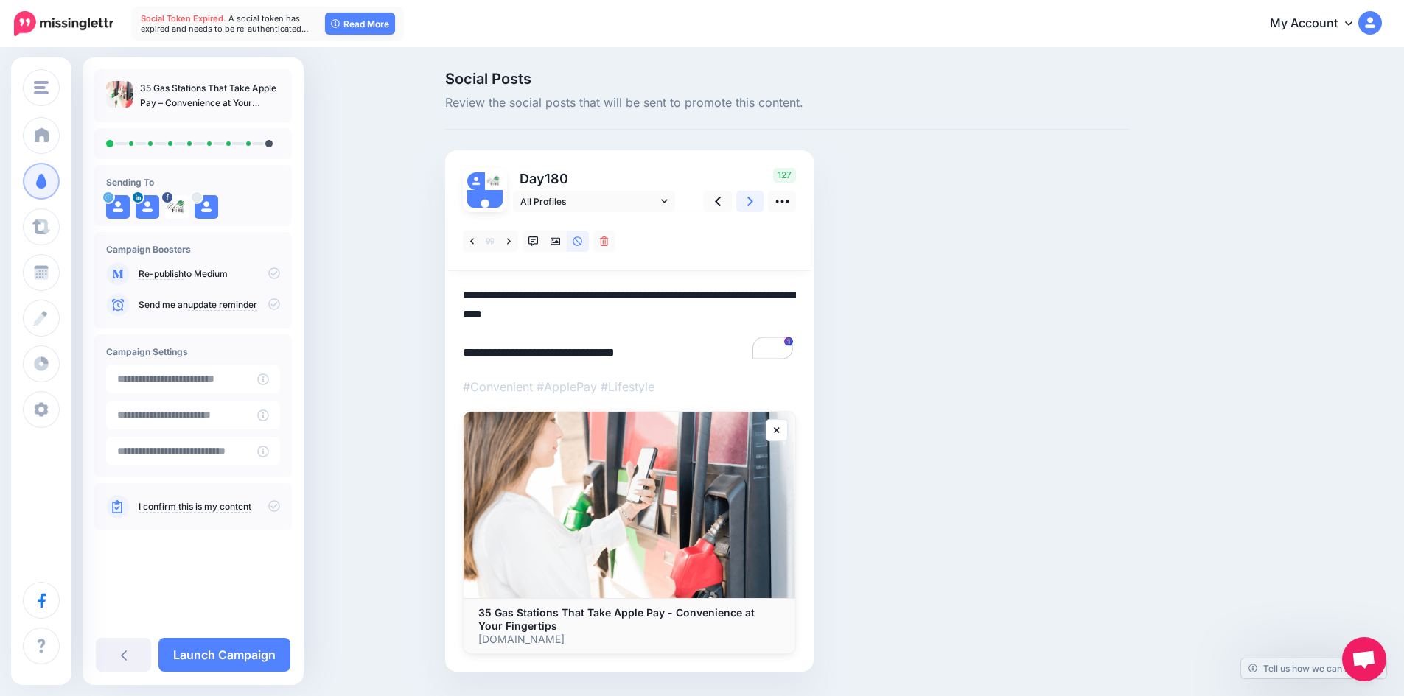
click at [752, 203] on icon at bounding box center [750, 201] width 6 height 15
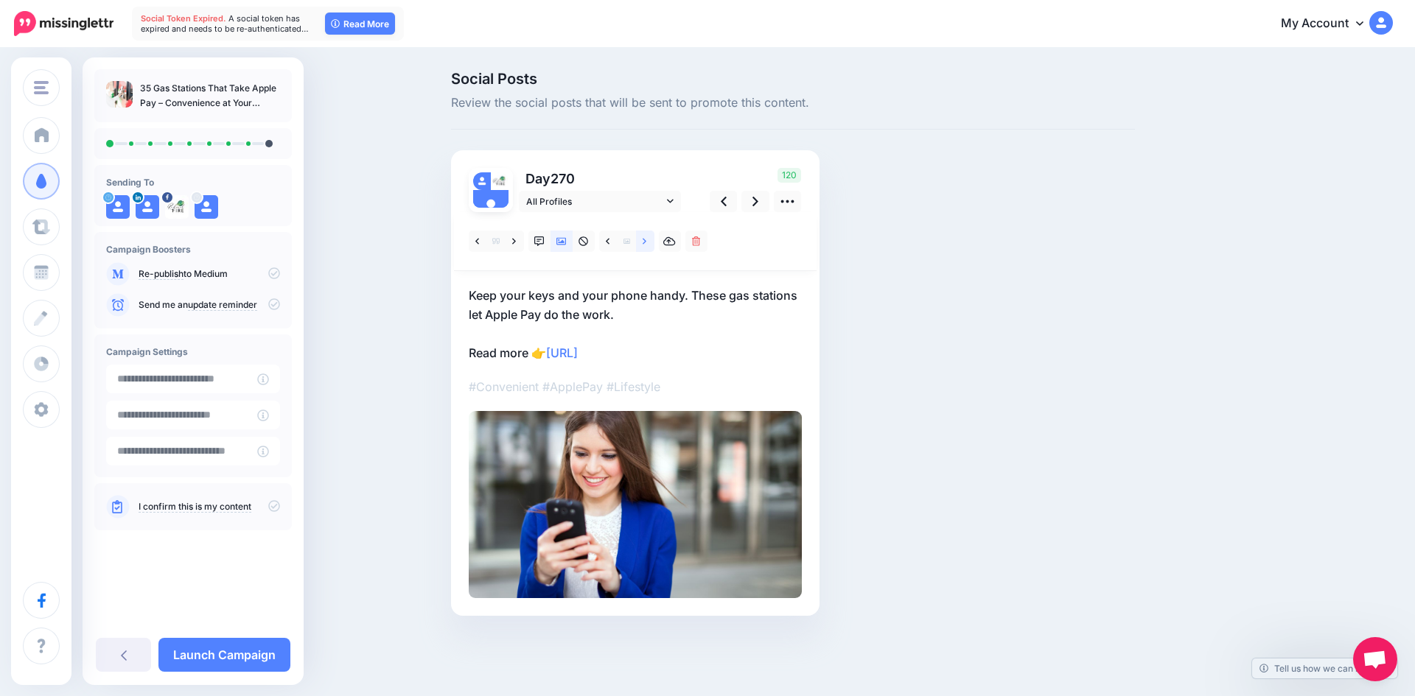
click at [643, 237] on icon at bounding box center [645, 242] width 4 height 10
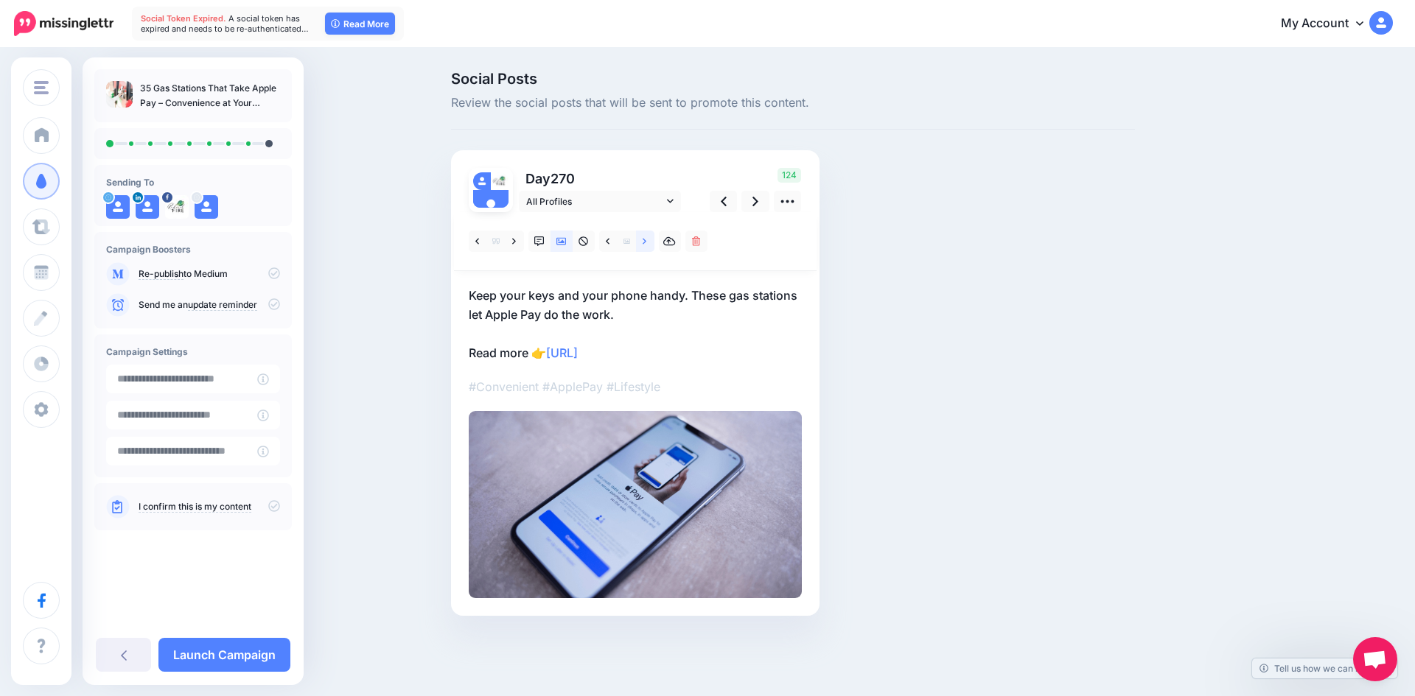
click at [643, 237] on icon at bounding box center [645, 242] width 4 height 10
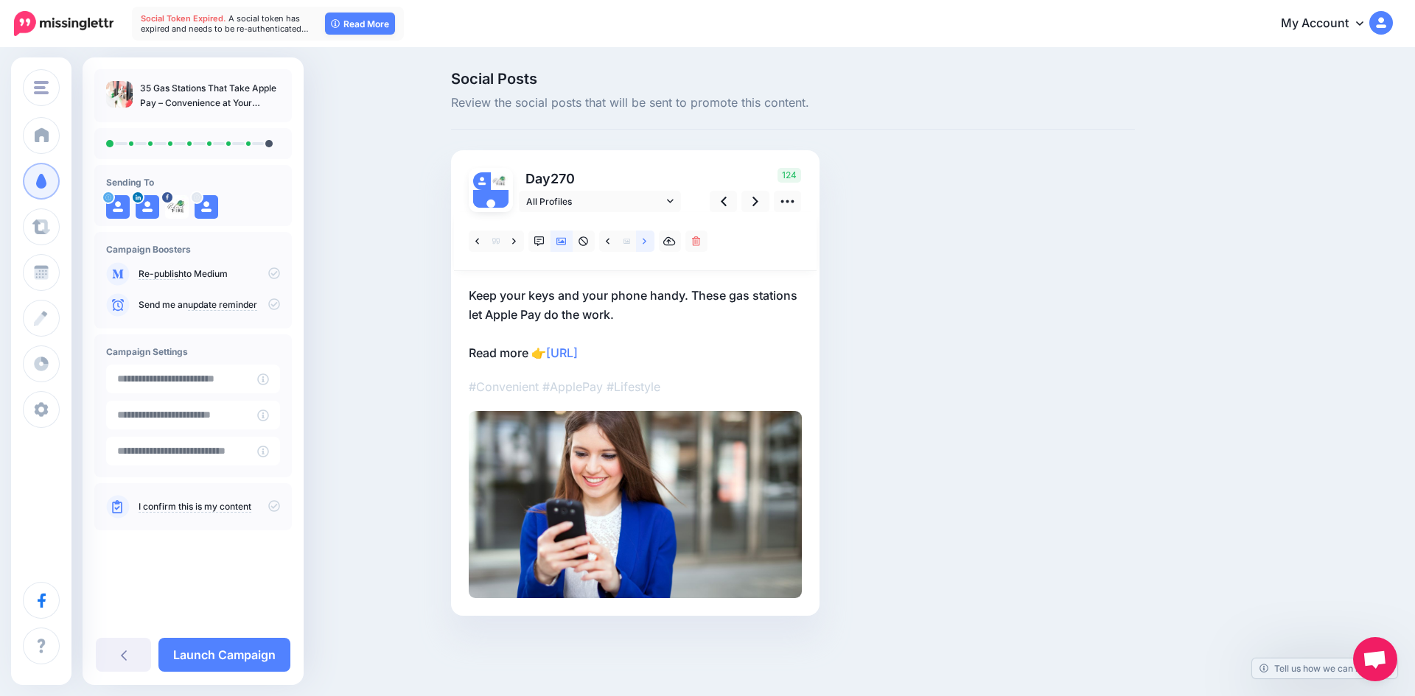
click at [643, 237] on icon at bounding box center [645, 242] width 4 height 10
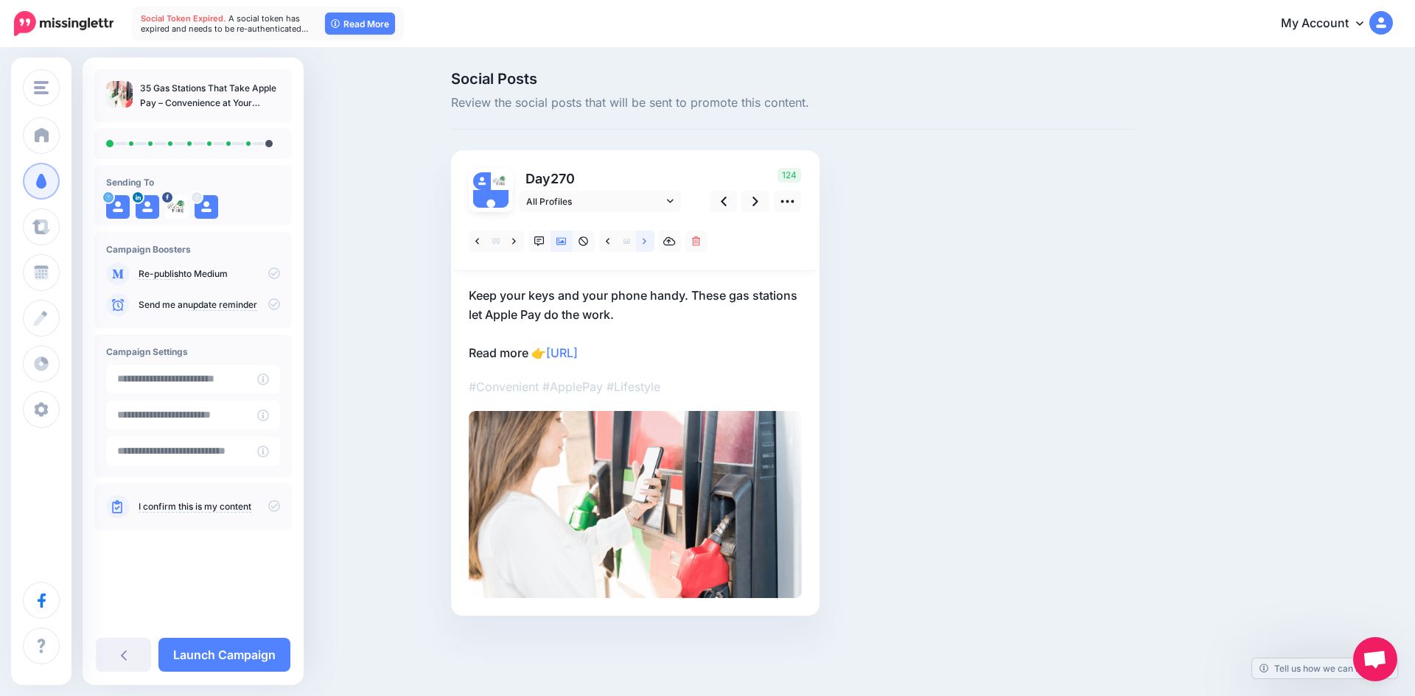
click at [643, 237] on icon at bounding box center [645, 242] width 4 height 10
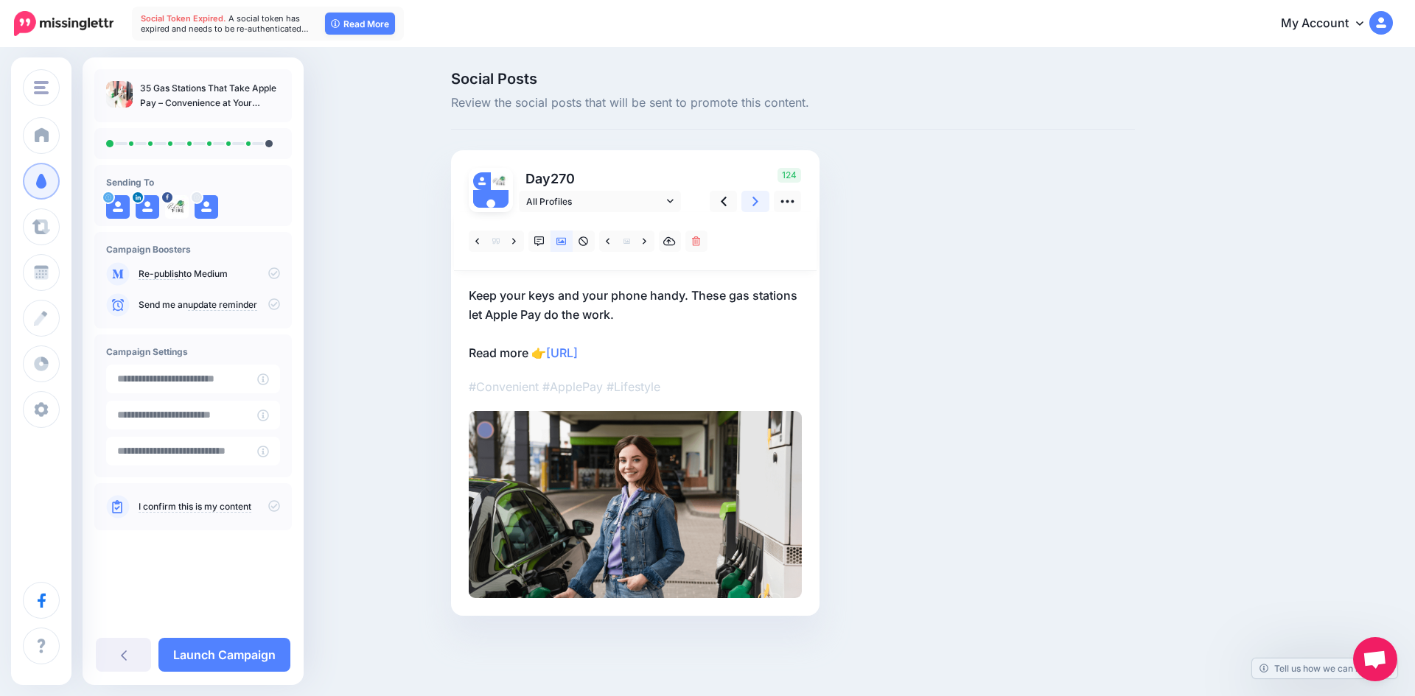
click at [753, 200] on icon at bounding box center [755, 201] width 6 height 15
click at [642, 238] on link at bounding box center [645, 241] width 18 height 21
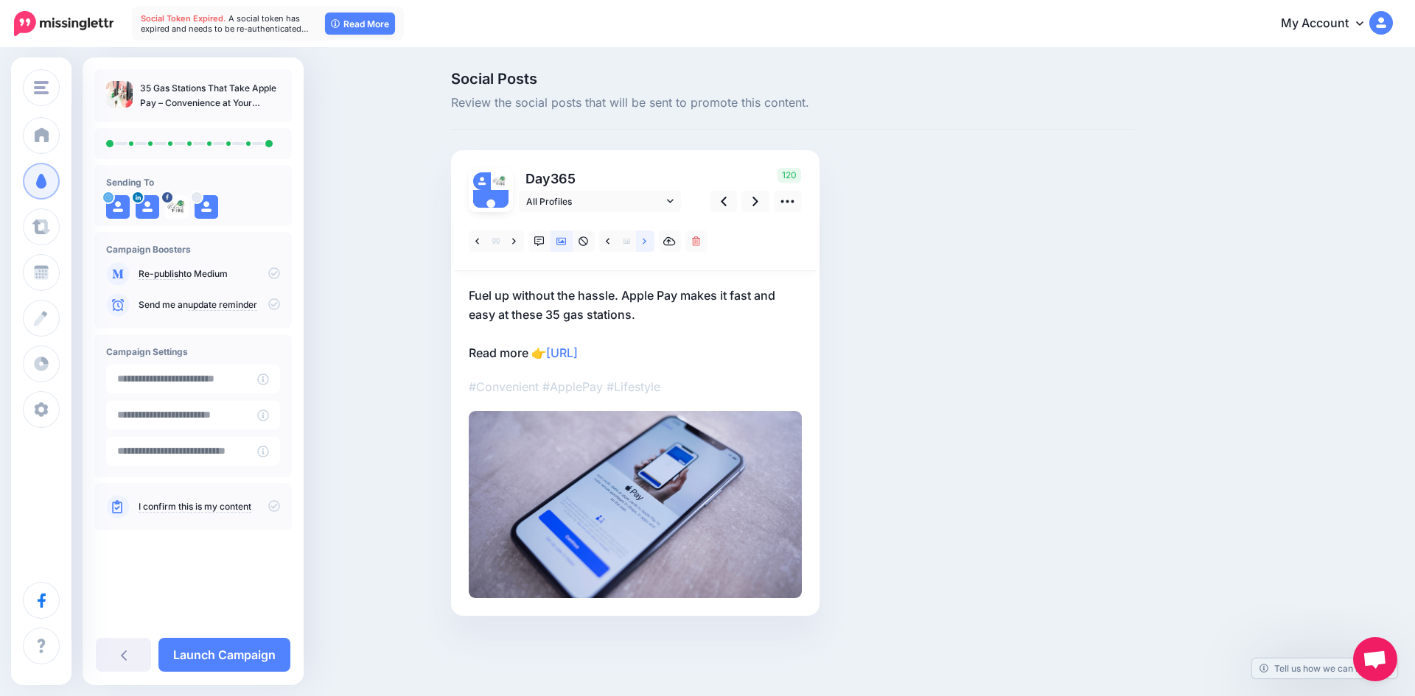
click at [642, 238] on link at bounding box center [645, 241] width 18 height 21
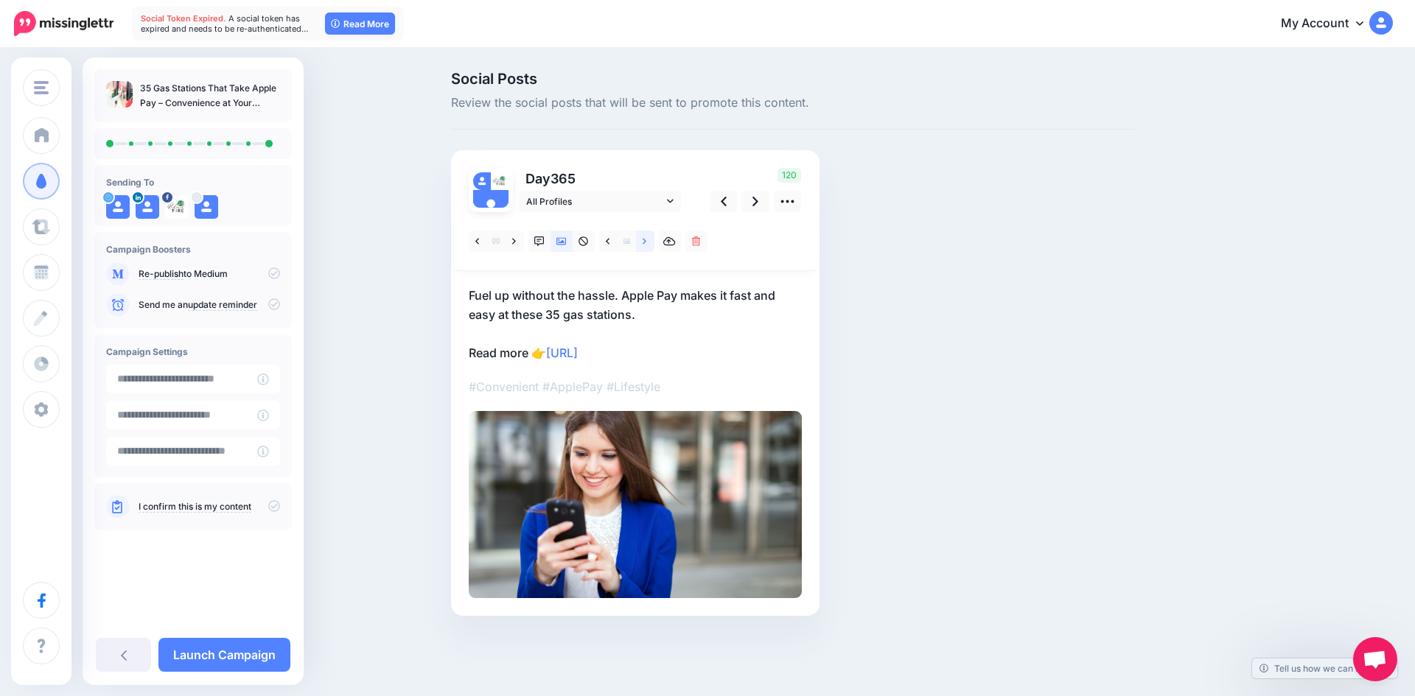
click at [642, 238] on link at bounding box center [645, 241] width 18 height 21
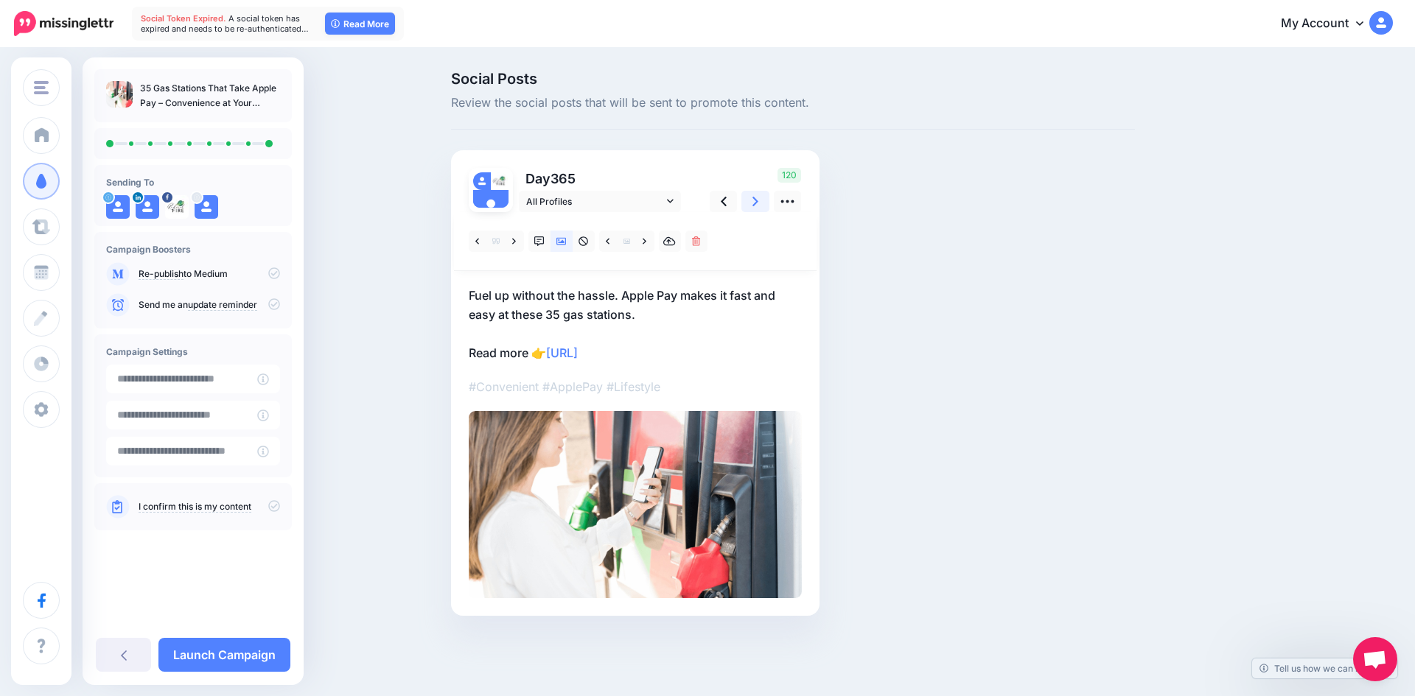
click at [752, 198] on link at bounding box center [755, 201] width 28 height 21
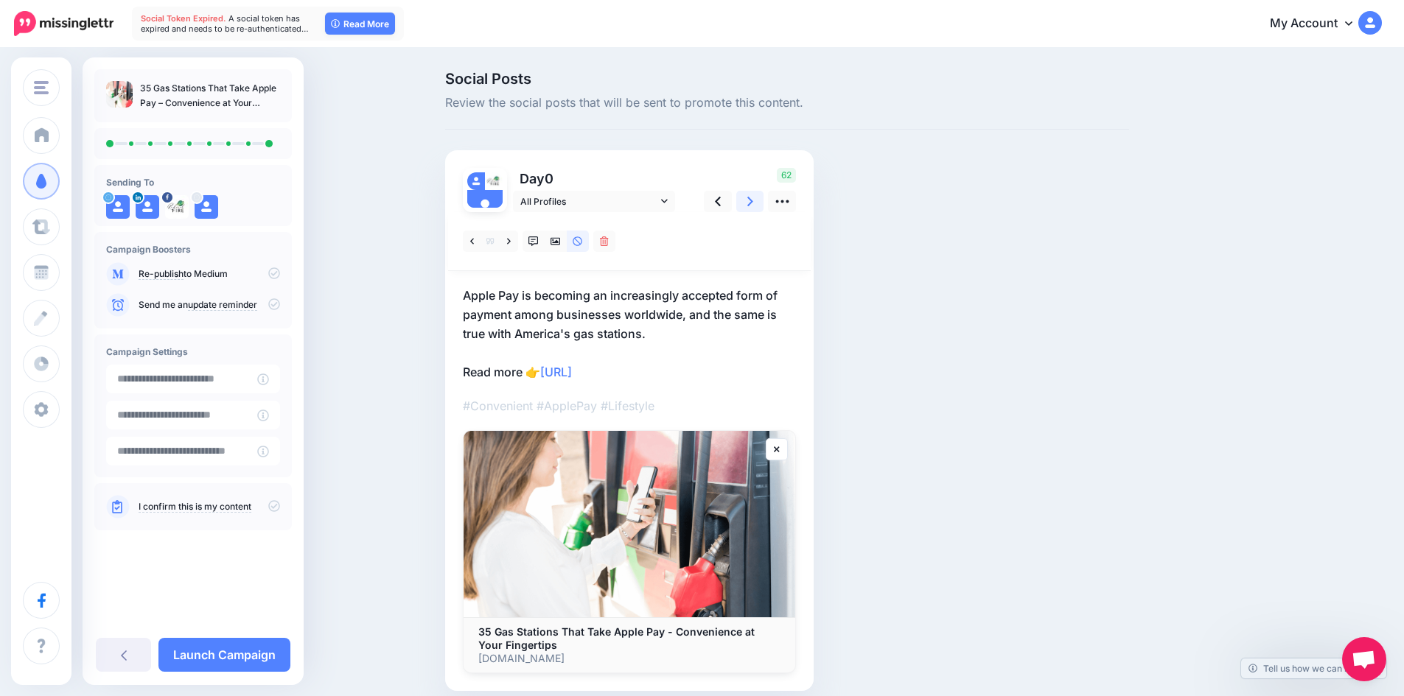
click at [752, 198] on link at bounding box center [750, 201] width 28 height 21
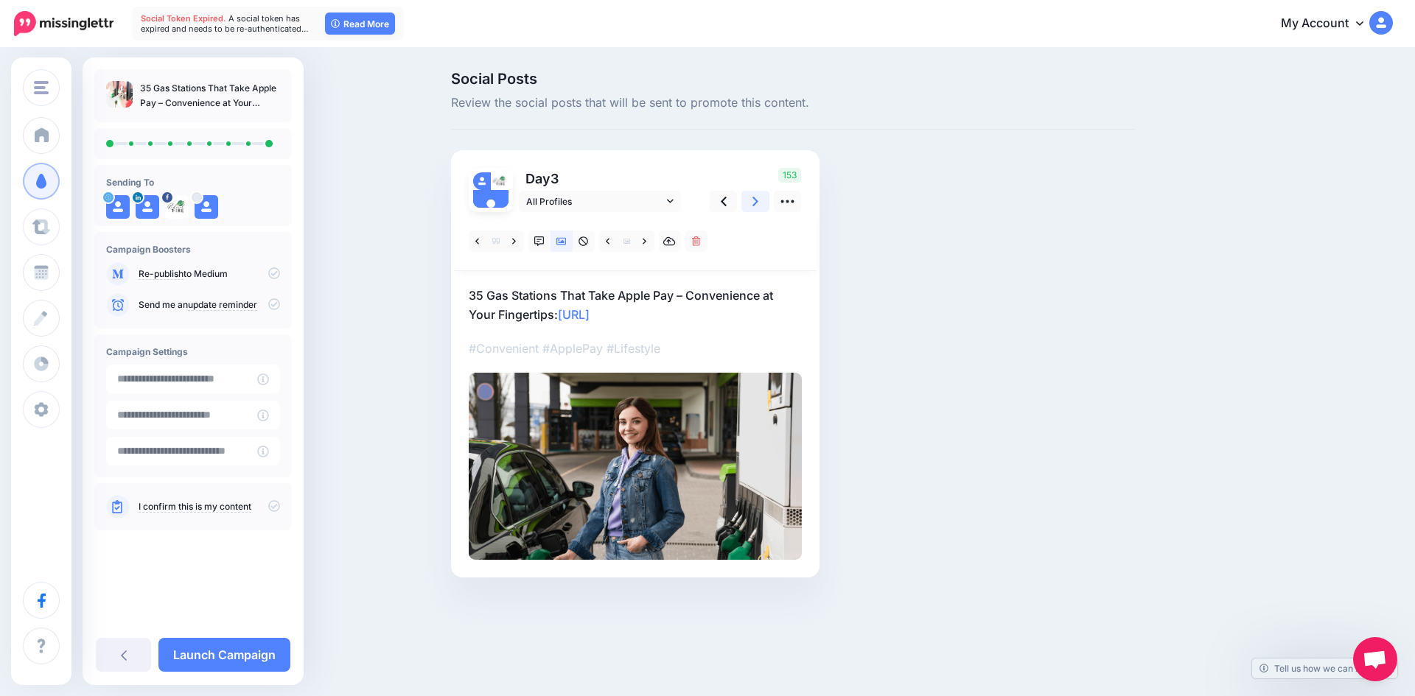
click at [752, 198] on link at bounding box center [755, 201] width 28 height 21
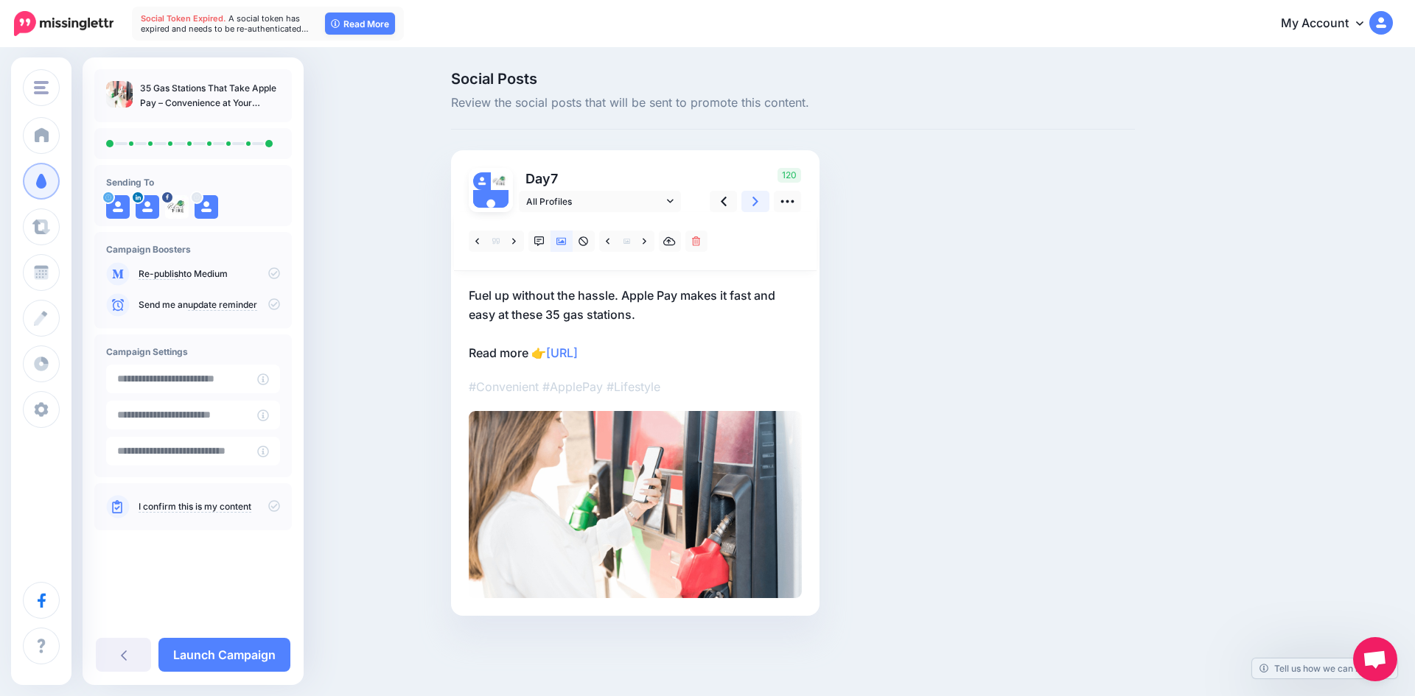
click at [752, 198] on link at bounding box center [755, 201] width 28 height 21
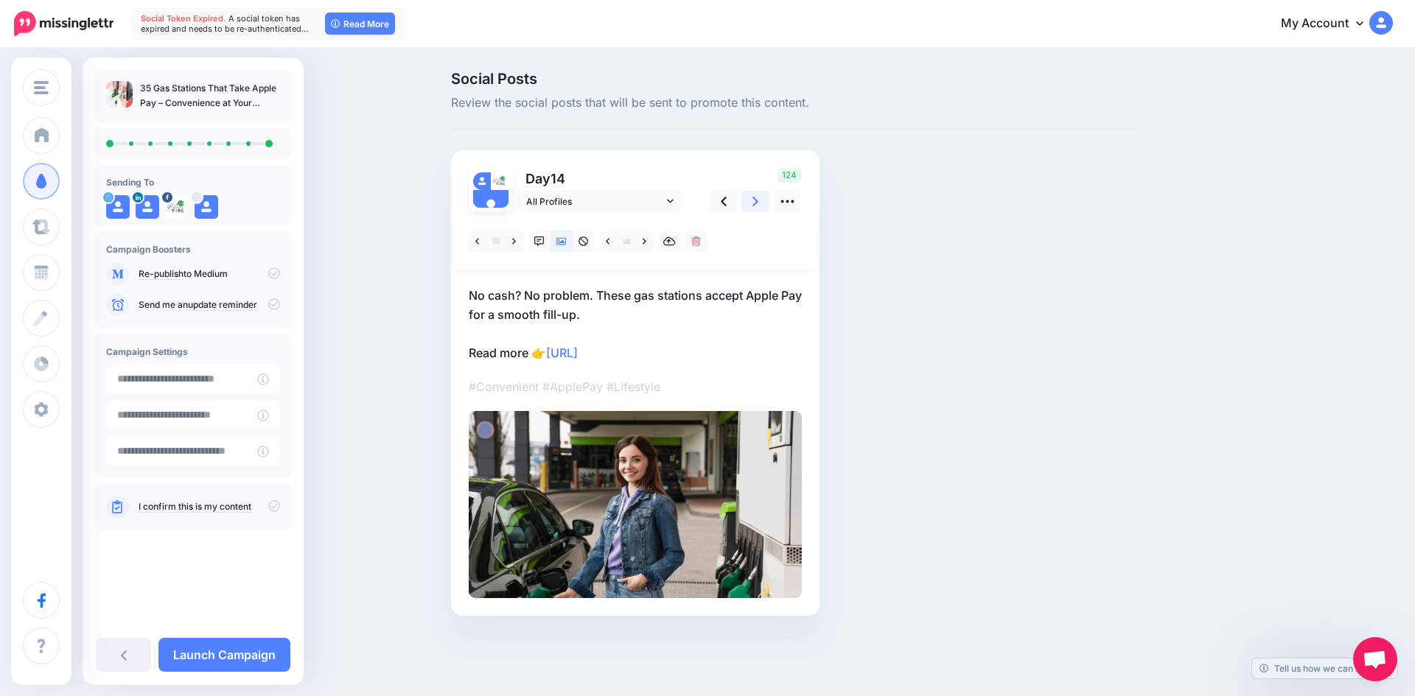
click at [752, 198] on link at bounding box center [755, 201] width 28 height 21
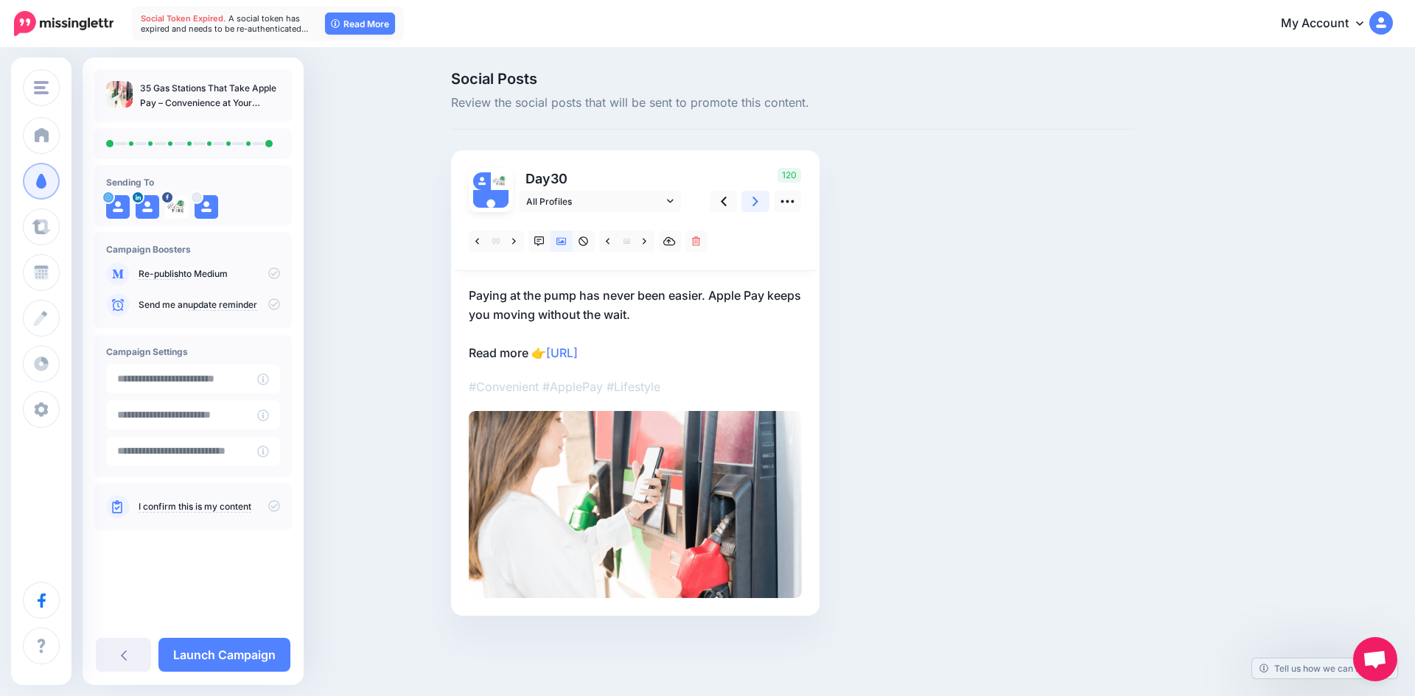
click at [752, 198] on link at bounding box center [755, 201] width 28 height 21
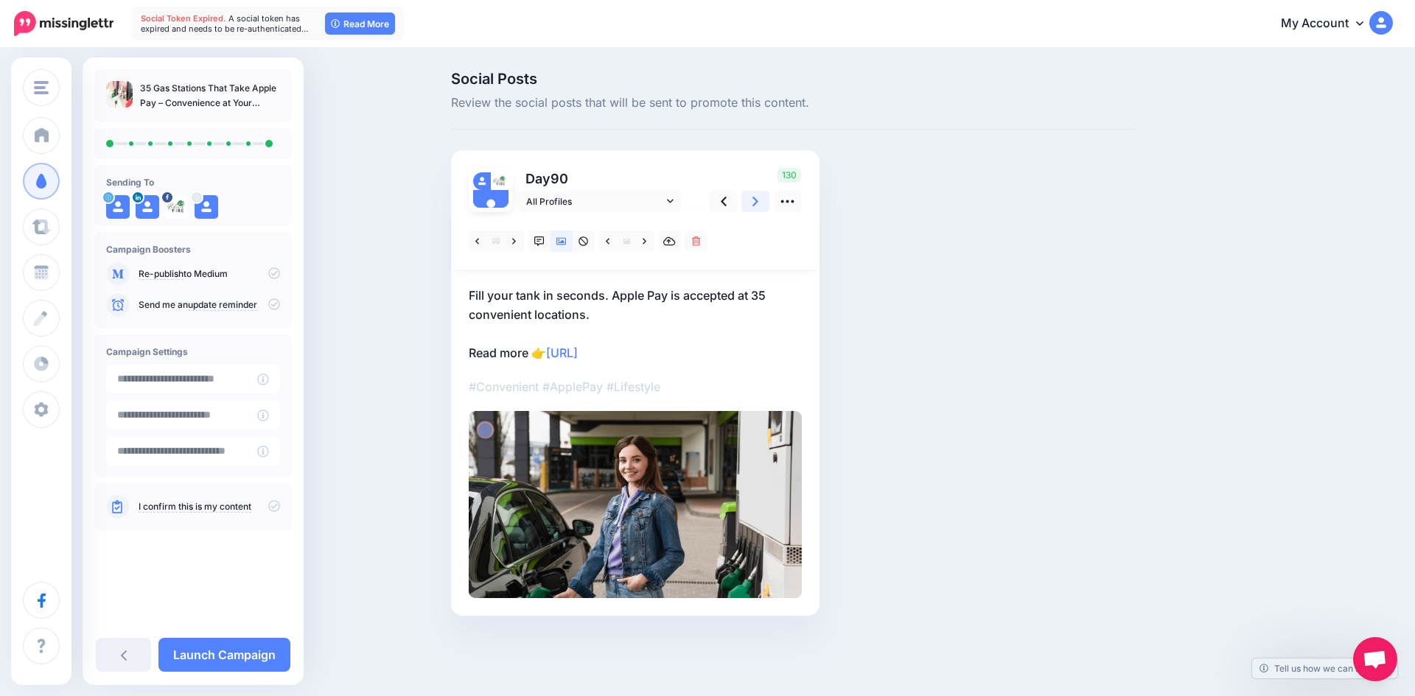
click at [752, 198] on link at bounding box center [755, 201] width 28 height 21
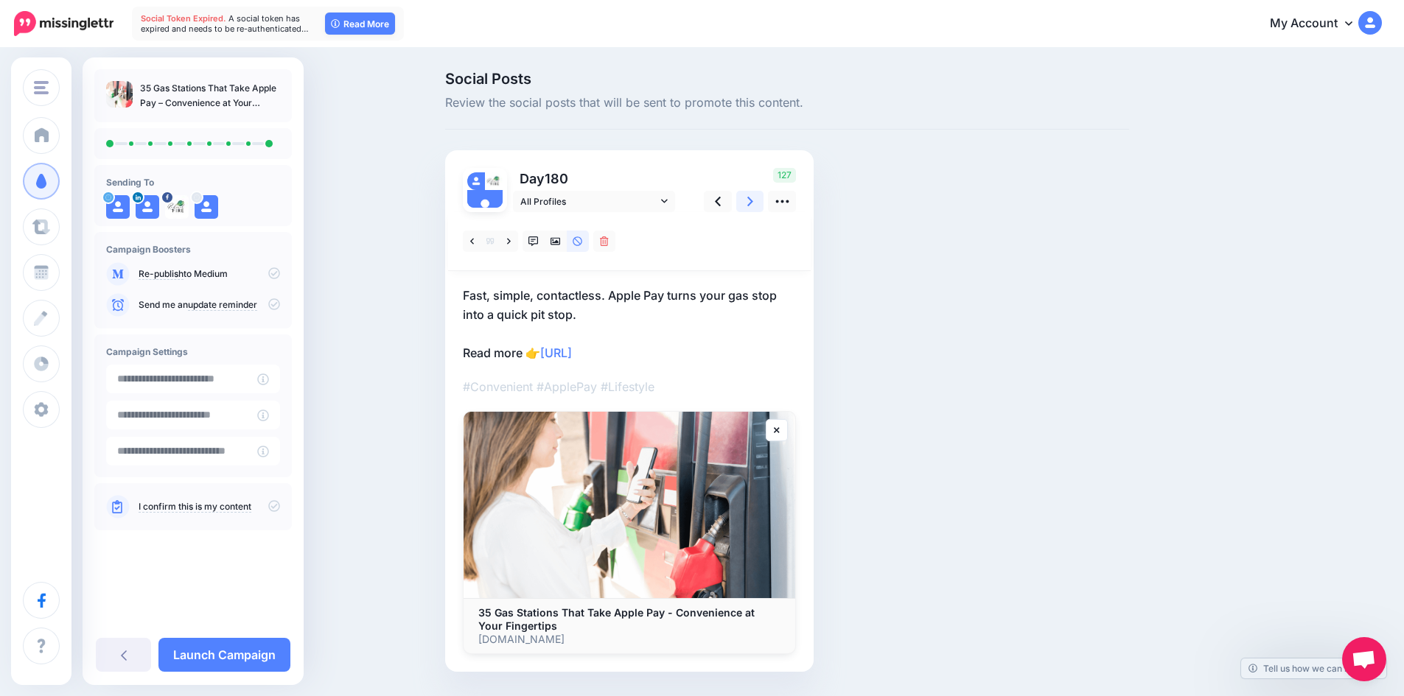
click at [752, 198] on link at bounding box center [750, 201] width 28 height 21
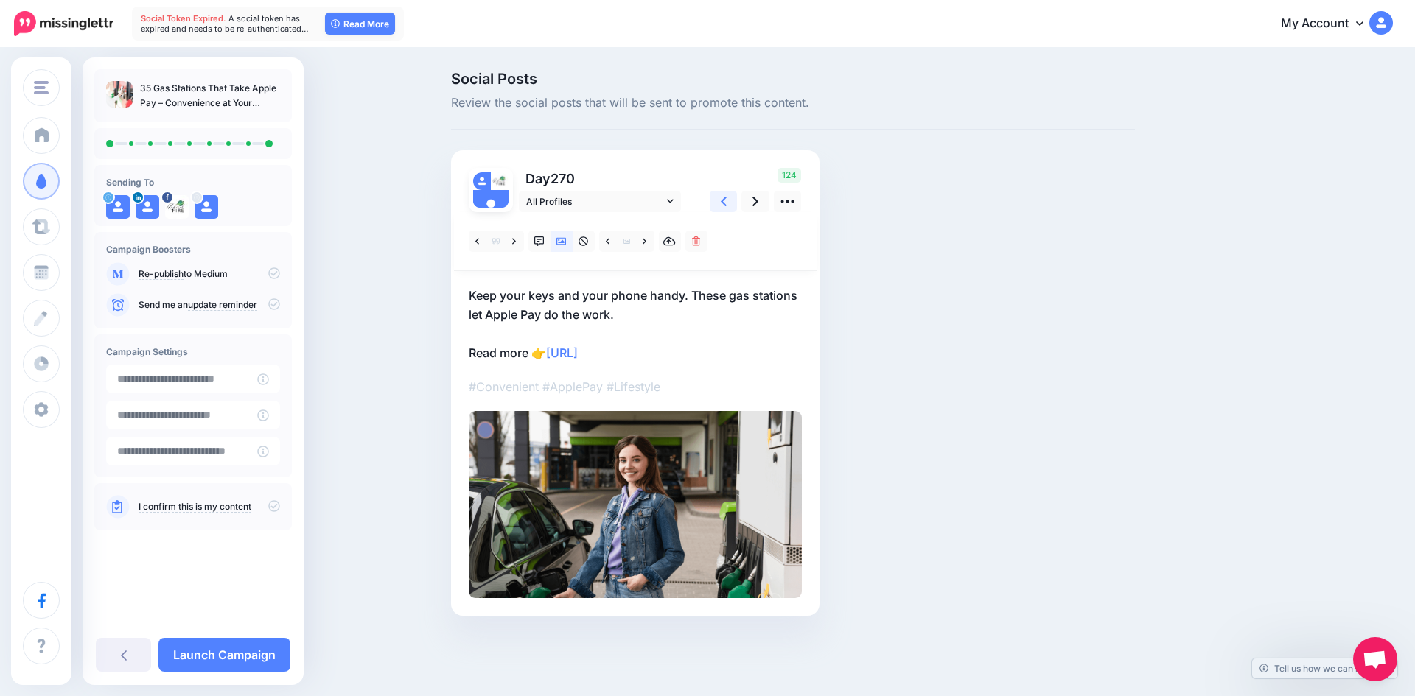
click at [723, 200] on icon at bounding box center [724, 202] width 6 height 10
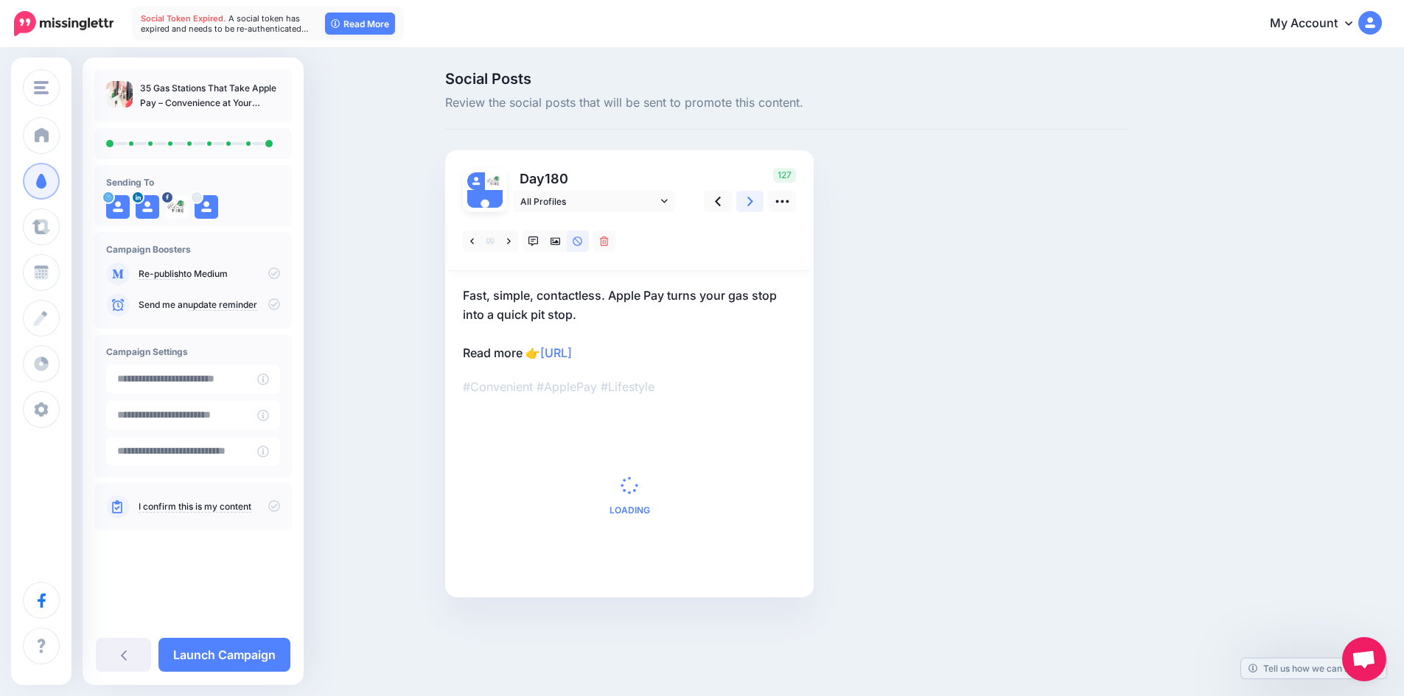
click at [753, 199] on icon at bounding box center [750, 202] width 6 height 10
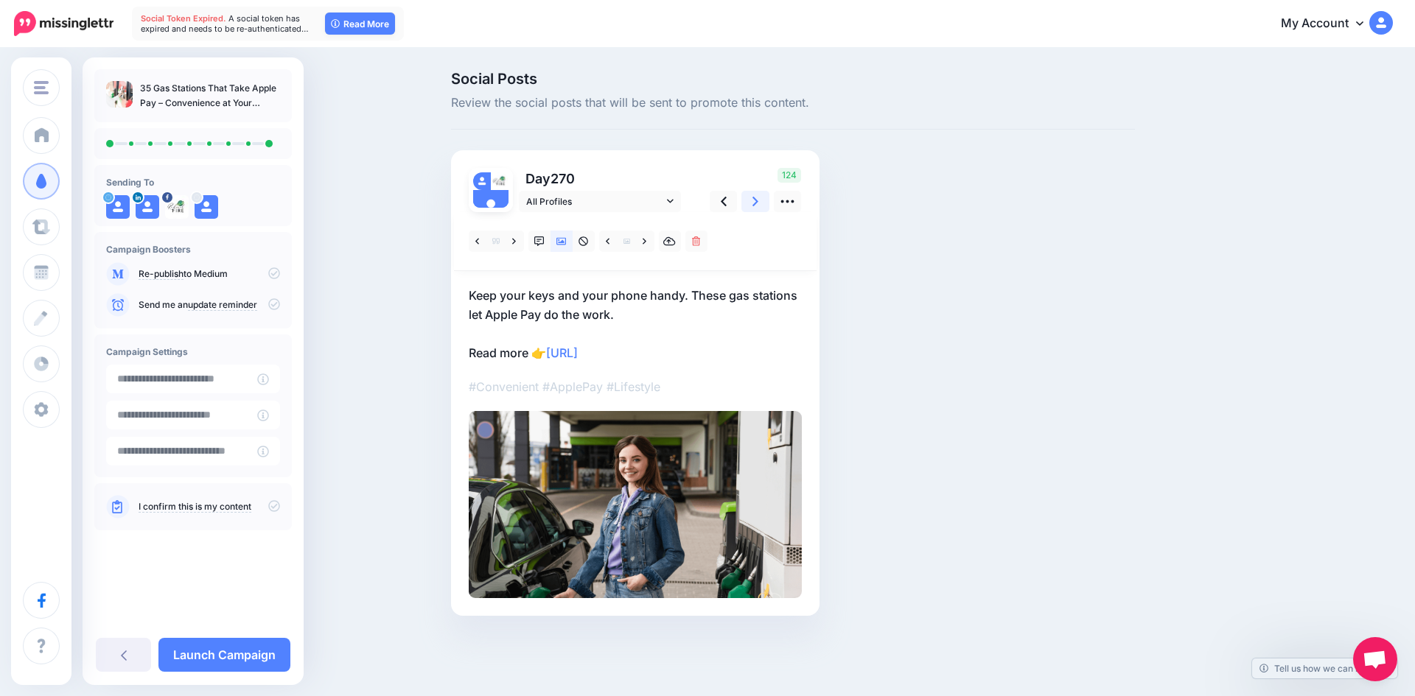
click at [754, 198] on icon at bounding box center [755, 202] width 6 height 10
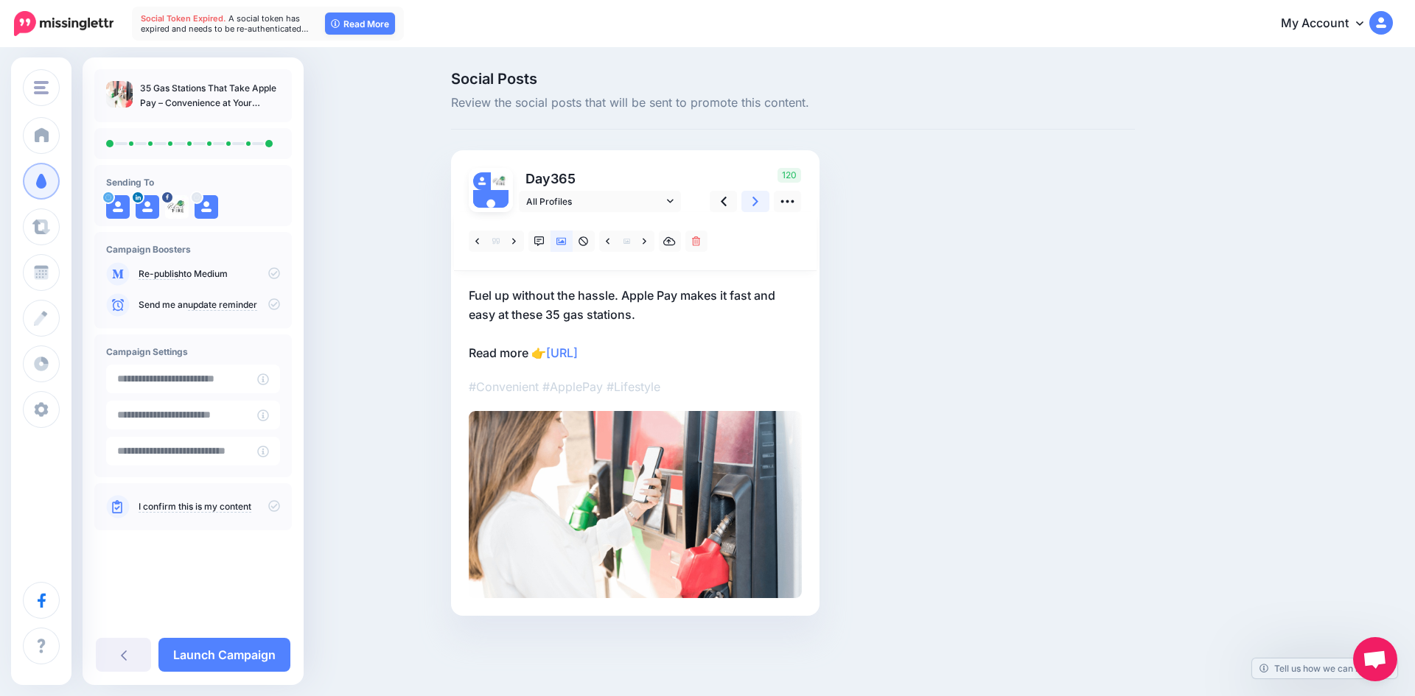
click at [754, 198] on icon at bounding box center [755, 202] width 6 height 10
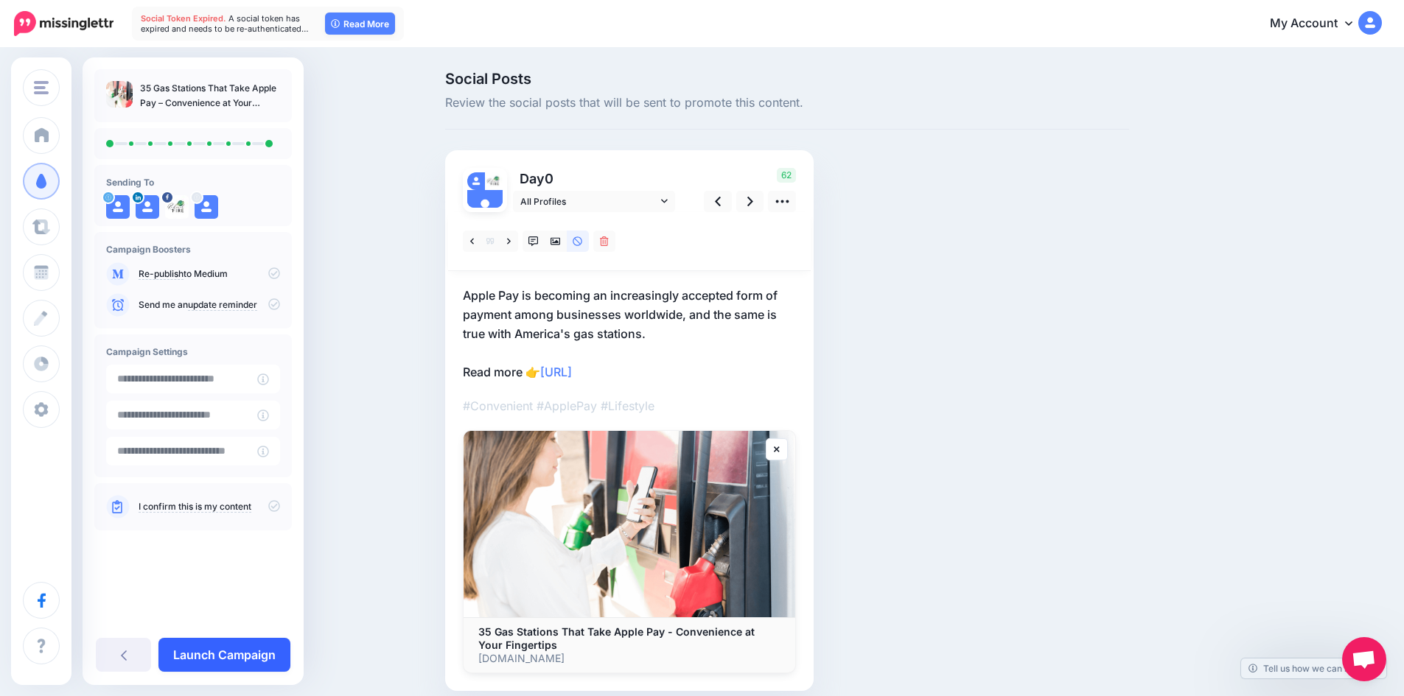
click at [262, 648] on link "Launch Campaign" at bounding box center [224, 655] width 132 height 34
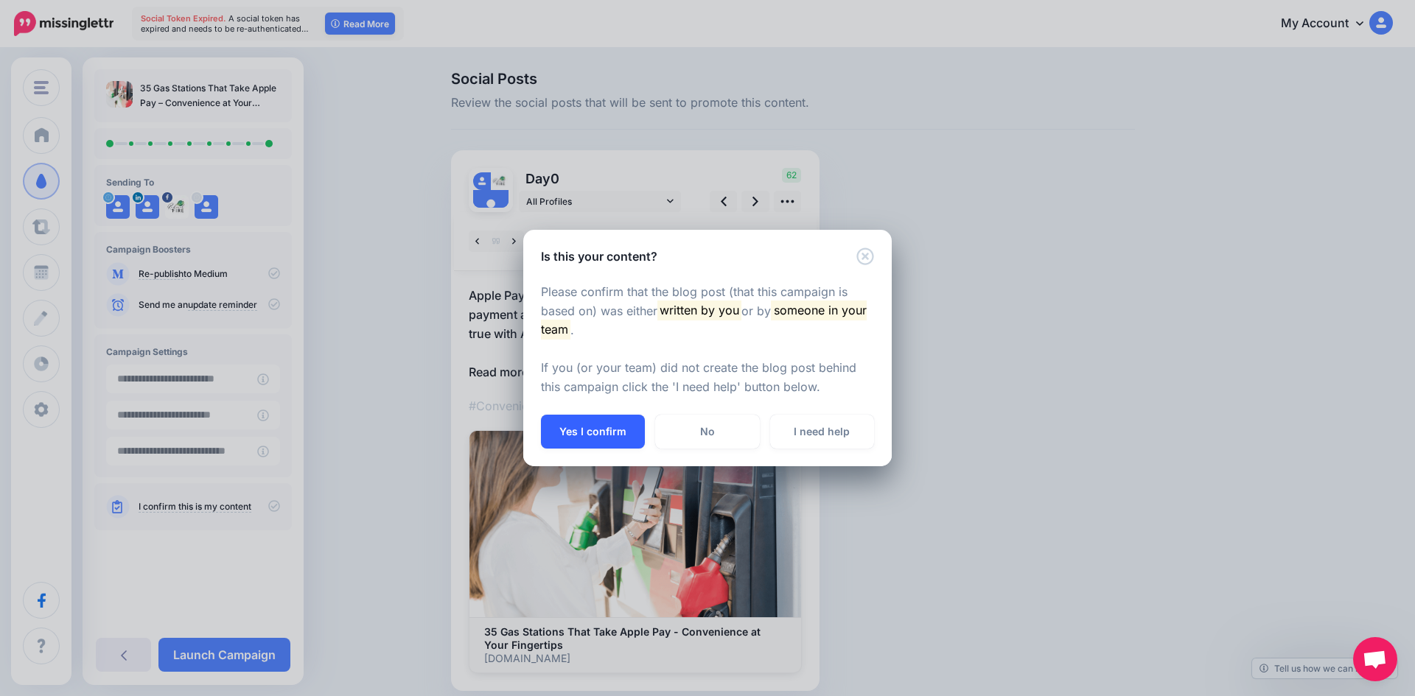
click at [626, 430] on button "Yes I confirm" at bounding box center [593, 432] width 104 height 34
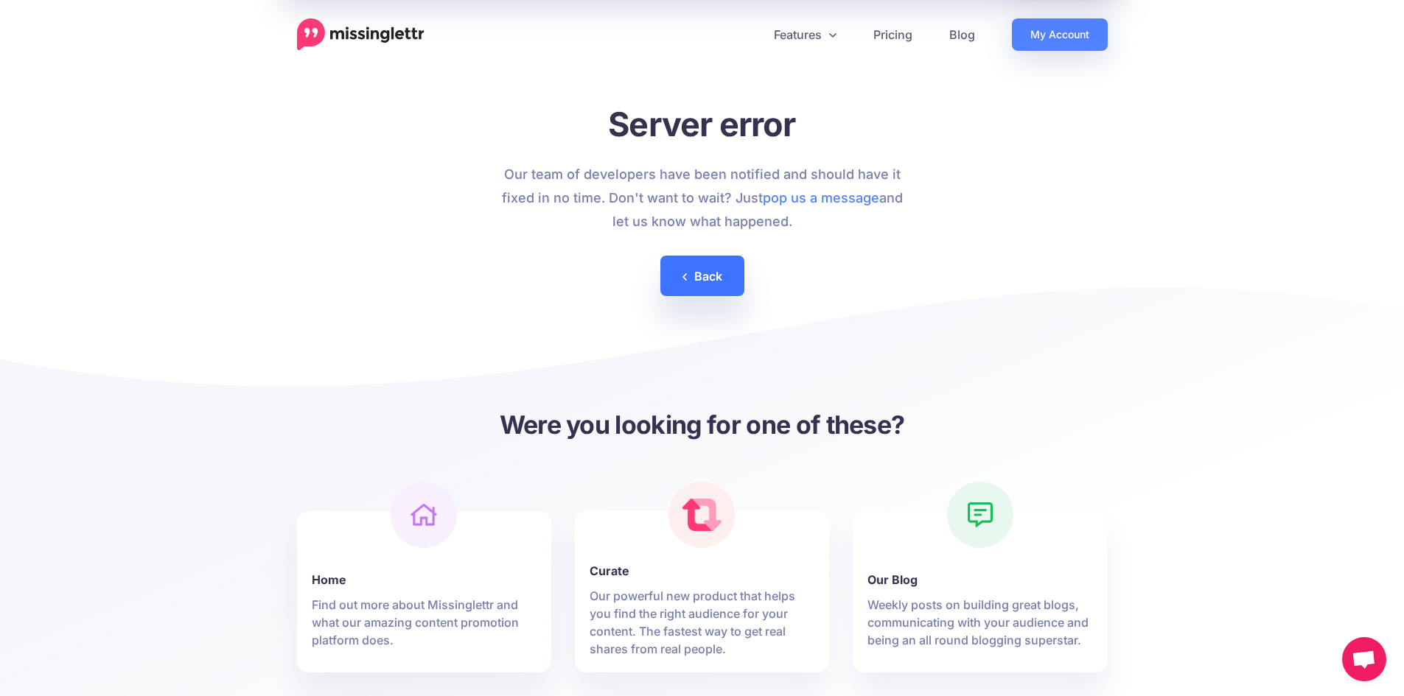
click at [710, 285] on link "Back" at bounding box center [702, 276] width 84 height 41
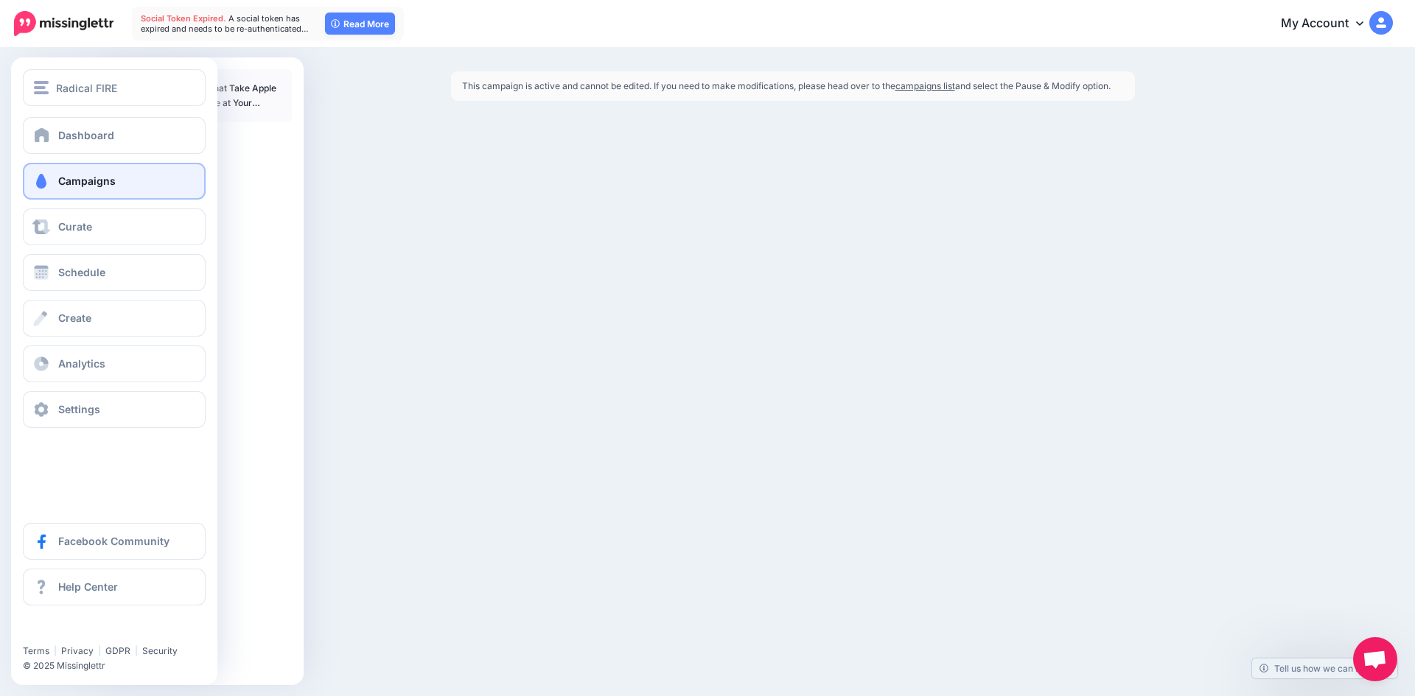
click at [62, 178] on span "Campaigns" at bounding box center [86, 181] width 57 height 13
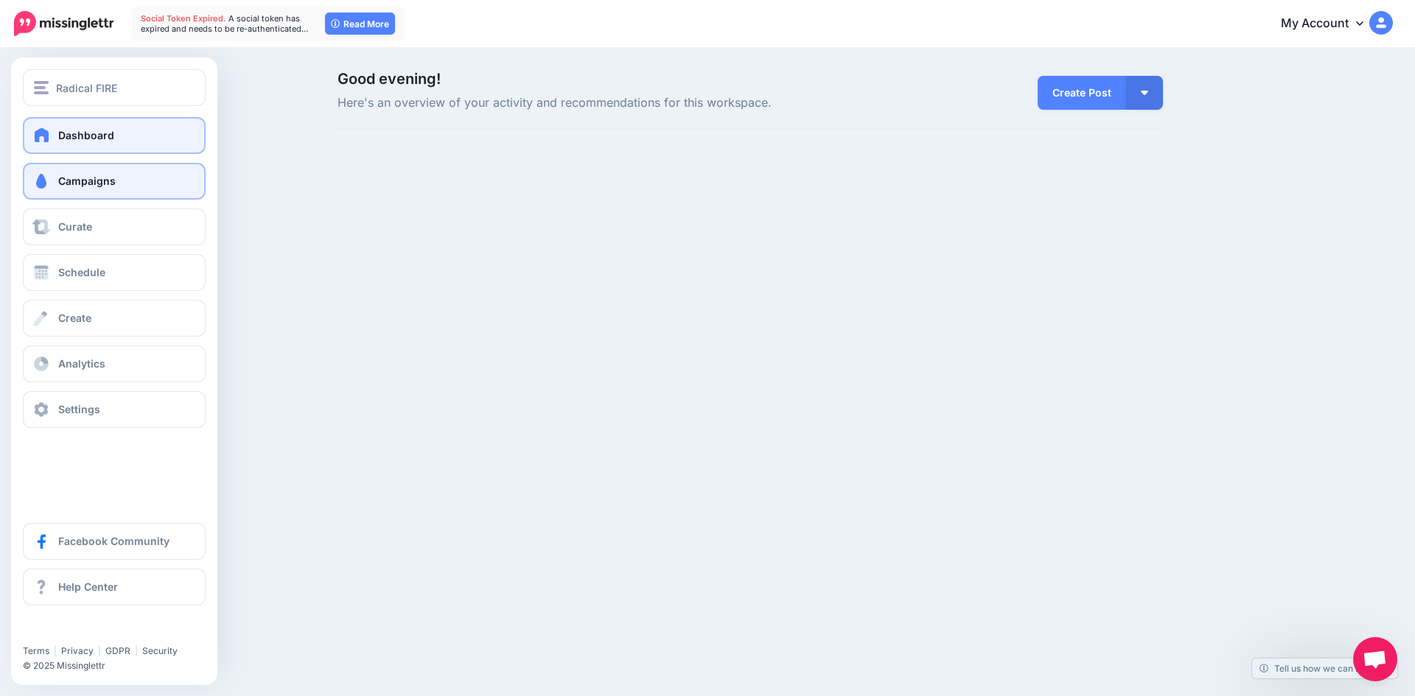
click at [56, 181] on link "Campaigns" at bounding box center [114, 181] width 183 height 37
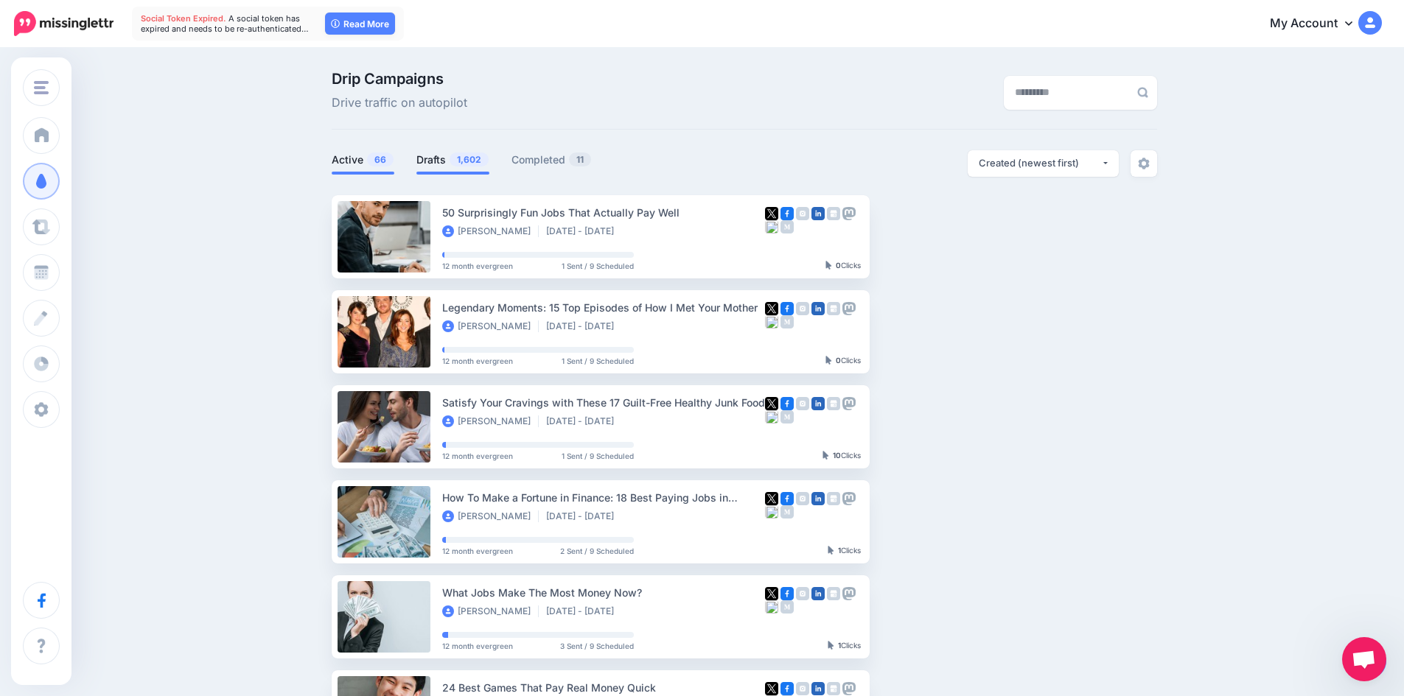
click at [455, 162] on span "1,602" at bounding box center [469, 160] width 39 height 14
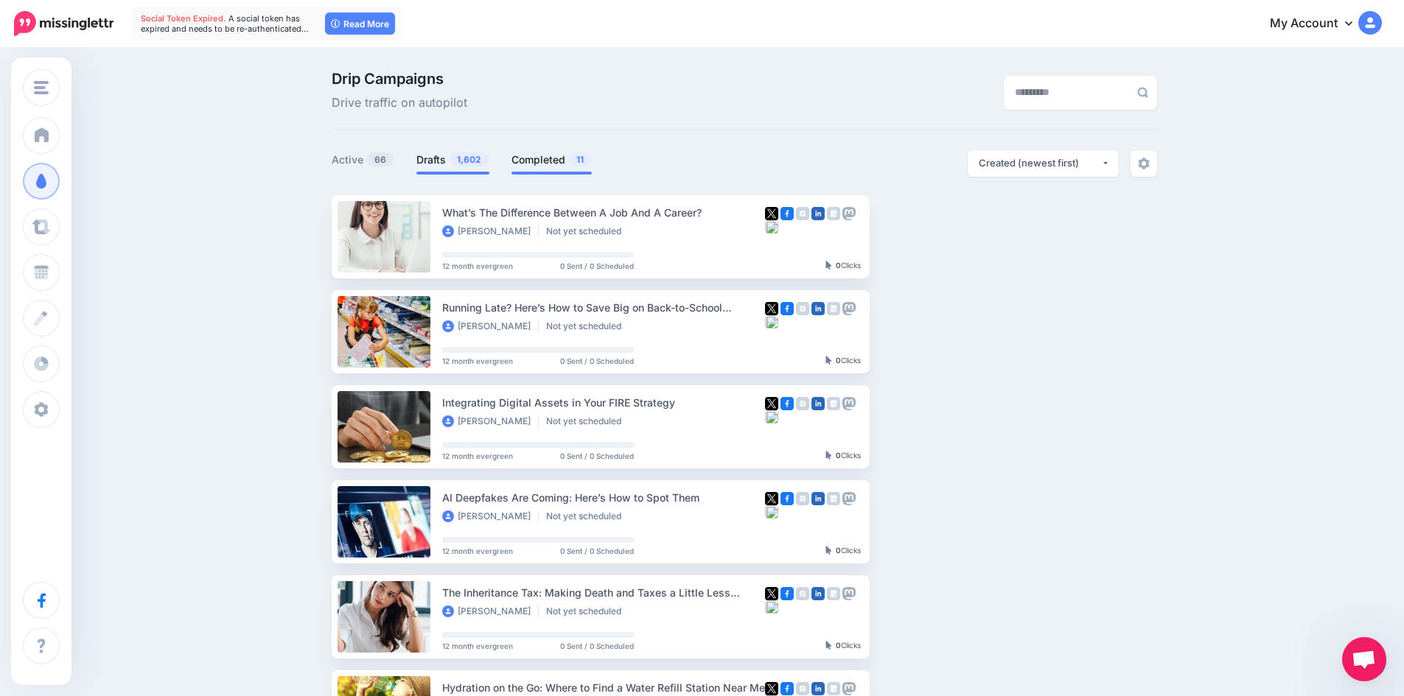
click at [545, 151] on link "Completed 11" at bounding box center [551, 160] width 80 height 18
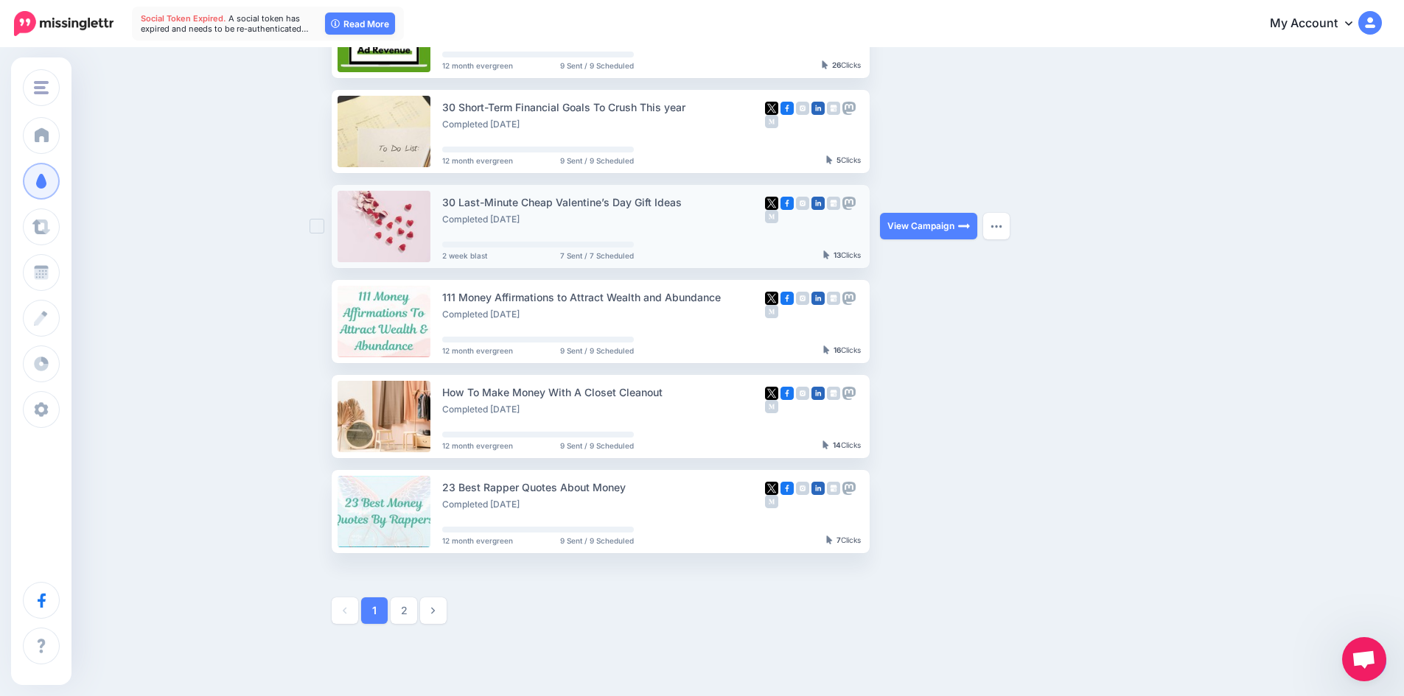
scroll to position [590, 0]
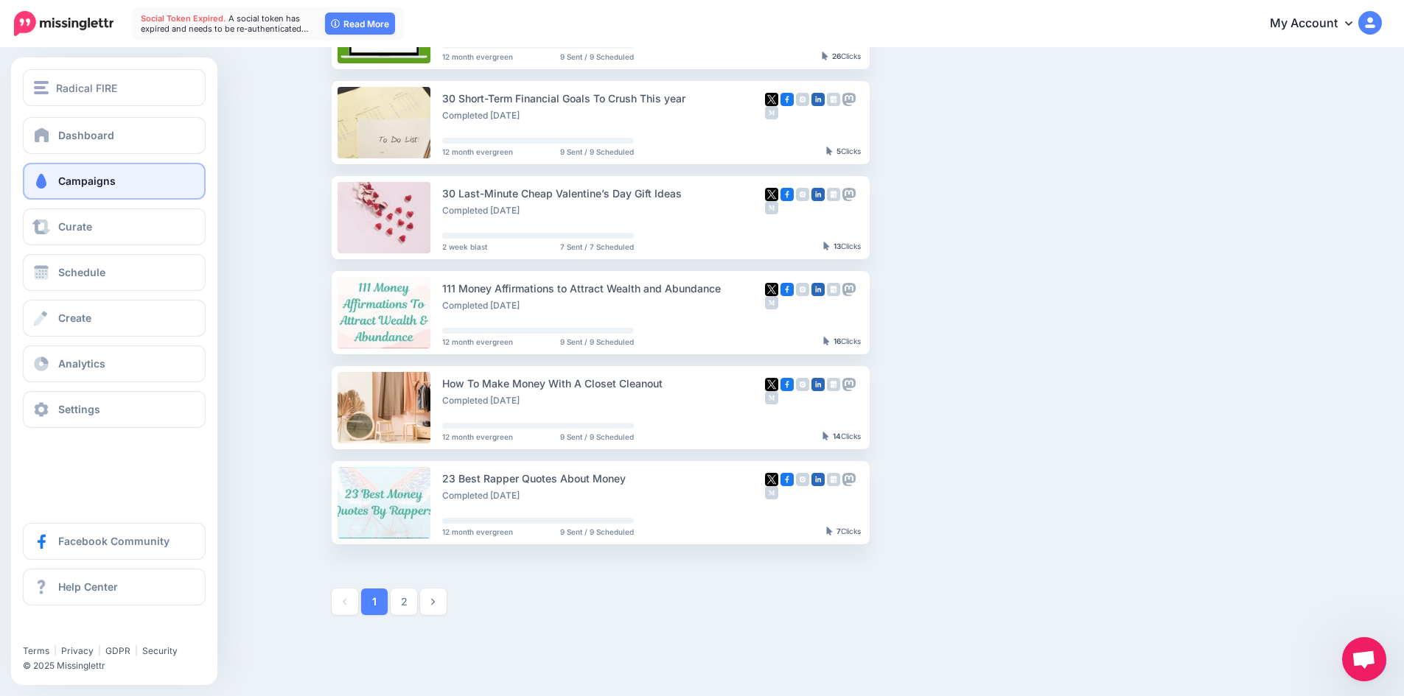
click at [77, 191] on link "Campaigns" at bounding box center [114, 181] width 183 height 37
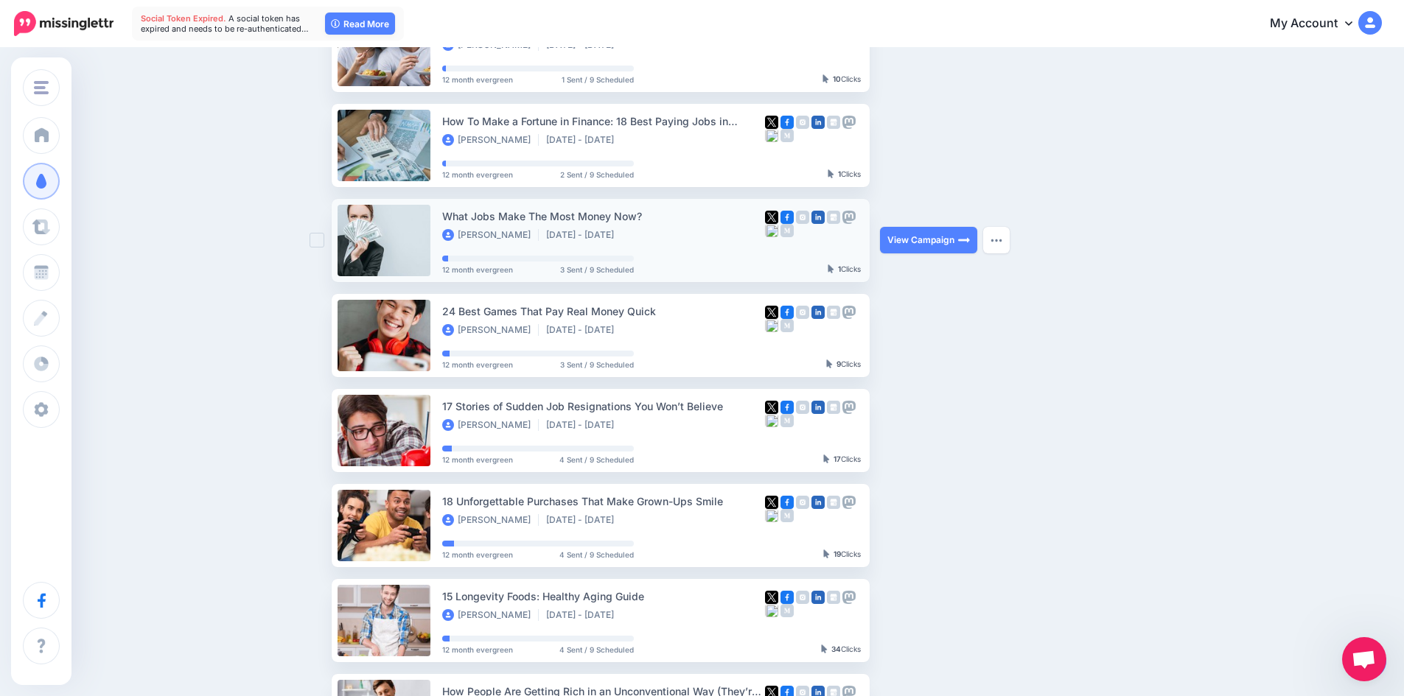
scroll to position [590, 0]
